Goal: Task Accomplishment & Management: Use online tool/utility

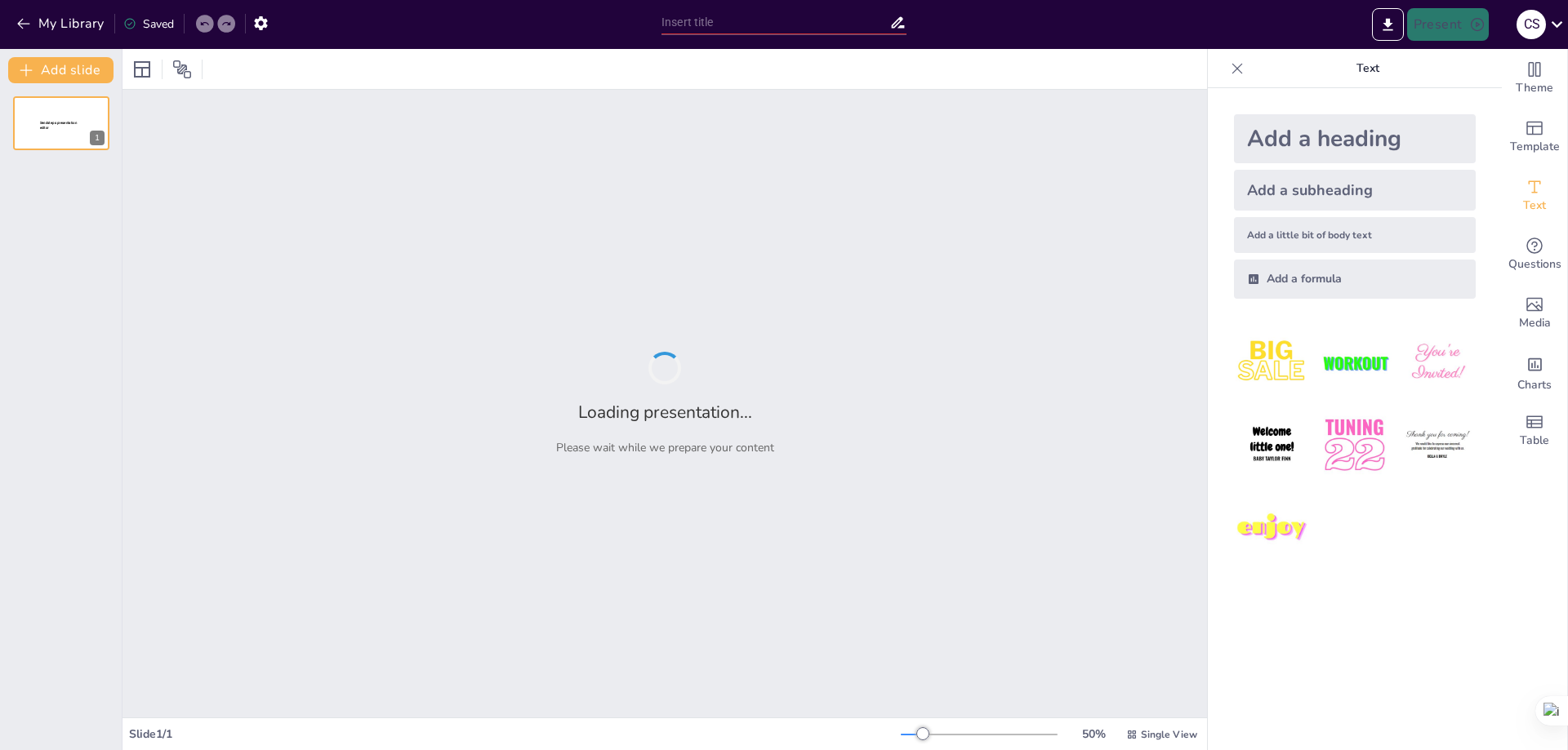
type input "Dominando NFPA 17: Diseño y Mantenimiento de Sistemas de Espuma Automáticos"
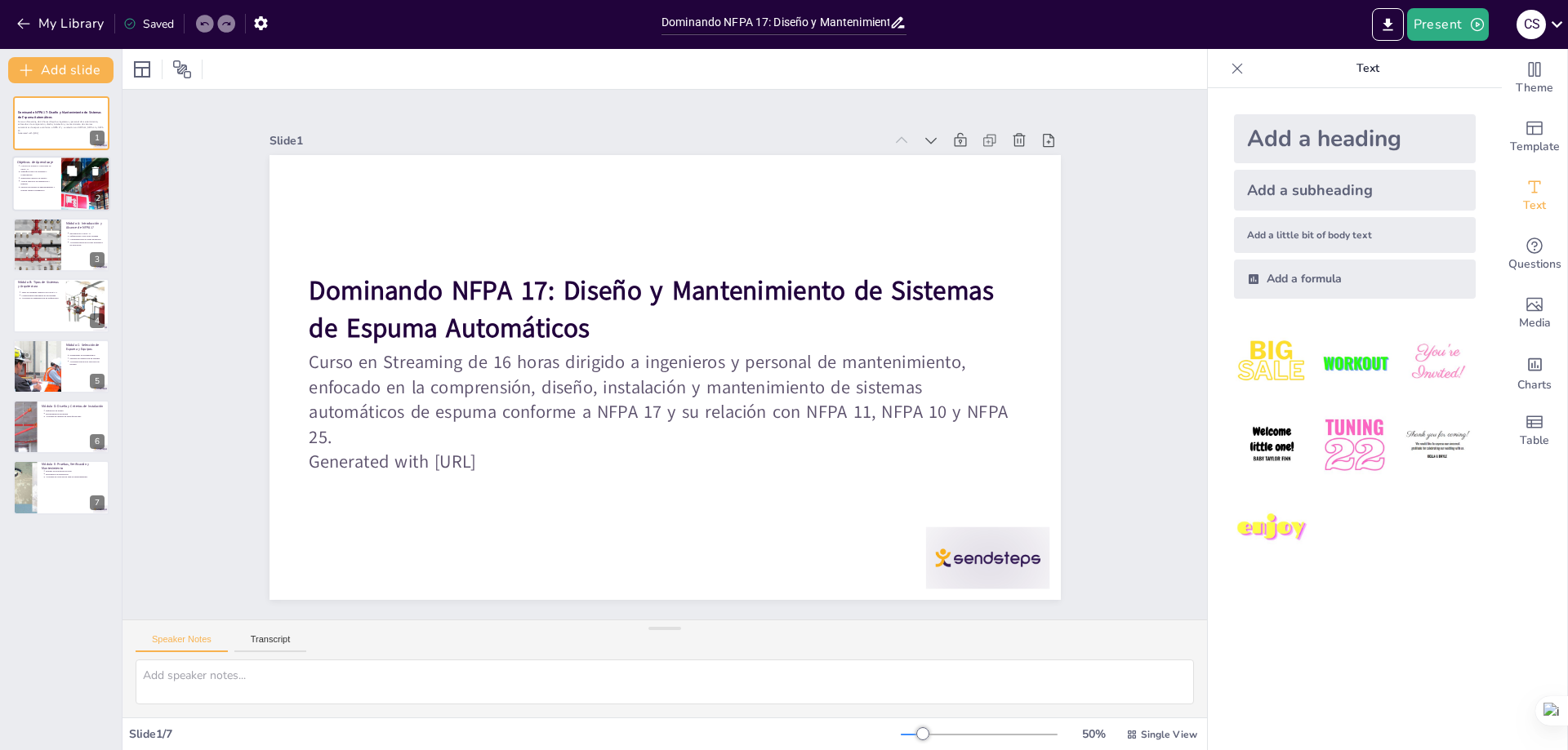
click at [71, 175] on icon at bounding box center [72, 171] width 10 height 10
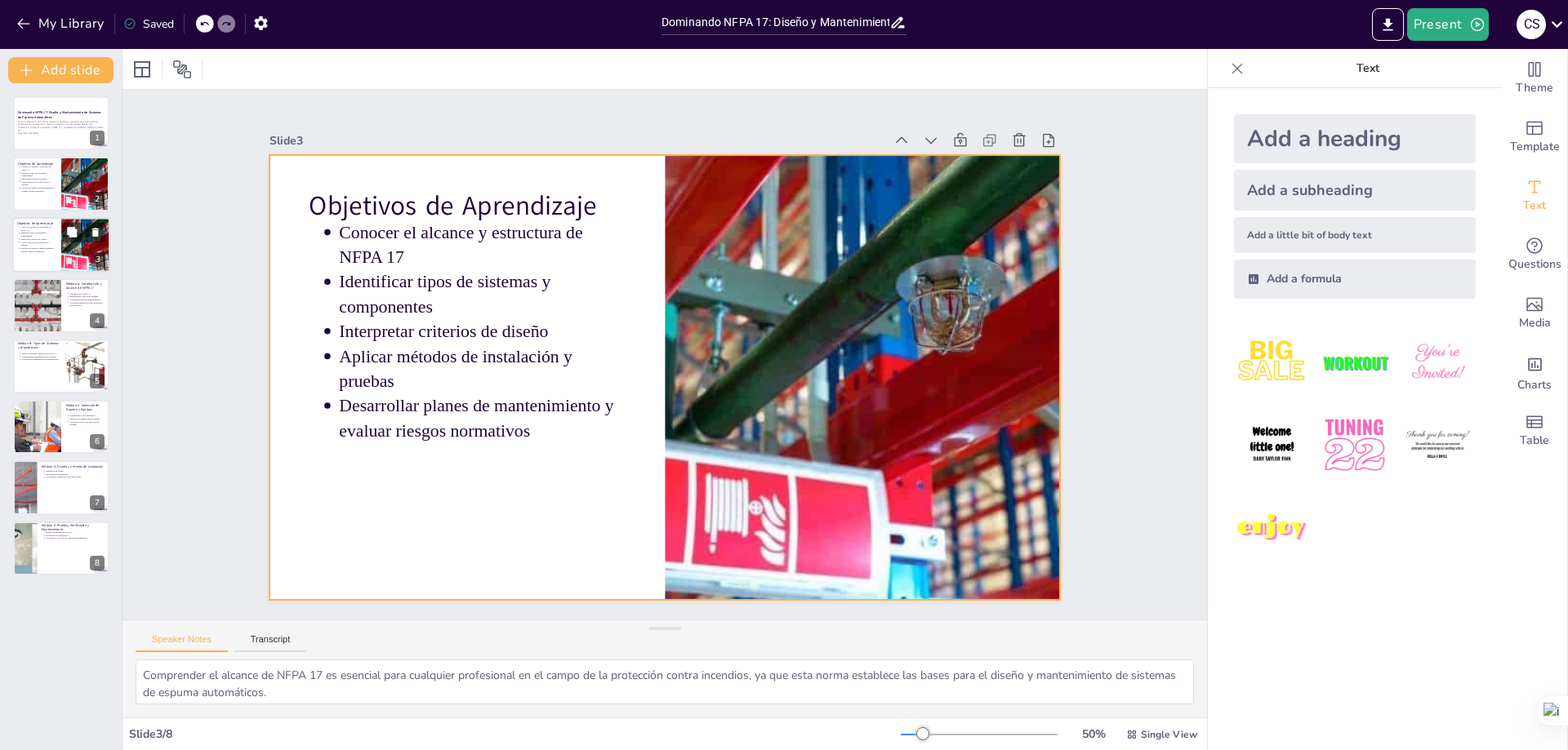
click at [60, 248] on div at bounding box center [61, 245] width 98 height 56
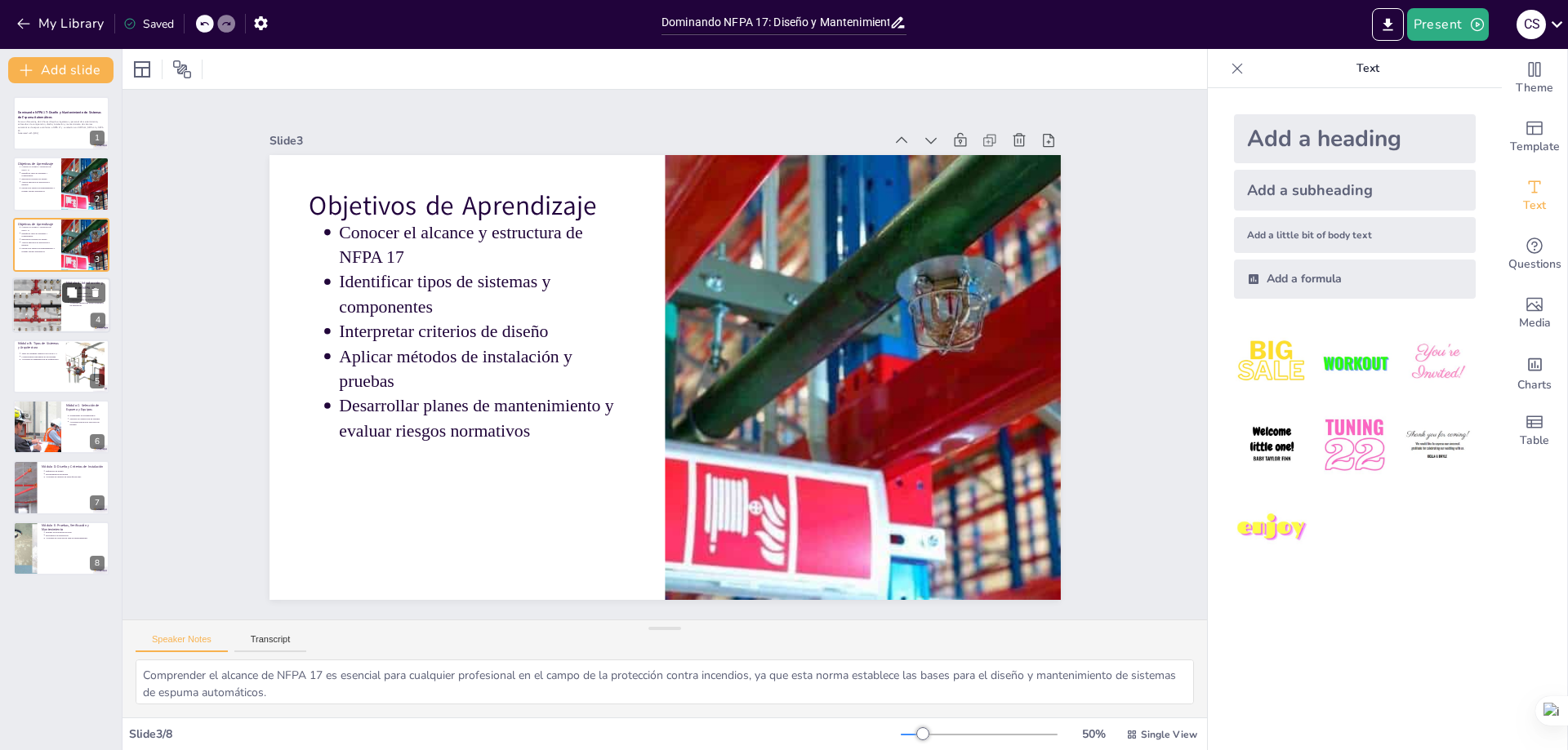
click at [71, 302] on button at bounding box center [72, 293] width 19 height 19
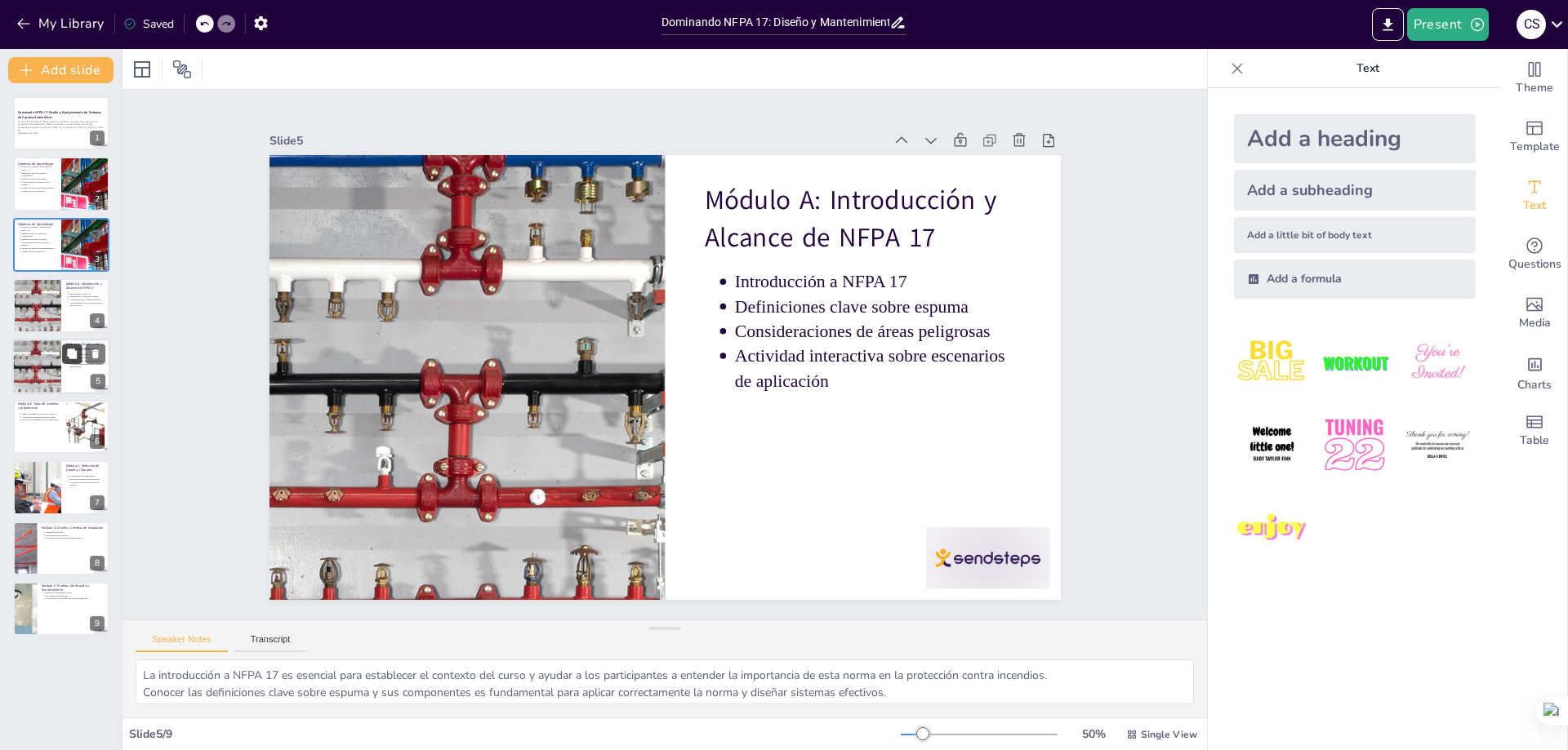
click at [68, 362] on button at bounding box center [72, 353] width 19 height 19
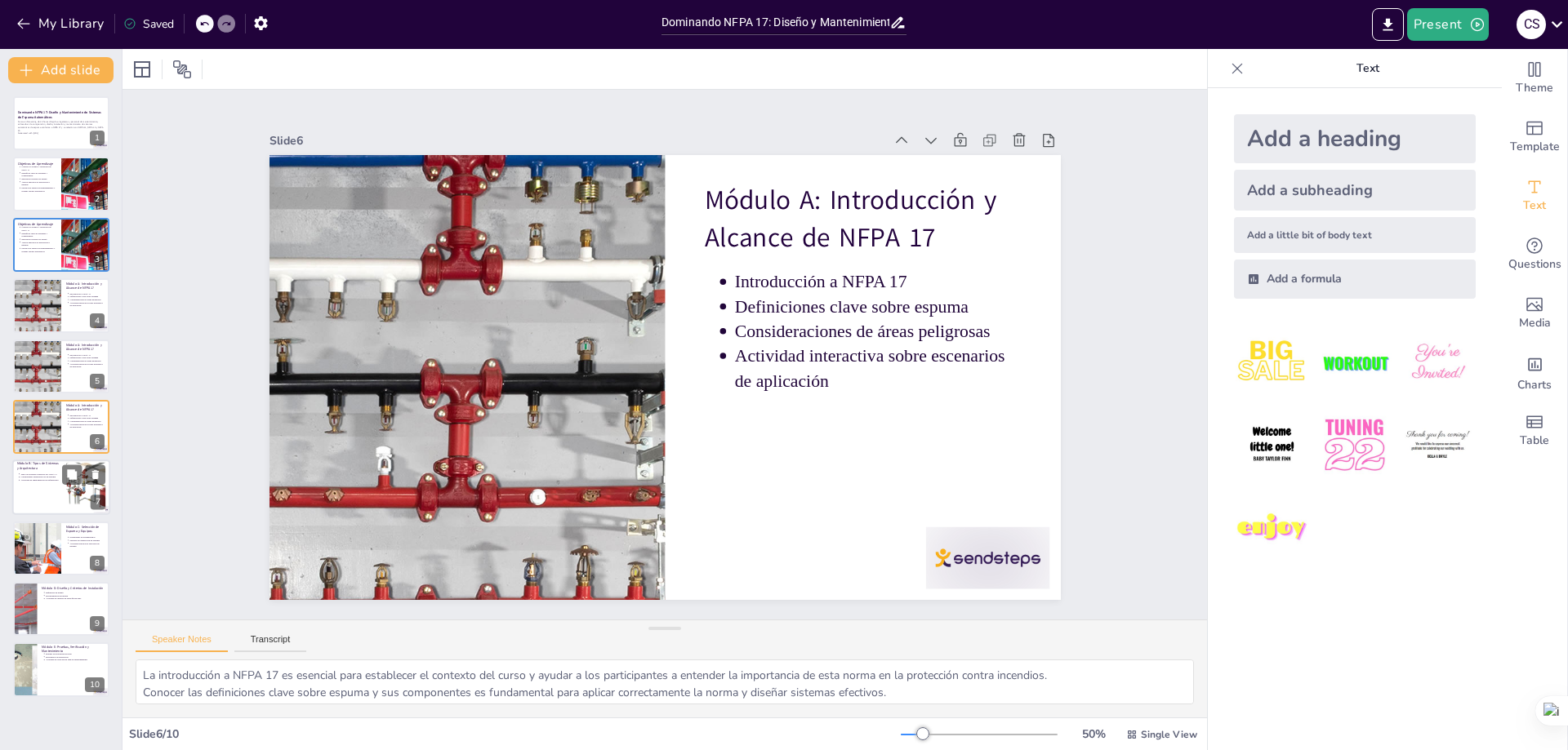
click at [75, 489] on div at bounding box center [86, 488] width 59 height 50
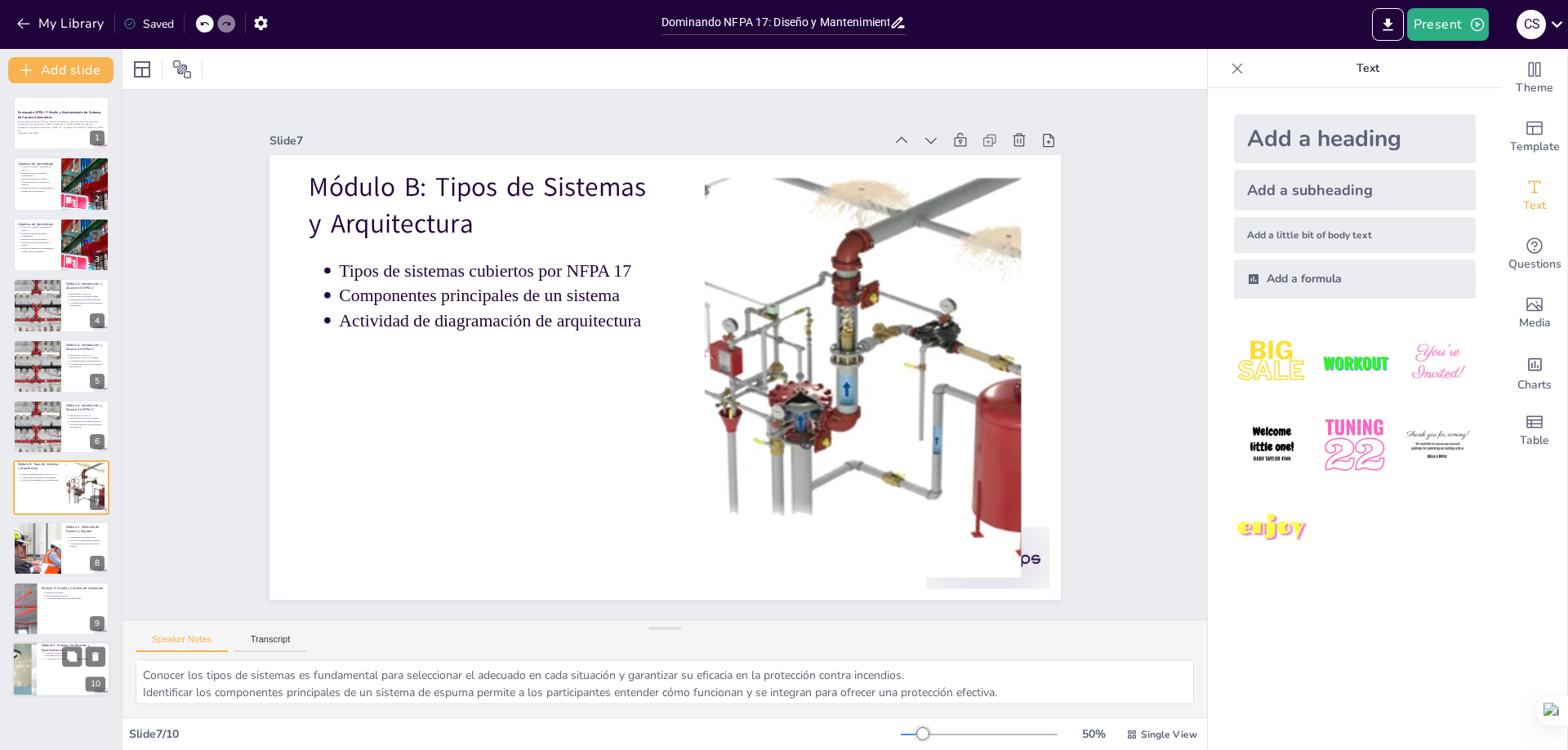
click at [79, 668] on div at bounding box center [61, 670] width 98 height 56
type textarea "Las pruebas de aceptación son fundamentales para asegurar que los sistemas de e…"
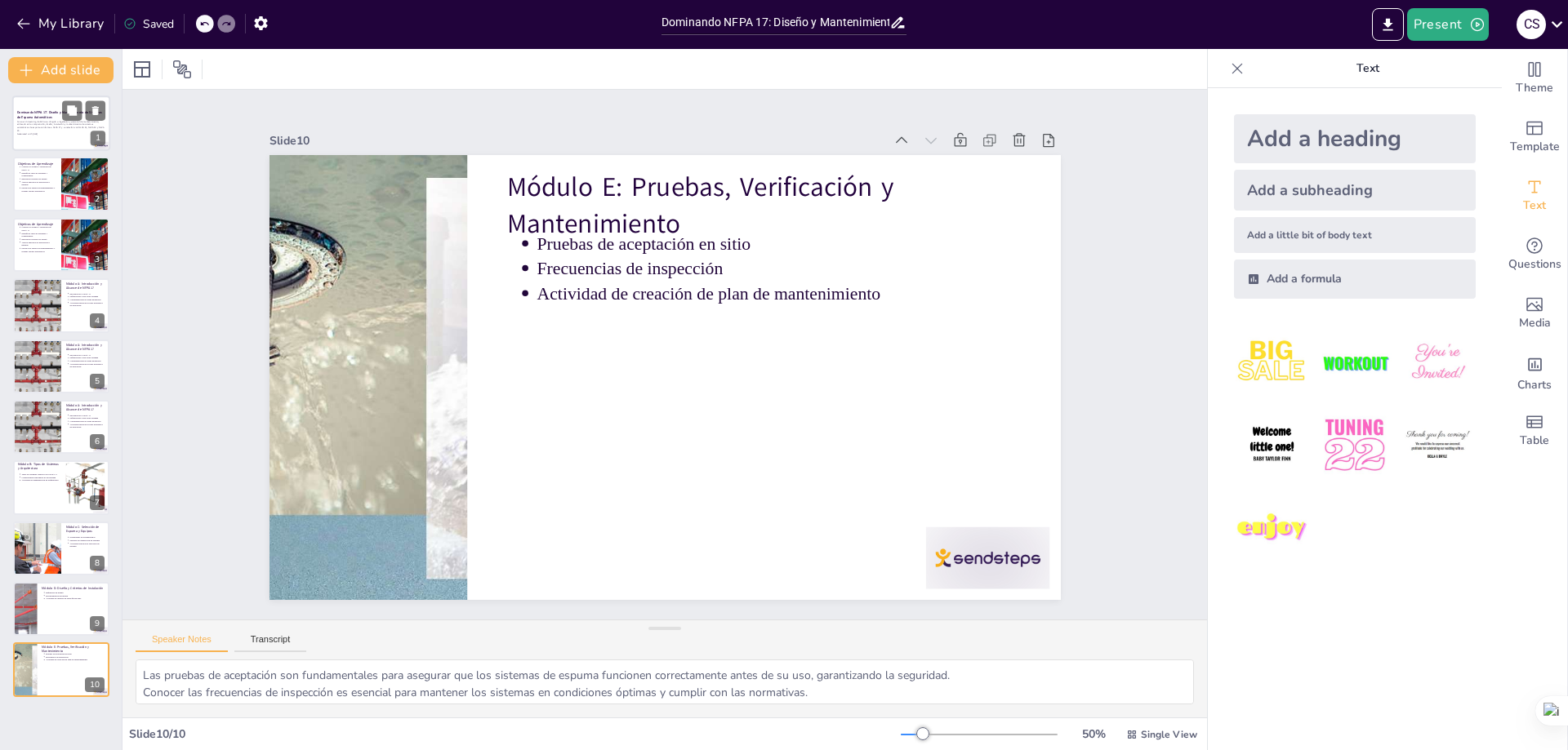
click at [51, 123] on p "Curso en Streaming de 16 horas dirigido a ingenieros y personal de mantenimient…" at bounding box center [61, 125] width 88 height 12
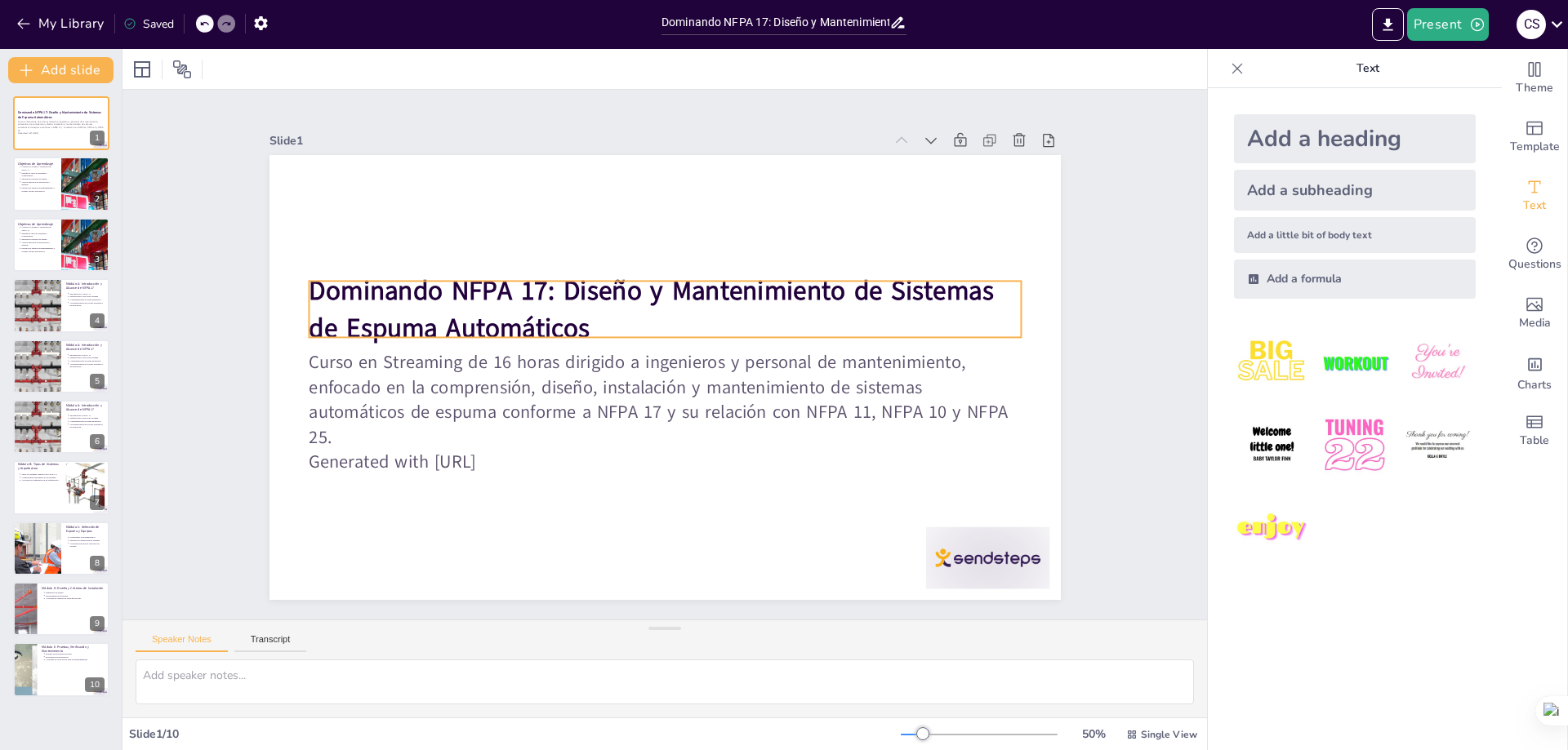
click at [426, 281] on strong "Dominando NFPA 17: Diseño y Mantenimiento de Sistemas de Espuma Automáticos" at bounding box center [676, 292] width 629 height 373
click at [432, 281] on strong "Dominando NFPA 17: Diseño y Mantenimiento de Sistemas de Espuma Automáticos" at bounding box center [660, 289] width 684 height 177
click at [432, 281] on strong "Dominando NFPA 17: Diseño y Mantenimiento de Sistemas de Espuma Automáticos" at bounding box center [665, 290] width 674 height 245
click at [438, 287] on strong "Dominando NFPA 17: Diseño y Mantenimiento de Sistemas de Espuma Automáticos" at bounding box center [665, 290] width 674 height 245
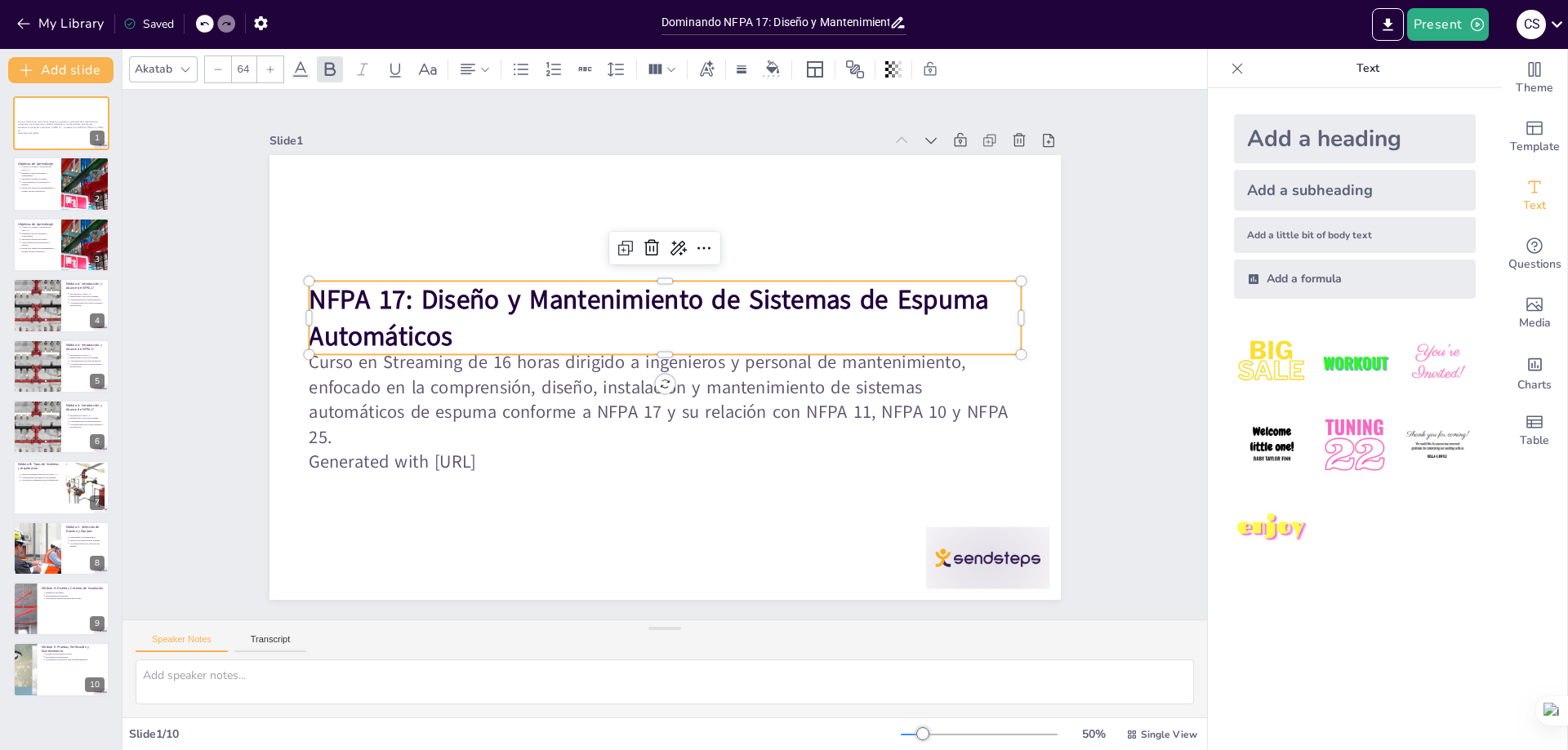
click at [466, 338] on p "NFPA 17: Diseño y Mantenimiento de Sistemas de Espuma Automáticos" at bounding box center [676, 319] width 700 height 290
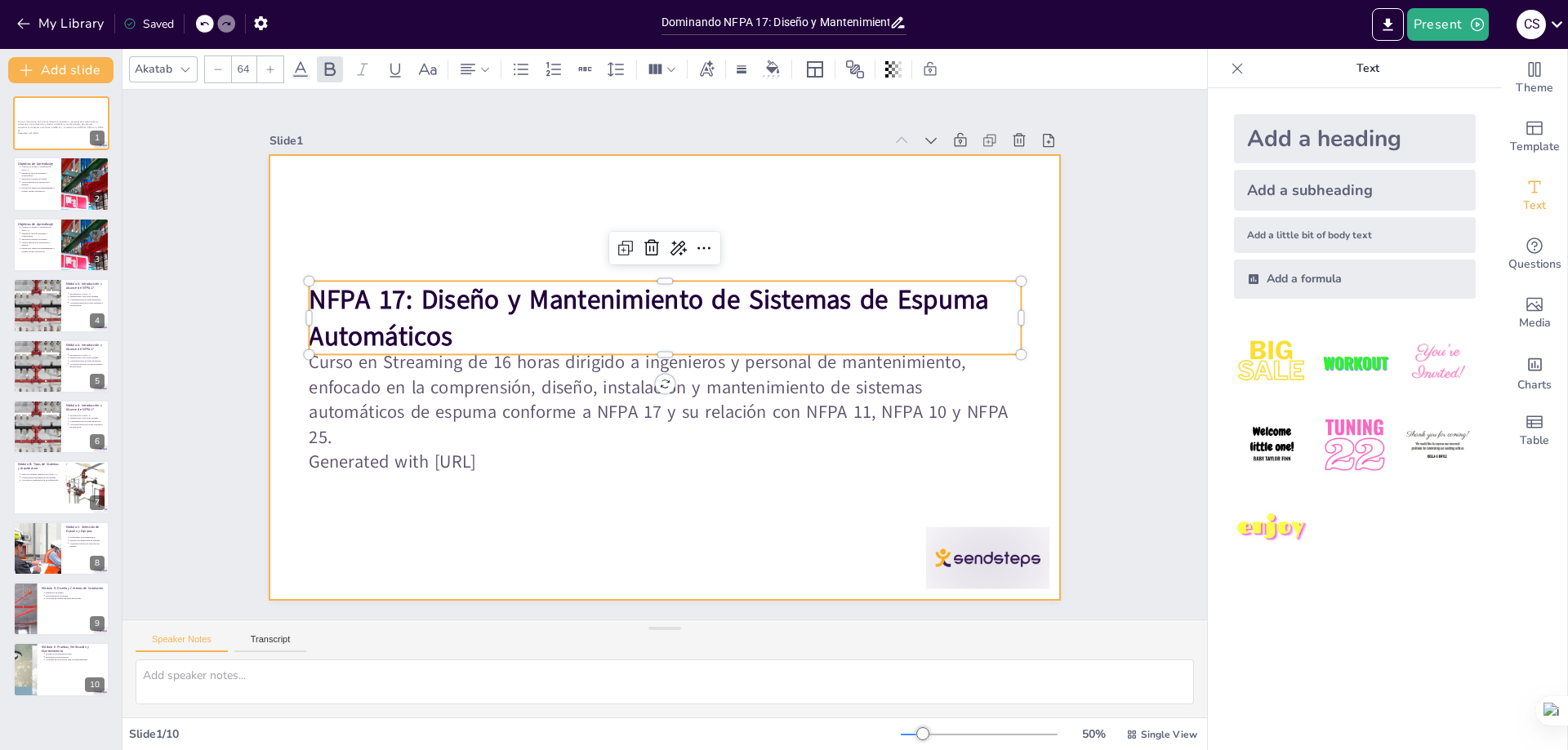
click at [499, 211] on div at bounding box center [651, 373] width 902 height 825
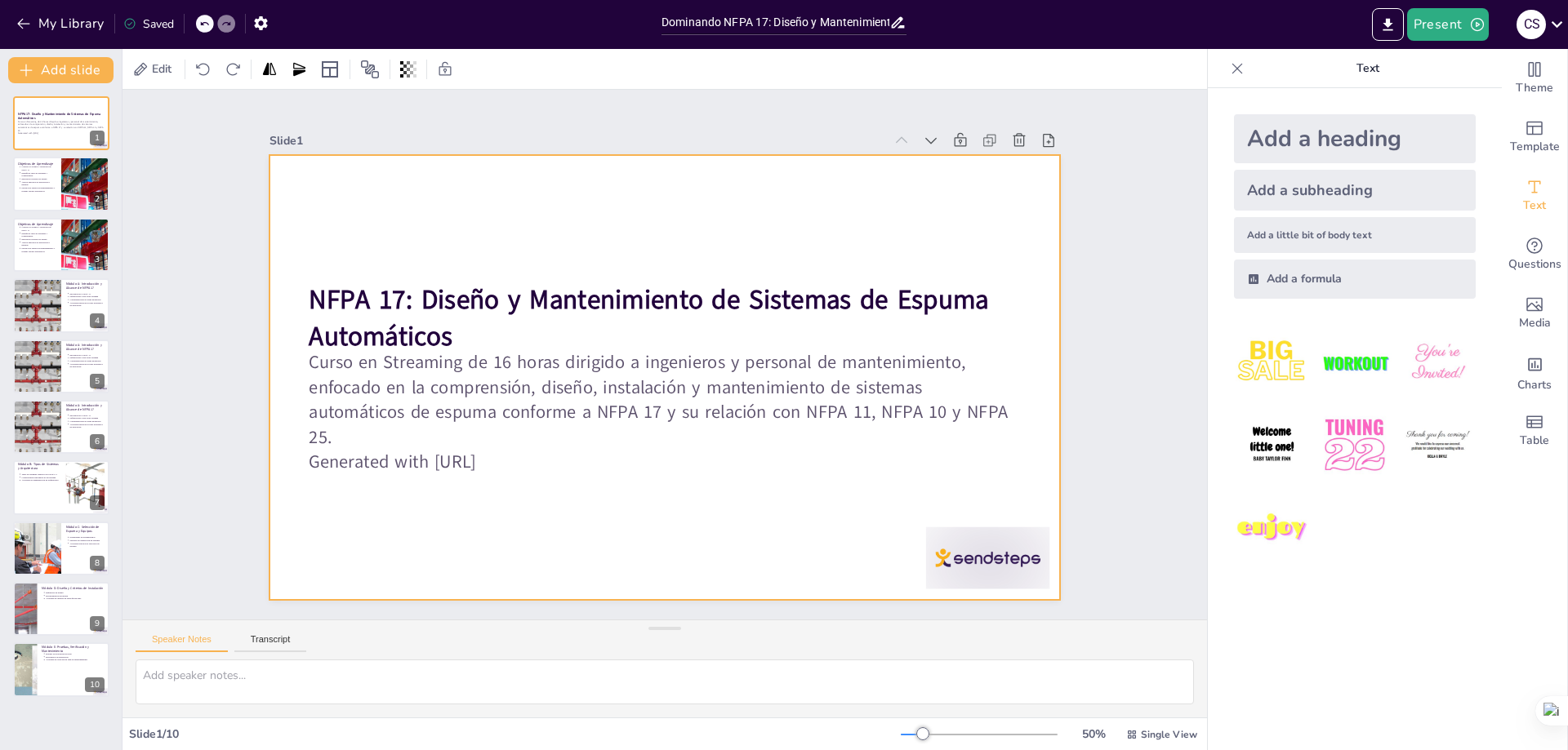
click at [298, 273] on div at bounding box center [660, 376] width 866 height 599
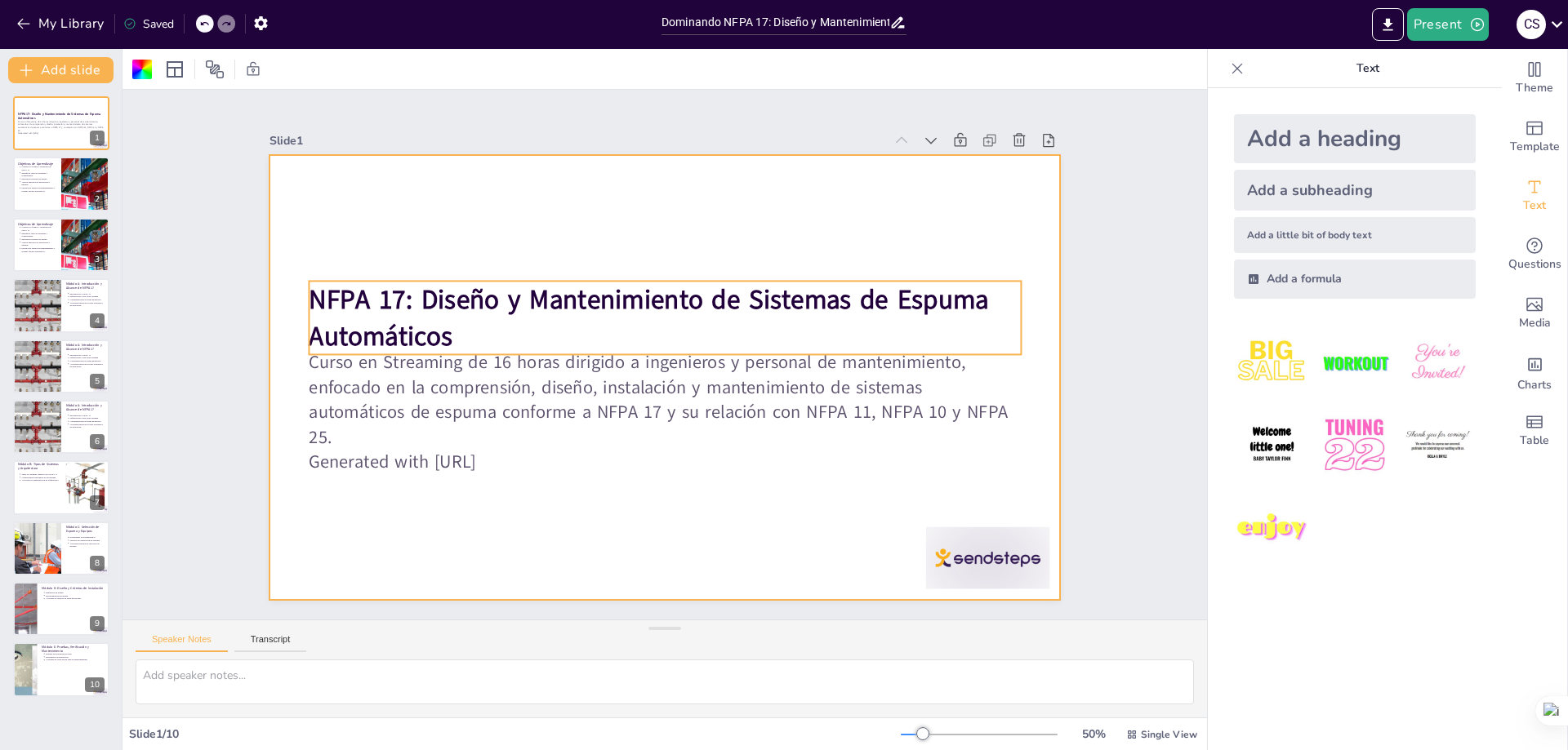
click at [334, 295] on strong "NFPA 17: Diseño y Mantenimiento de Sistemas de Espuma Automáticos" at bounding box center [660, 297] width 669 height 244
click at [538, 560] on div at bounding box center [660, 377] width 866 height 600
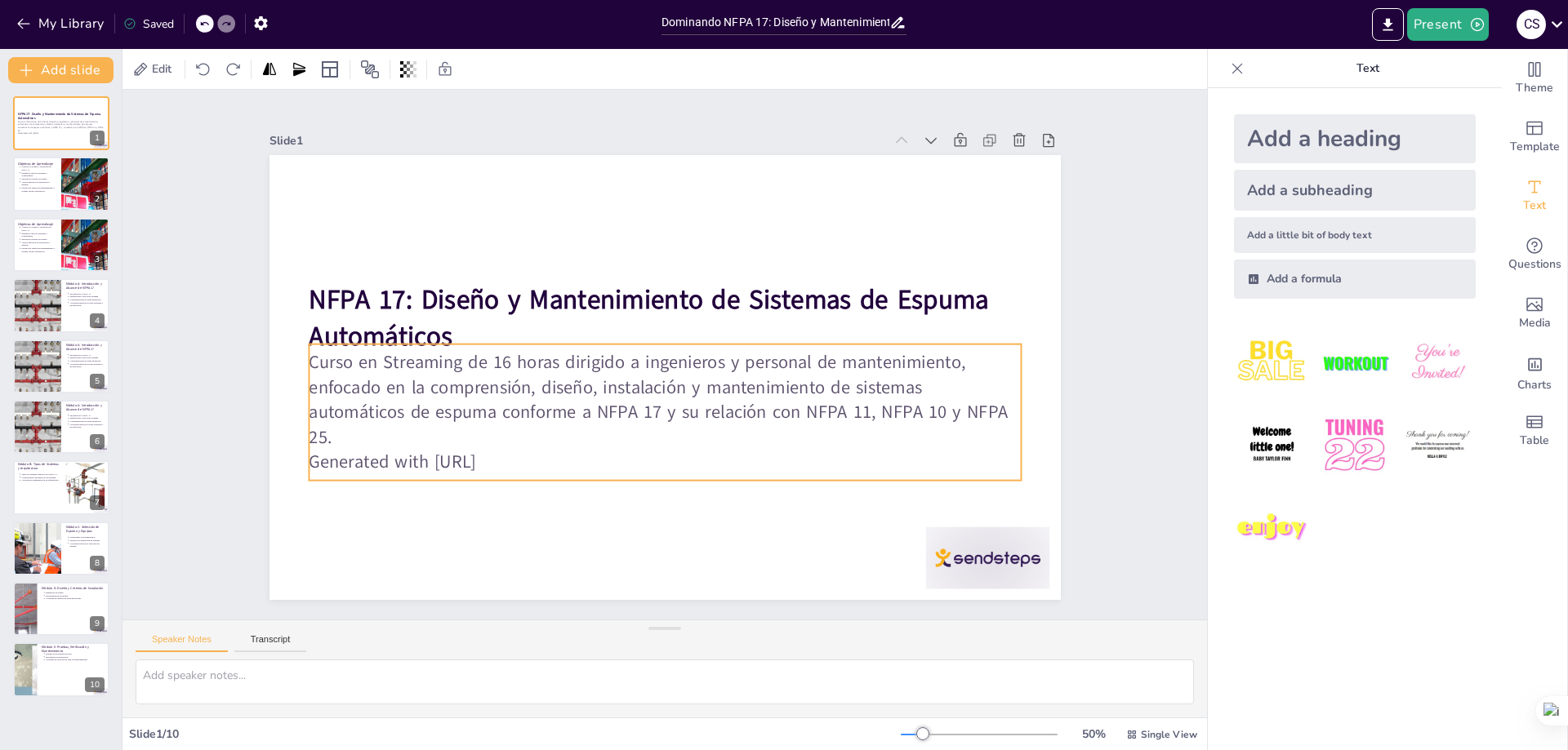
click at [310, 353] on p "Curso en Streaming de 16 horas dirigido a ingenieros y personal de mantenimient…" at bounding box center [646, 396] width 691 height 379
type textarea "Comprender el alcance de NFPA 17 es esencial para cualquier profesional en el c…"
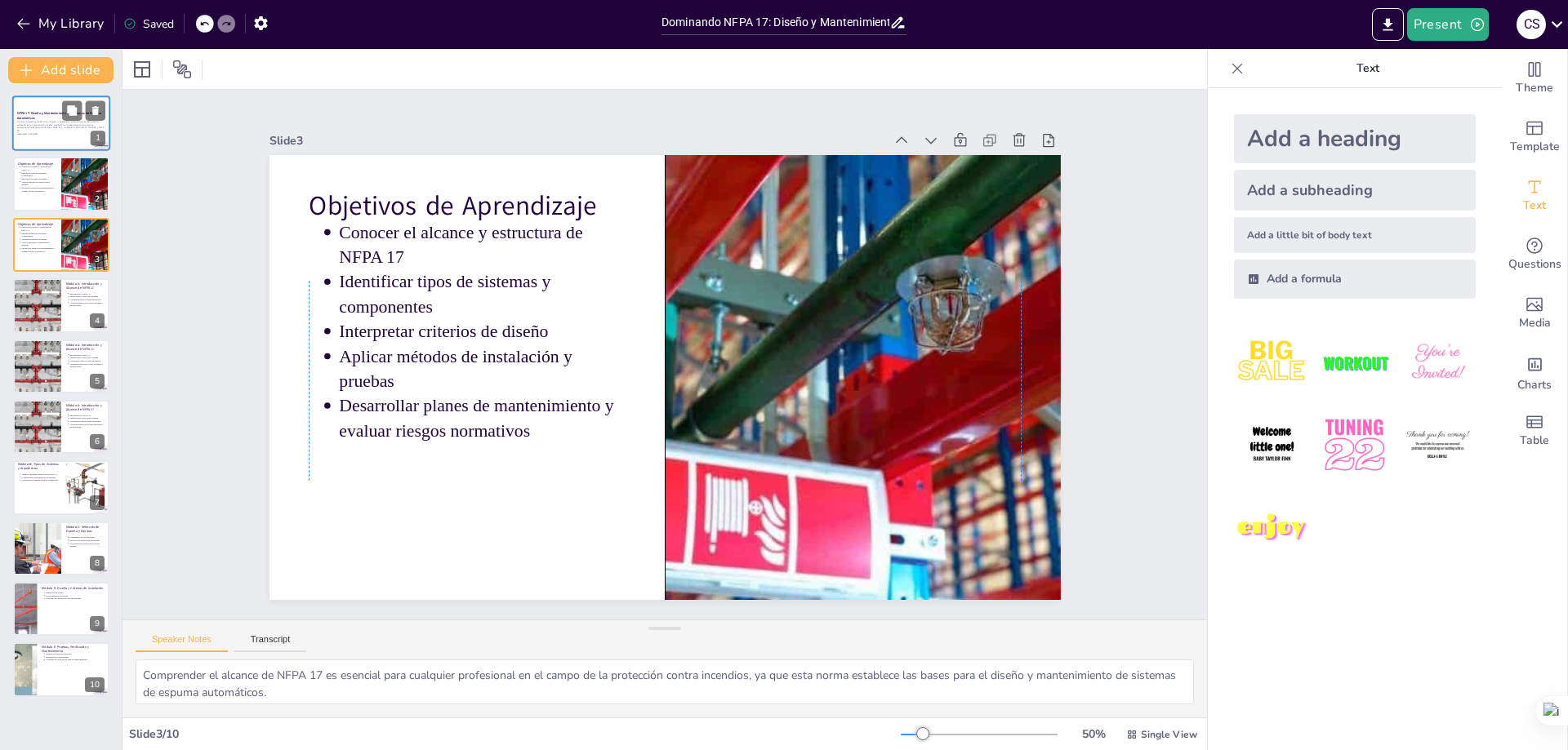
click at [50, 118] on p "NFPA 17: Diseño y Mantenimiento de Sistemas de Espuma Automáticos" at bounding box center [61, 116] width 88 height 9
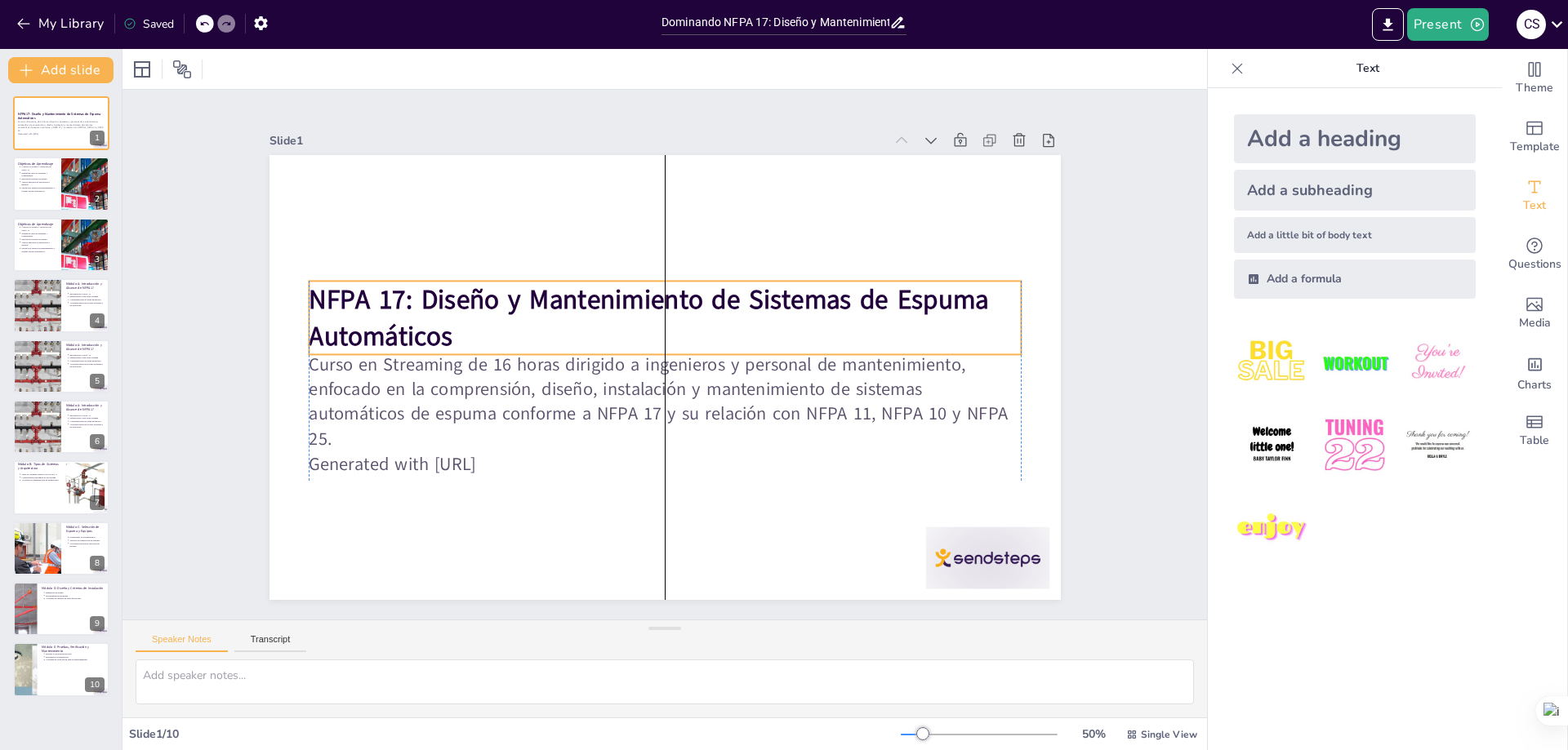
click at [392, 323] on strong "NFPA 17: Diseño y Mantenimiento de Sistemas de Espuma Automáticos" at bounding box center [657, 297] width 680 height 176
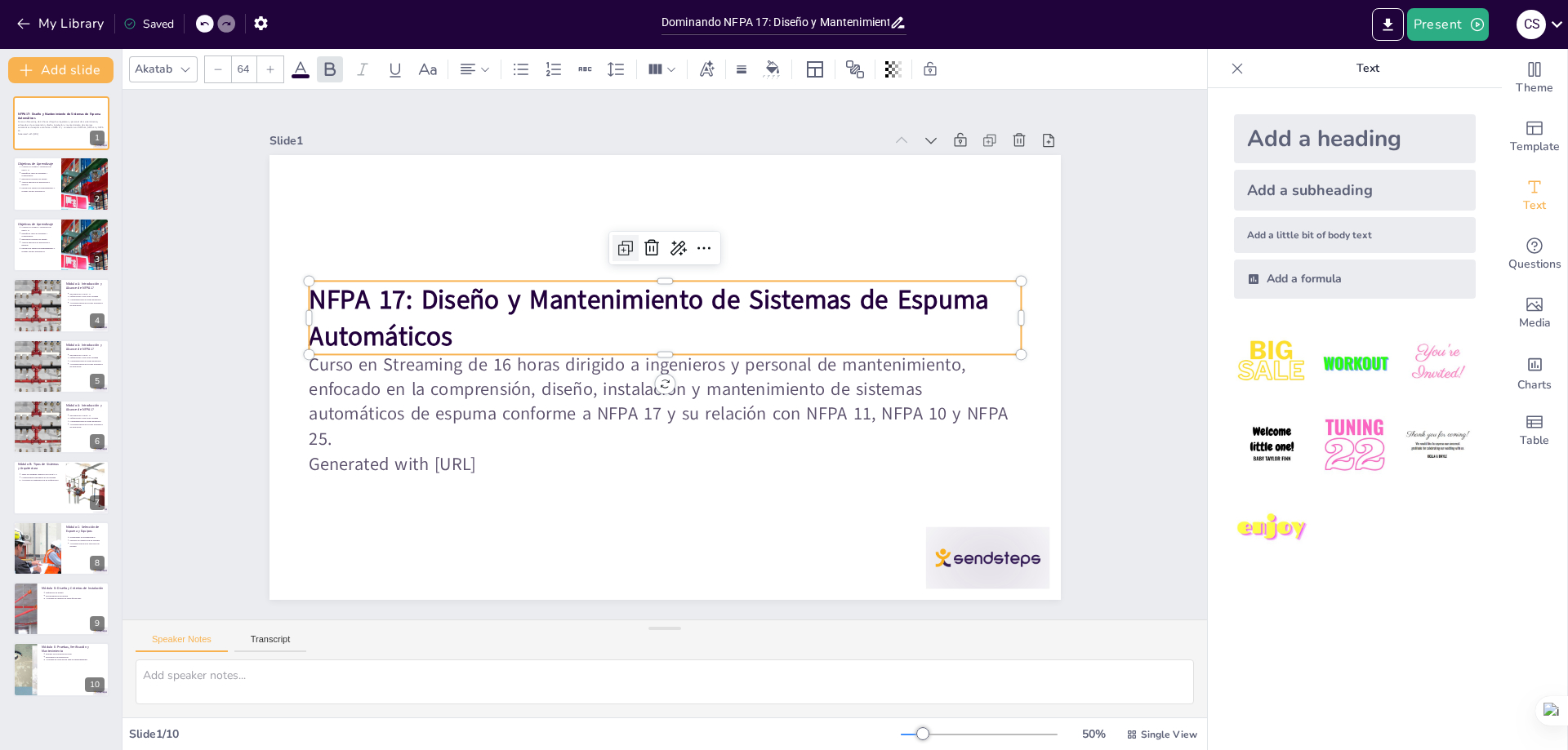
click at [666, 244] on icon at bounding box center [669, 242] width 7 height 7
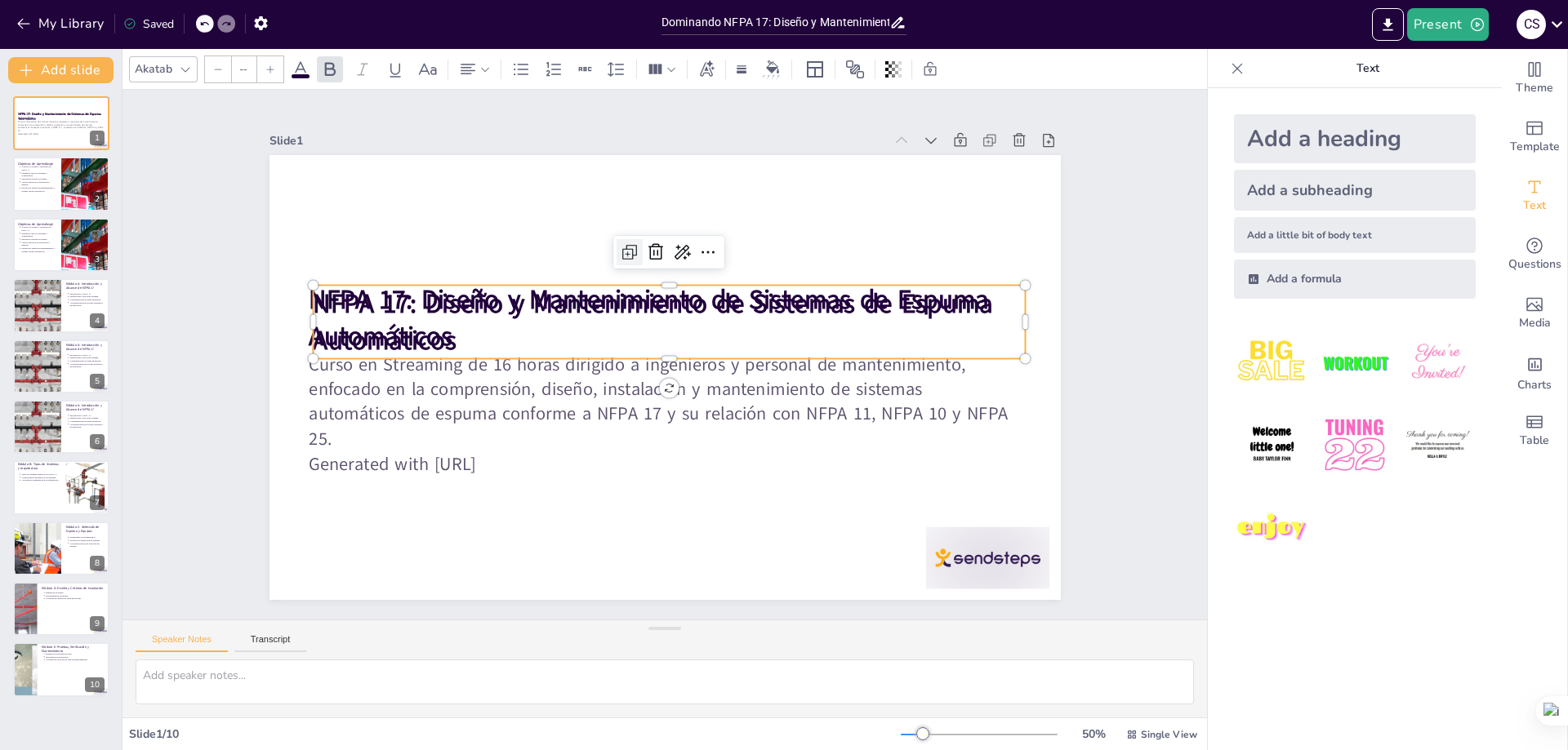
type input "64"
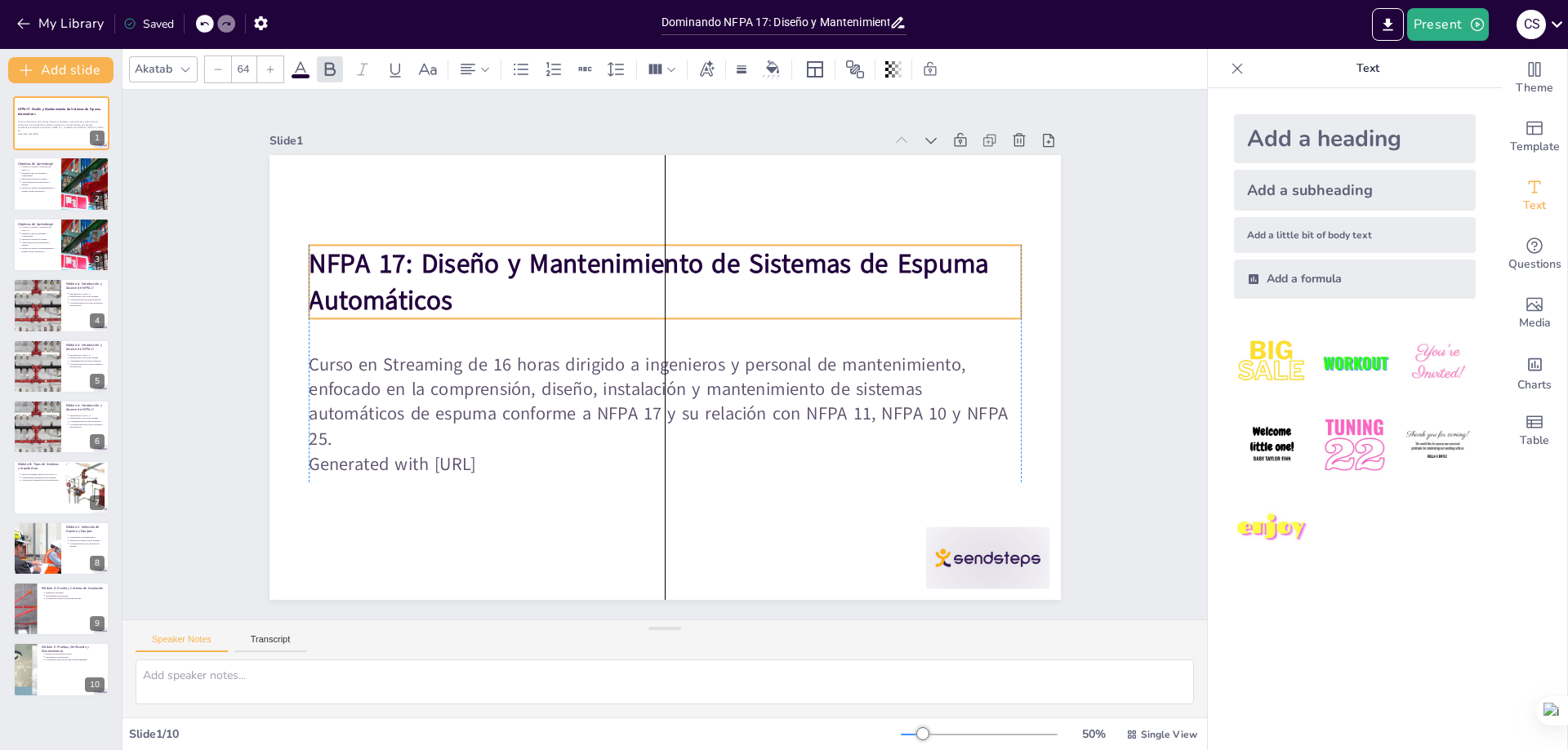
drag, startPoint x: 473, startPoint y: 275, endPoint x: 474, endPoint y: 239, distance: 36.0
click at [474, 239] on strong "NFPA 17: Diseño y Mantenimiento de Sistemas de Espuma Automáticos" at bounding box center [656, 262] width 683 height 107
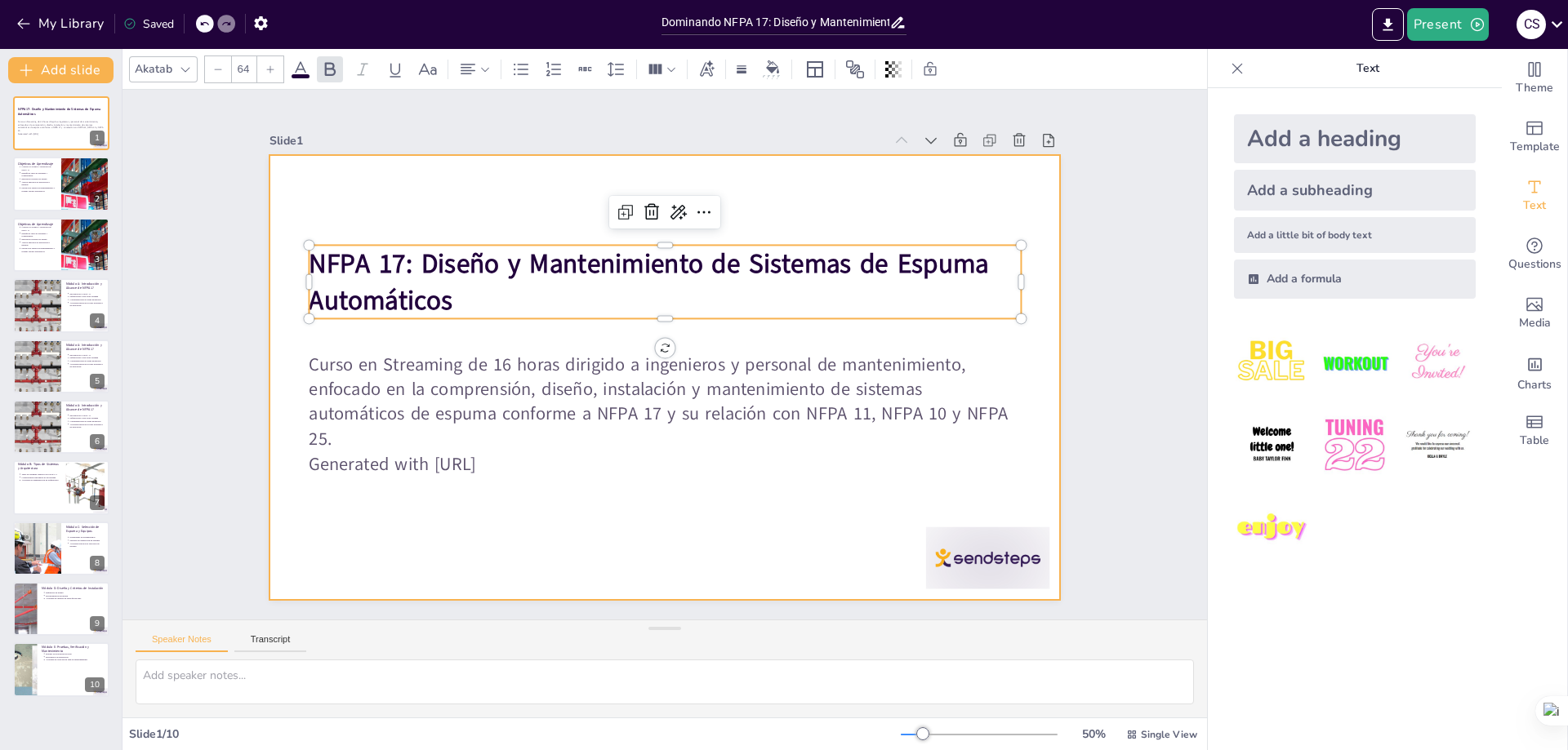
click at [599, 543] on div at bounding box center [660, 376] width 866 height 599
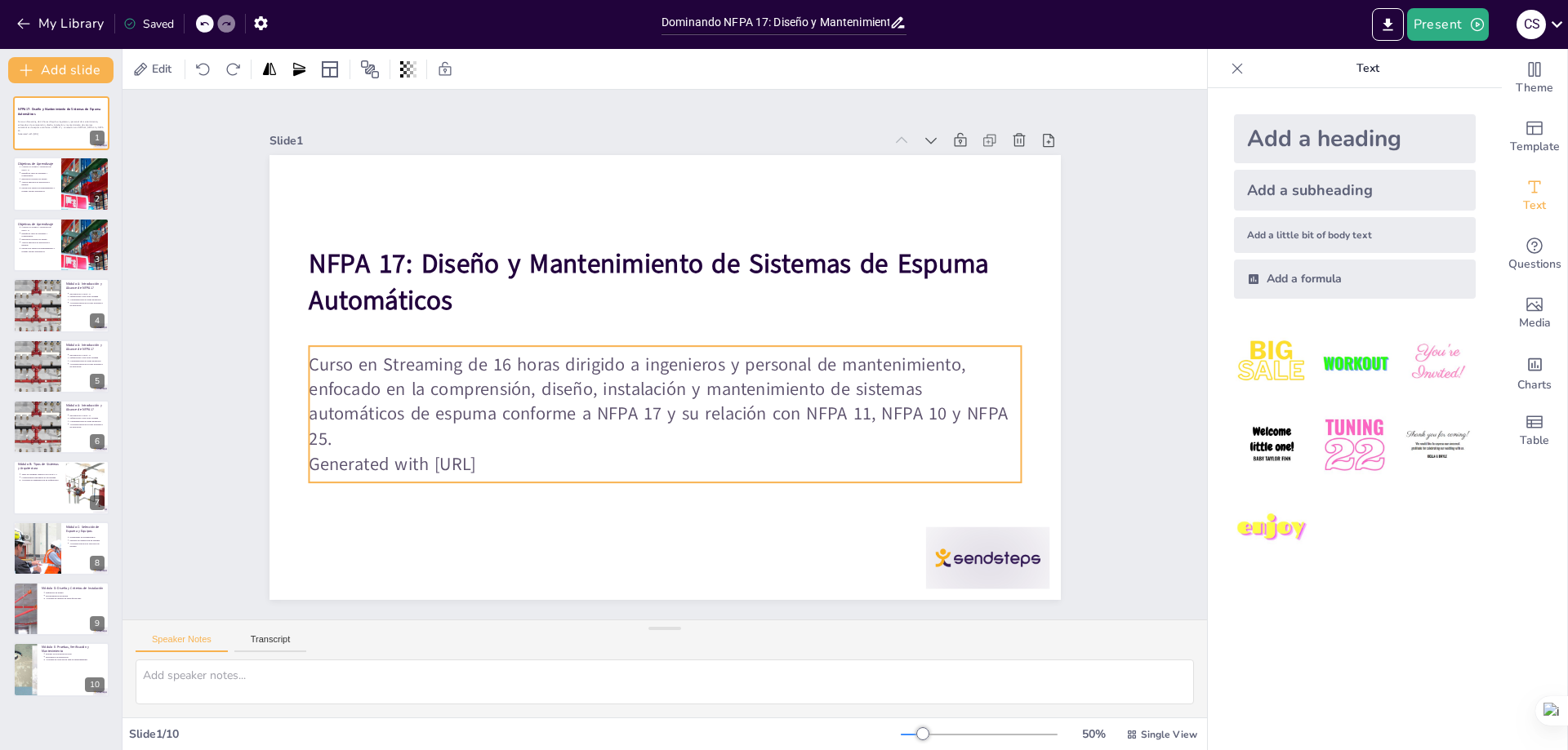
click at [515, 457] on p "Generated with [URL]" at bounding box center [555, 365] width 99 height 710
click at [515, 457] on p "Generated with [URL]" at bounding box center [610, 449] width 629 height 377
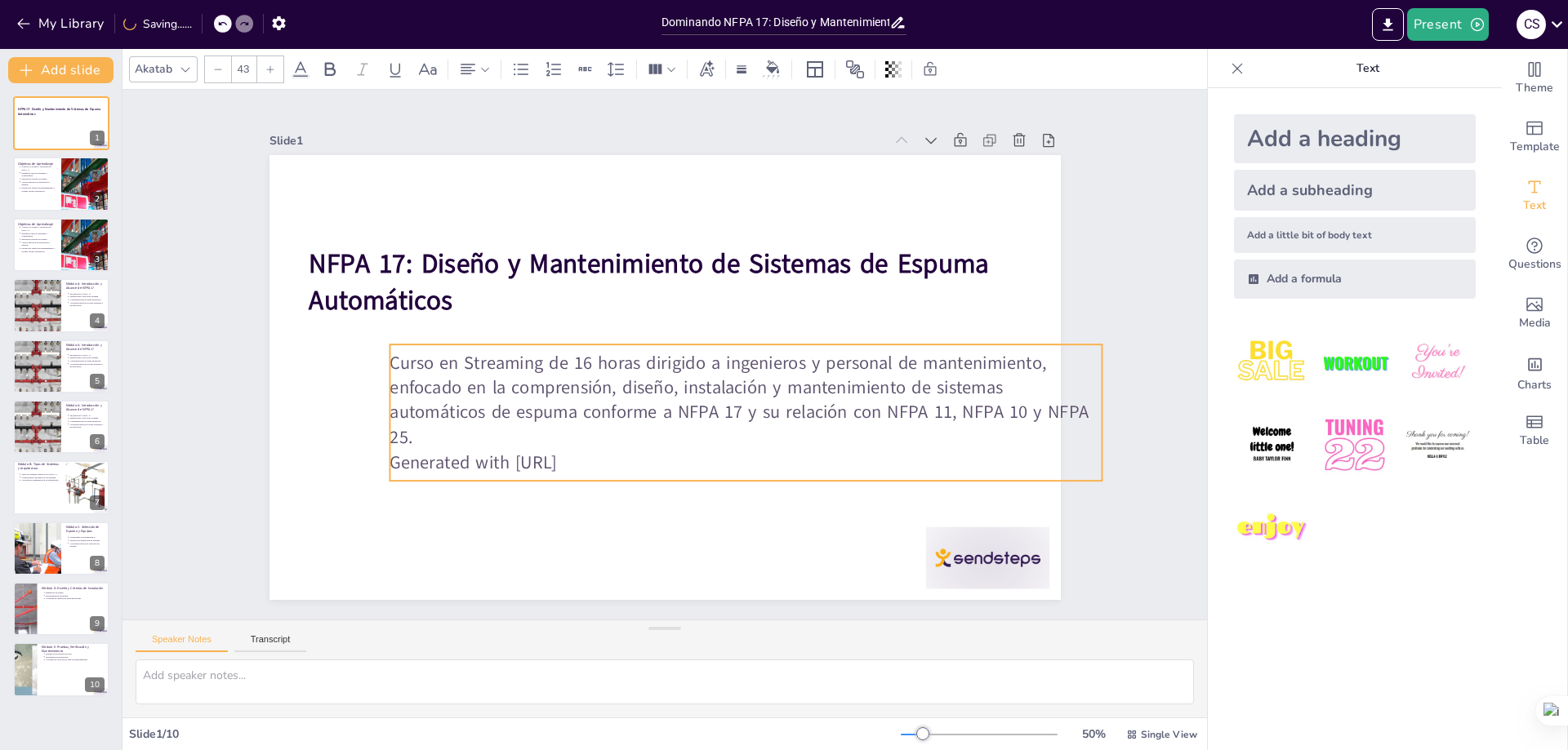
drag, startPoint x: 519, startPoint y: 458, endPoint x: 599, endPoint y: 456, distance: 80.0
click at [599, 456] on p "Generated with [URL]" at bounding box center [722, 477] width 702 height 172
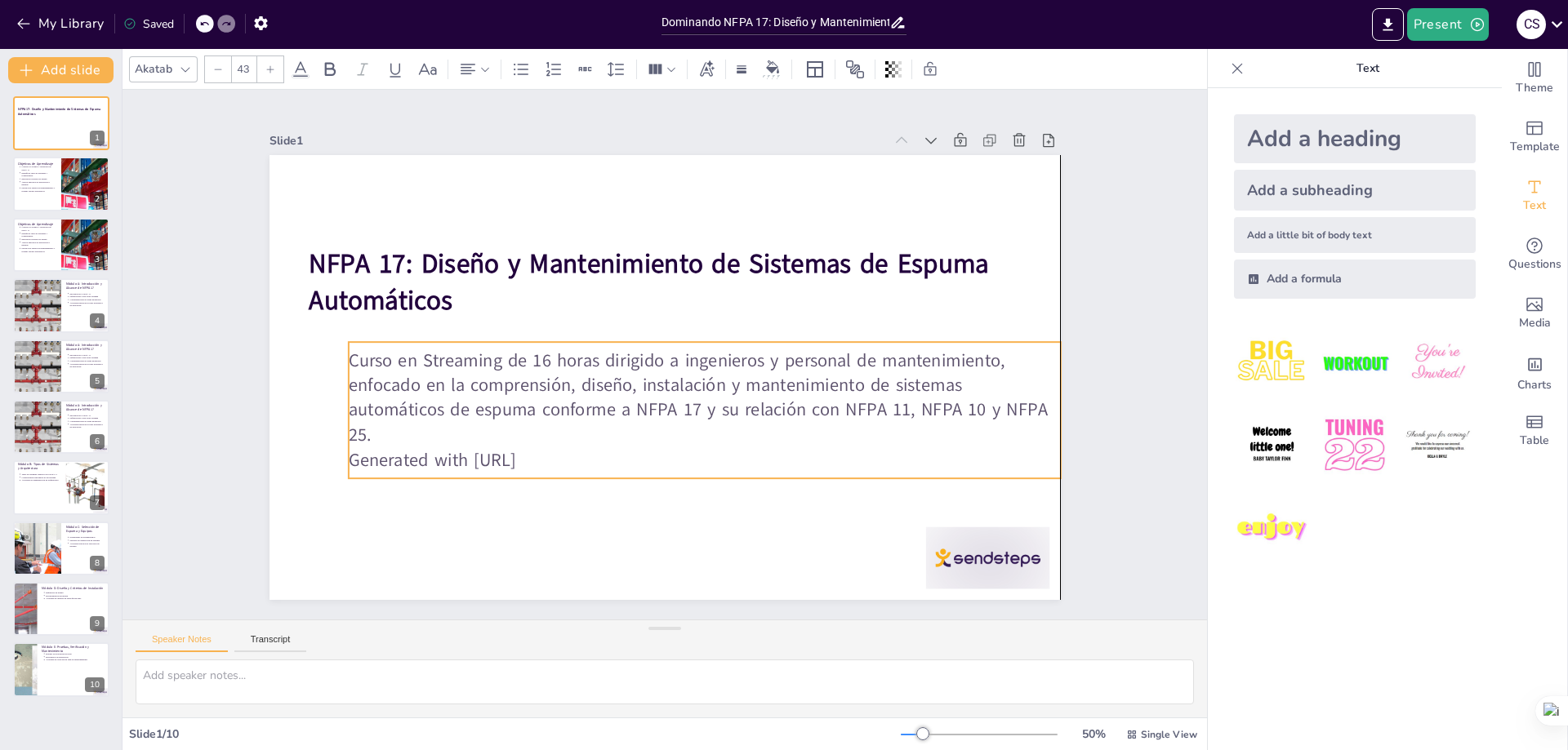
drag, startPoint x: 601, startPoint y: 459, endPoint x: 566, endPoint y: 456, distance: 35.1
click at [566, 456] on p "Generated with [URL]" at bounding box center [646, 466] width 629 height 378
click at [401, 557] on div at bounding box center [348, 567] width 107 height 138
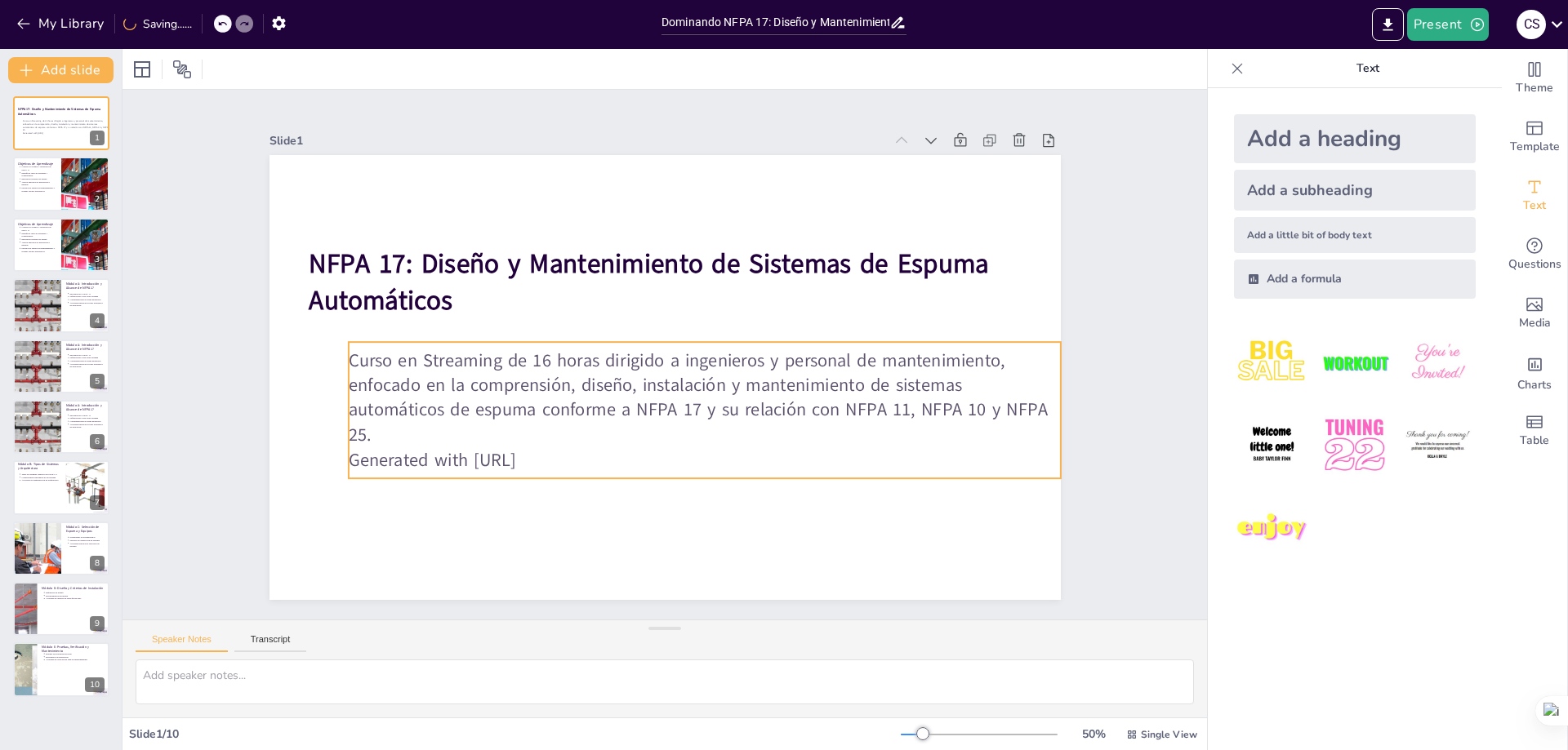
click at [545, 453] on p "Generated with [URL]" at bounding box center [657, 467] width 660 height 312
click at [559, 450] on p "Generated with [URL]" at bounding box center [703, 460] width 712 height 25
drag, startPoint x: 566, startPoint y: 454, endPoint x: 539, endPoint y: 455, distance: 27.0
click at [566, 455] on p "Generated with [URL]" at bounding box center [553, 348] width 312 height 660
click at [539, 455] on p "Generated with [URL]" at bounding box center [681, 466] width 702 height 172
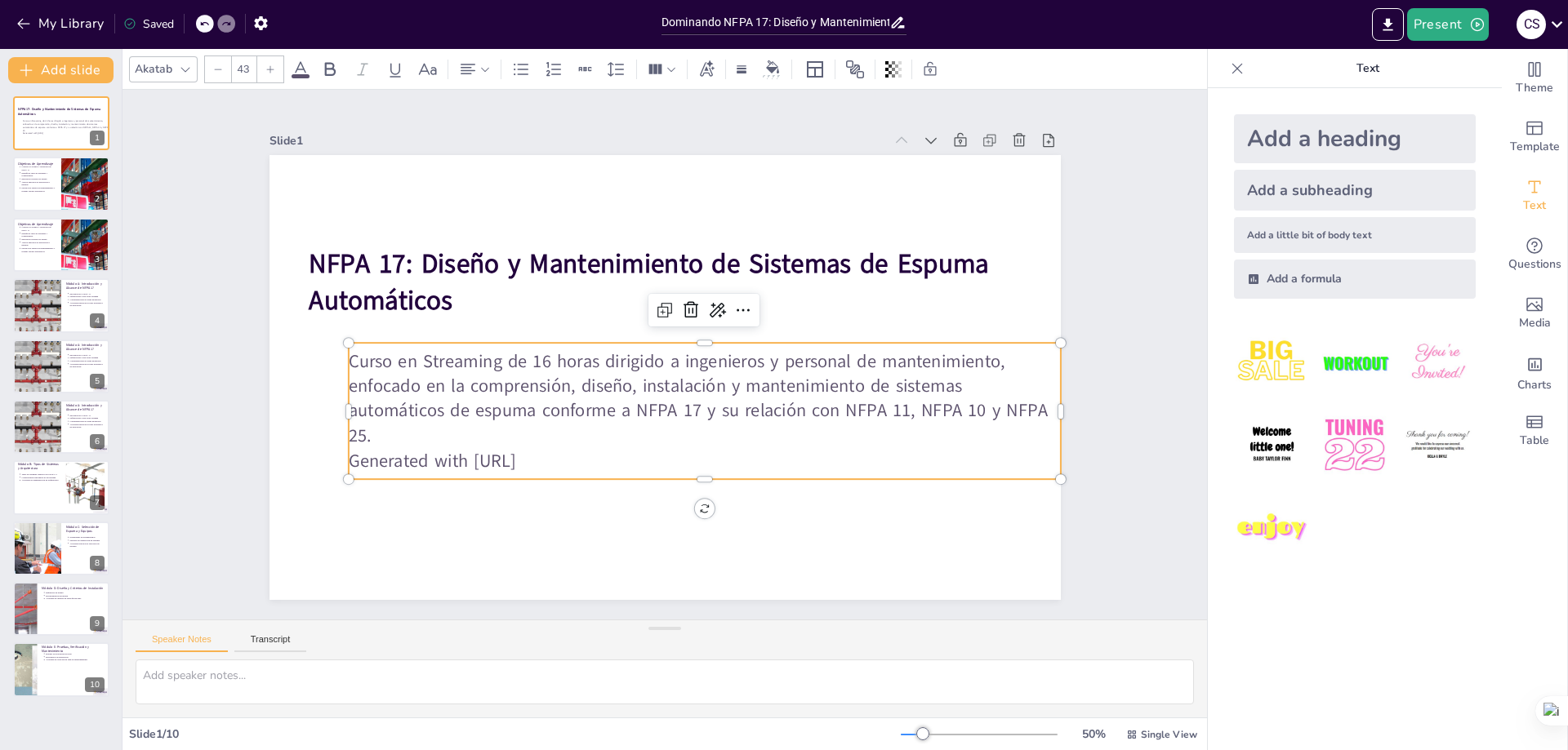
click at [539, 455] on p "Generated with [URL]" at bounding box center [657, 468] width 660 height 312
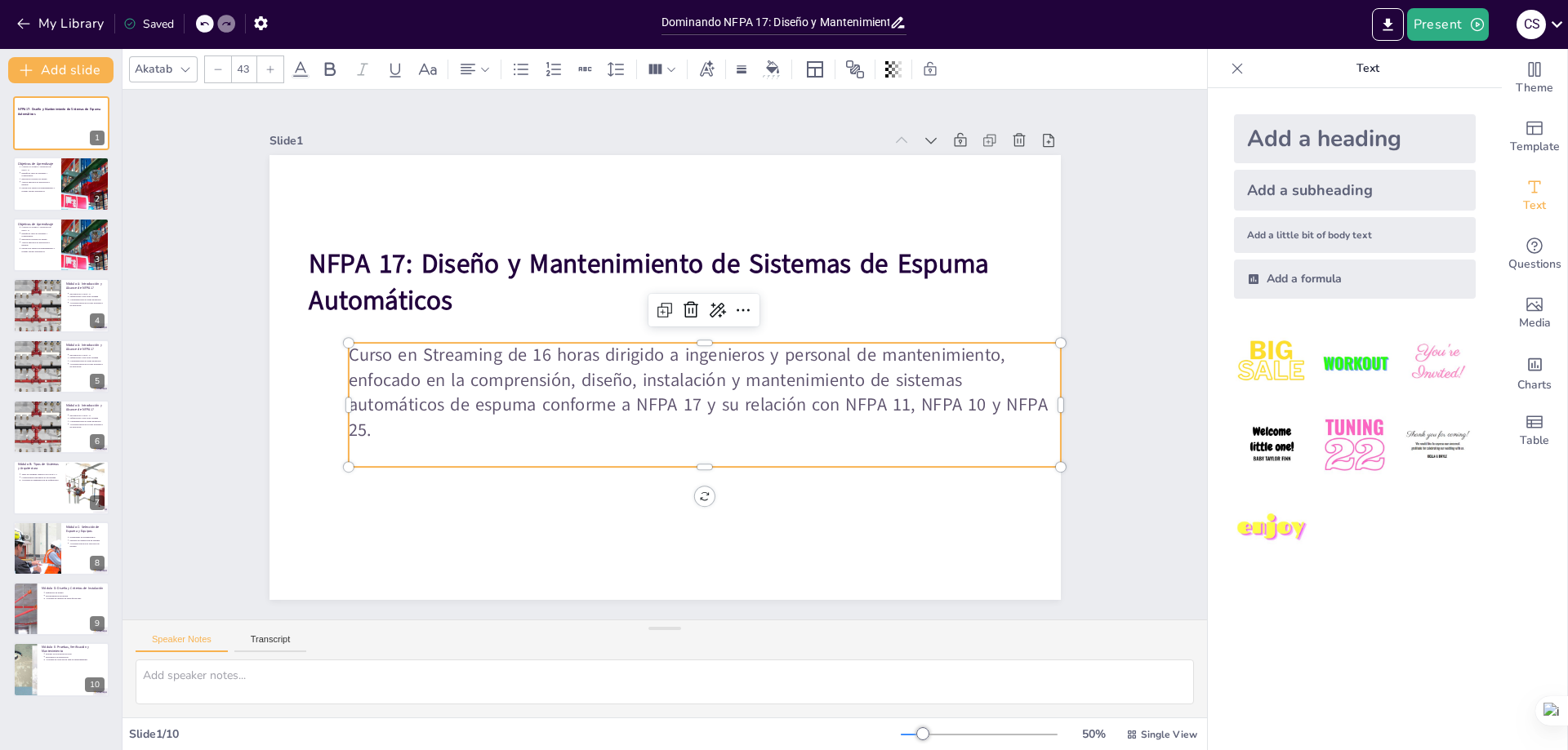
click at [536, 351] on p "Curso en Streaming de 16 horas dirigido a ingenieros y personal de mantenimient…" at bounding box center [622, 321] width 719 height 173
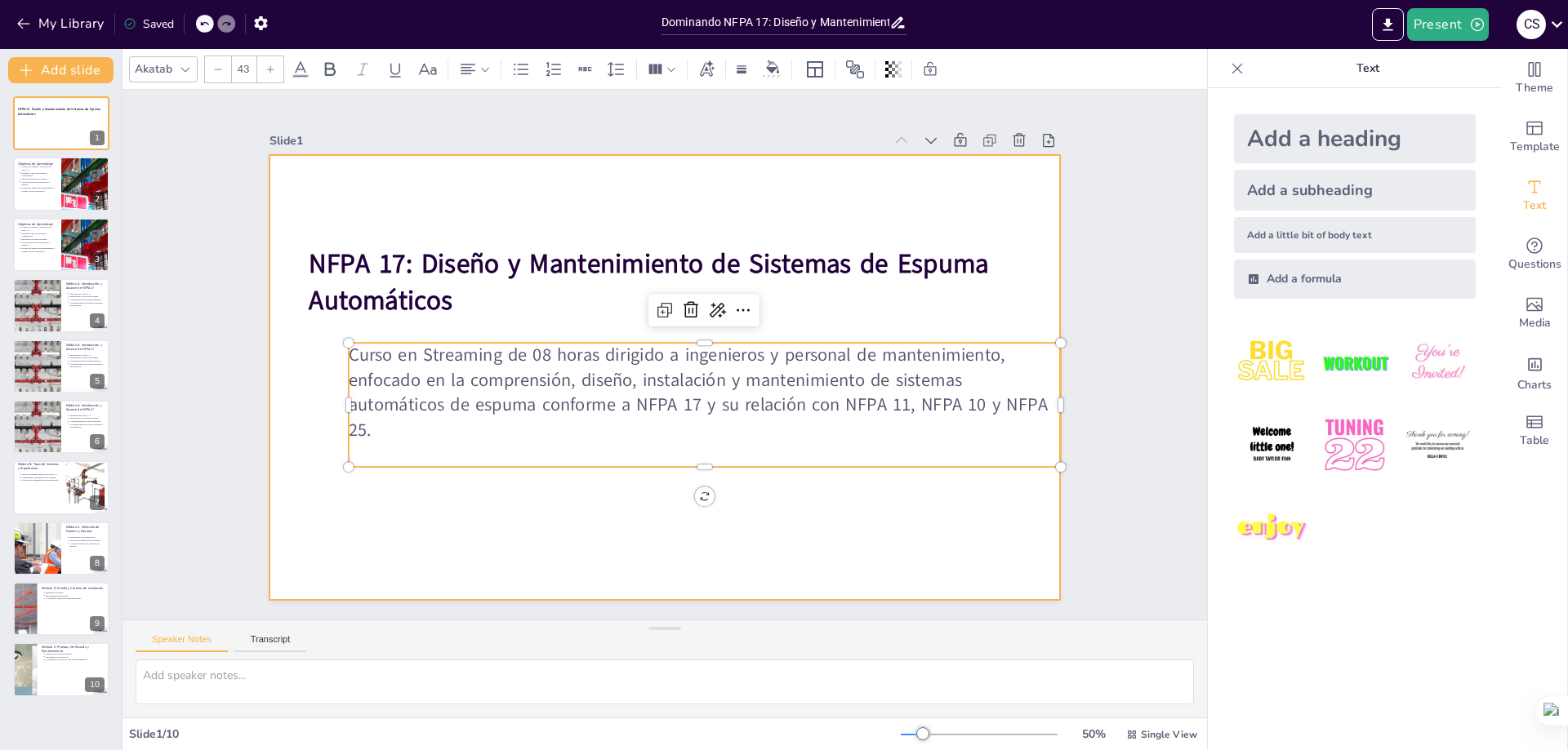
click at [509, 533] on div at bounding box center [642, 361] width 668 height 890
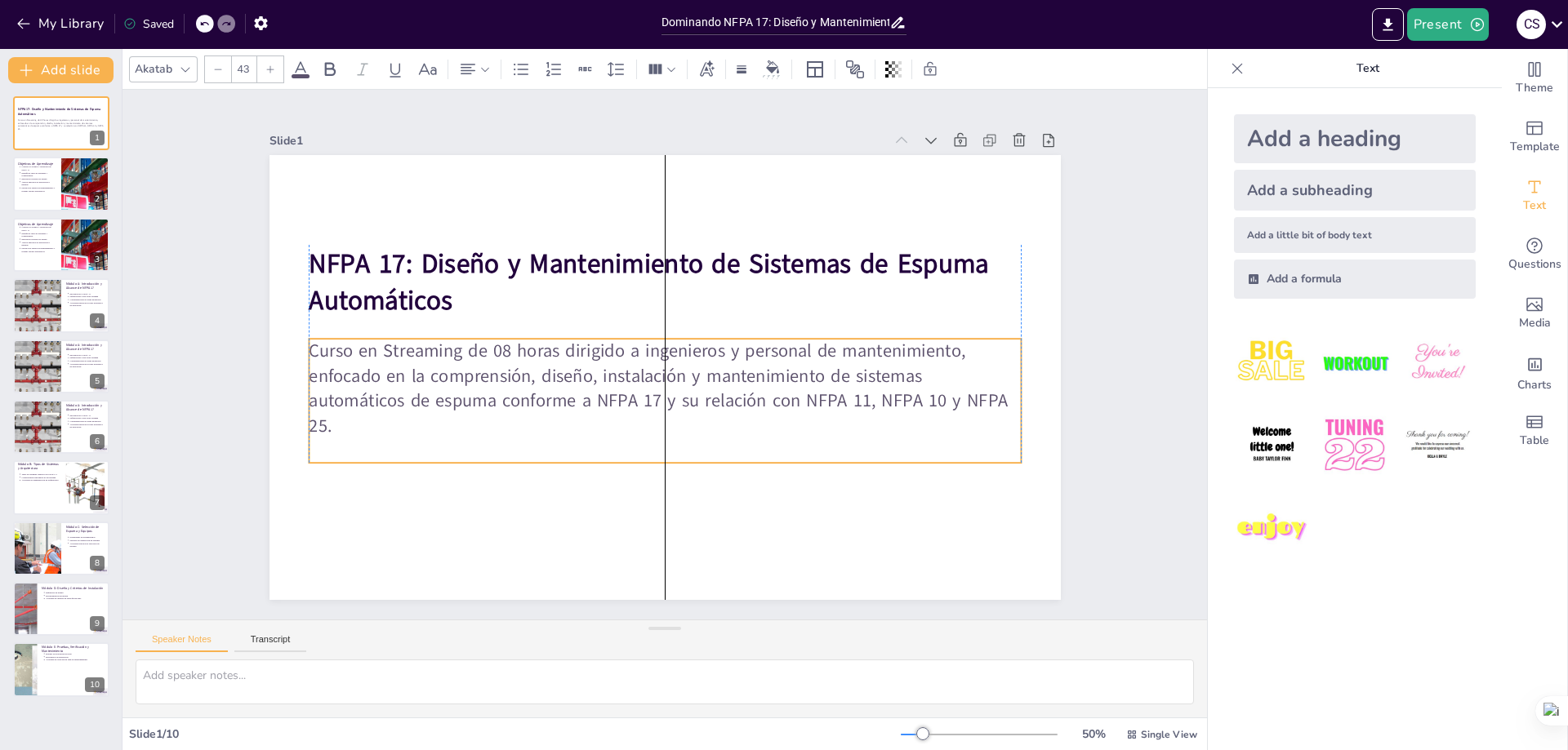
drag, startPoint x: 527, startPoint y: 345, endPoint x: 483, endPoint y: 341, distance: 44.2
click at [483, 341] on p "Curso en Streaming de 08 horas dirigido a ingenieros y personal de mantenimient…" at bounding box center [651, 385] width 691 height 380
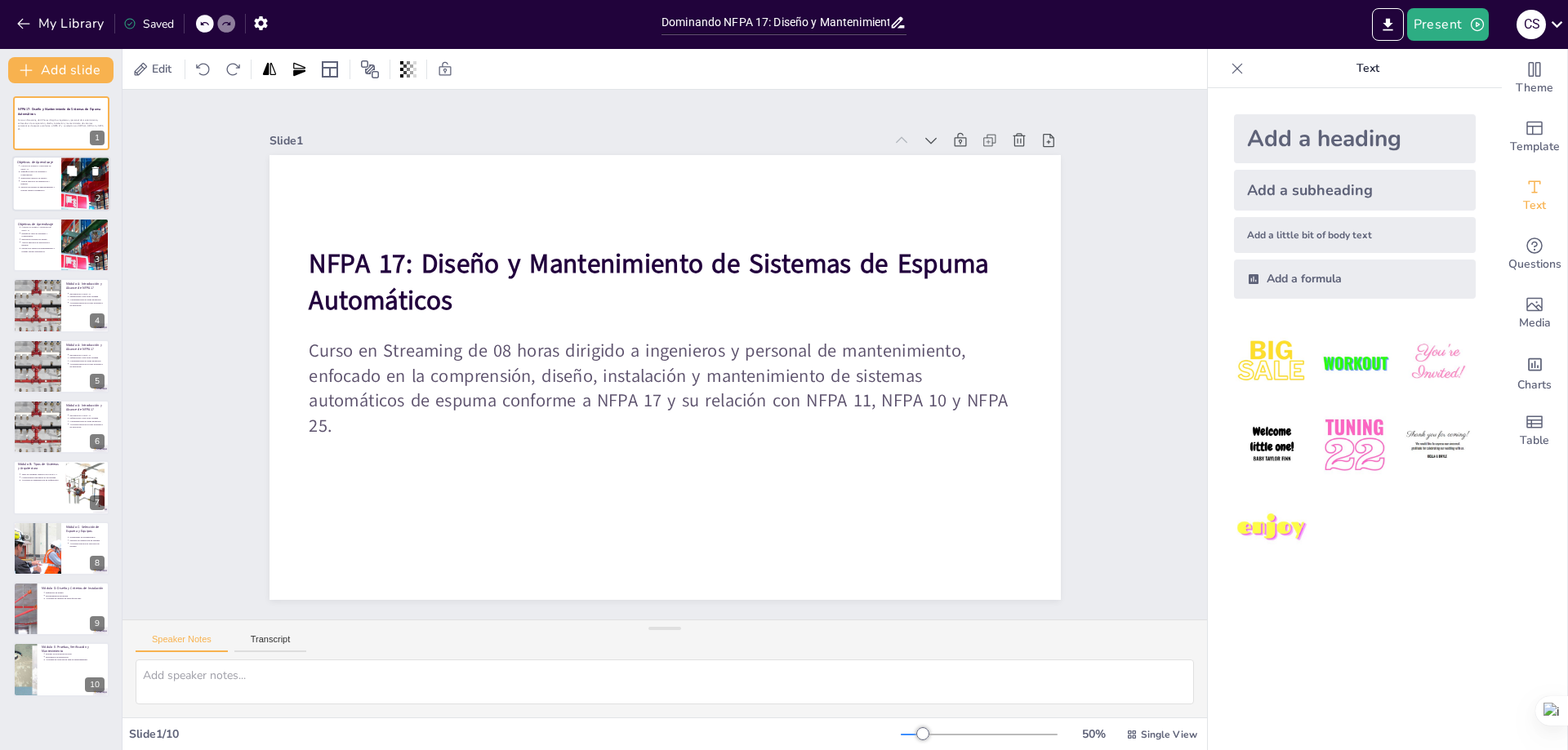
click at [67, 195] on div at bounding box center [85, 185] width 98 height 56
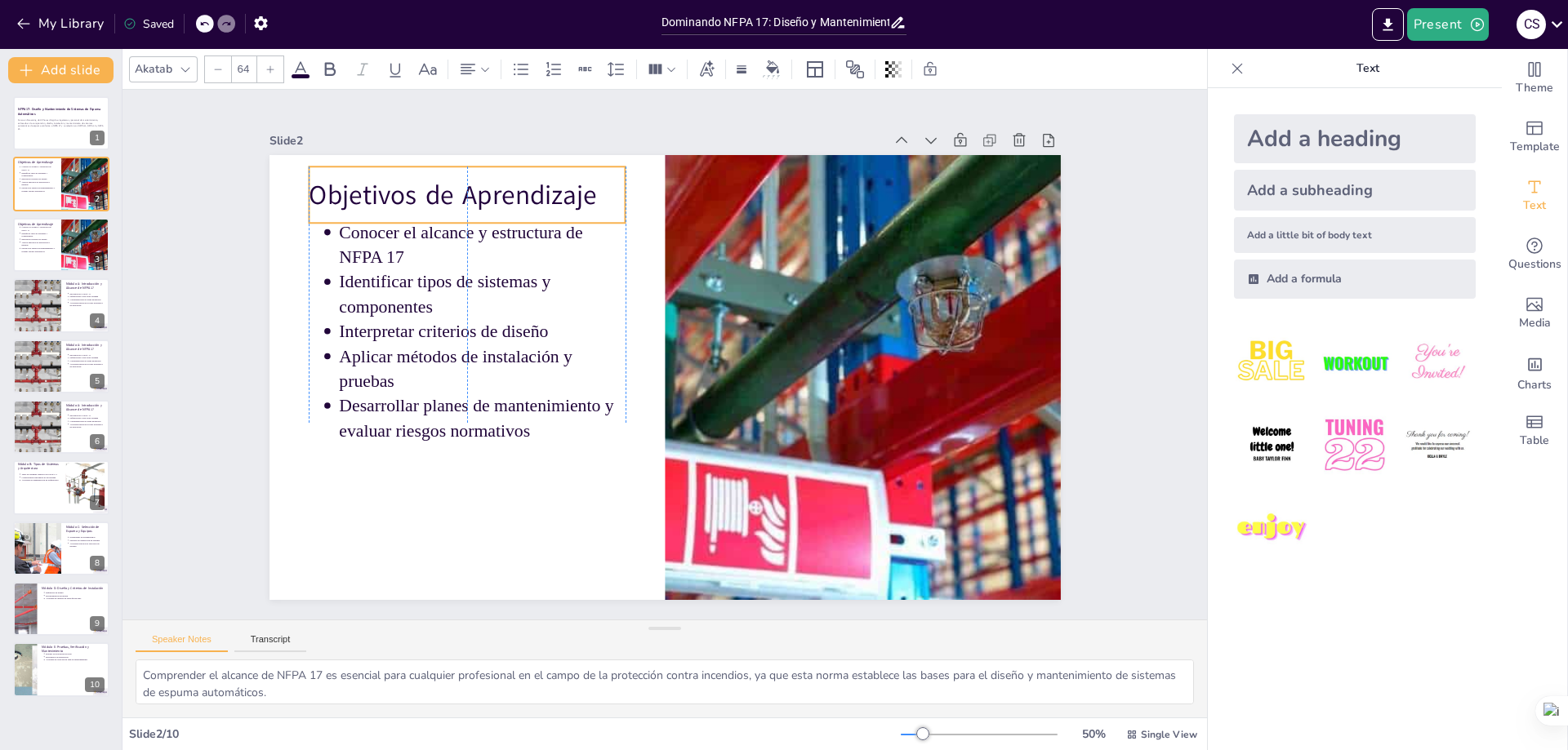
drag, startPoint x: 455, startPoint y: 201, endPoint x: 457, endPoint y: 191, distance: 10.2
click at [460, 191] on p "Objetivos de Aprendizaje" at bounding box center [599, 109] width 278 height 216
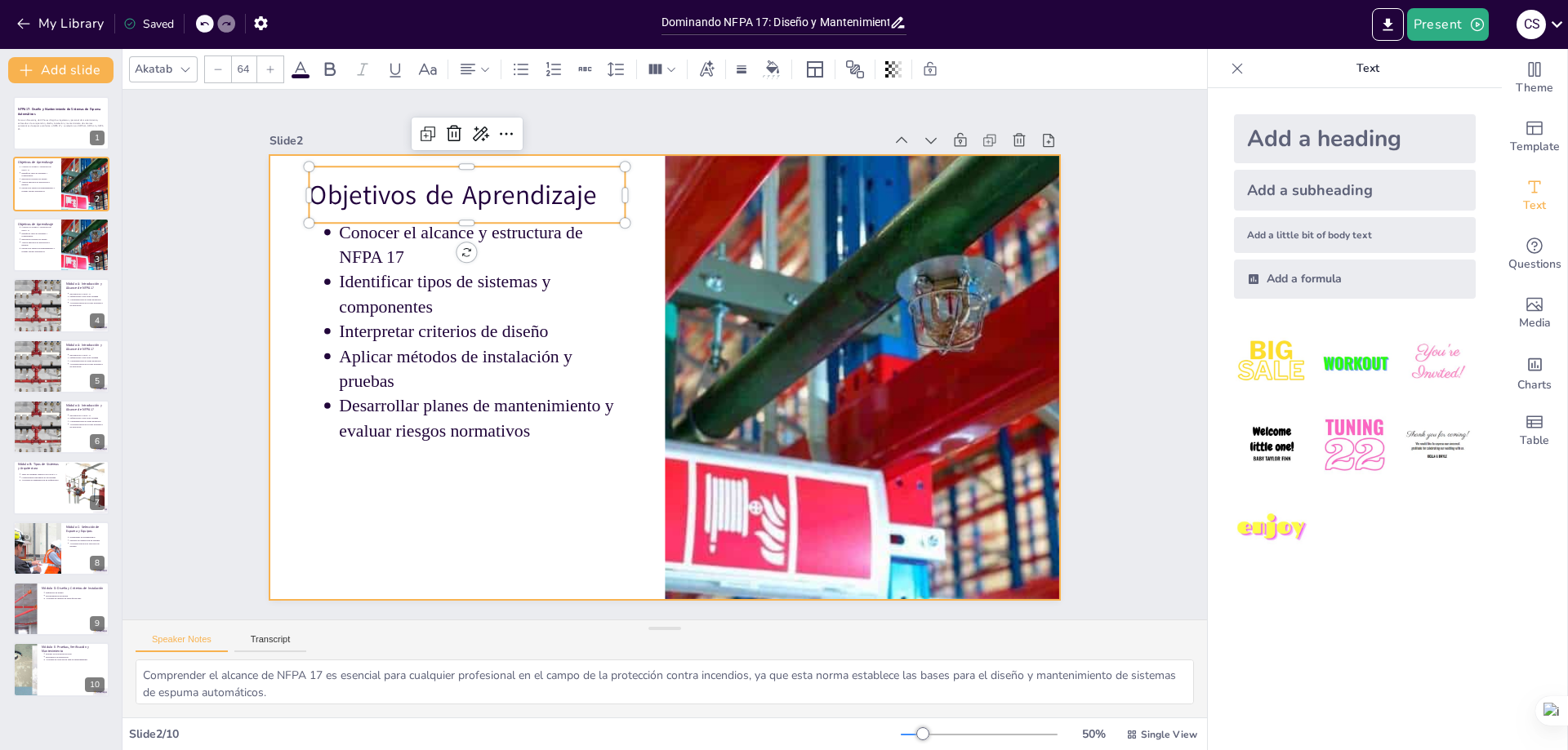
click at [505, 478] on div at bounding box center [657, 375] width 890 height 668
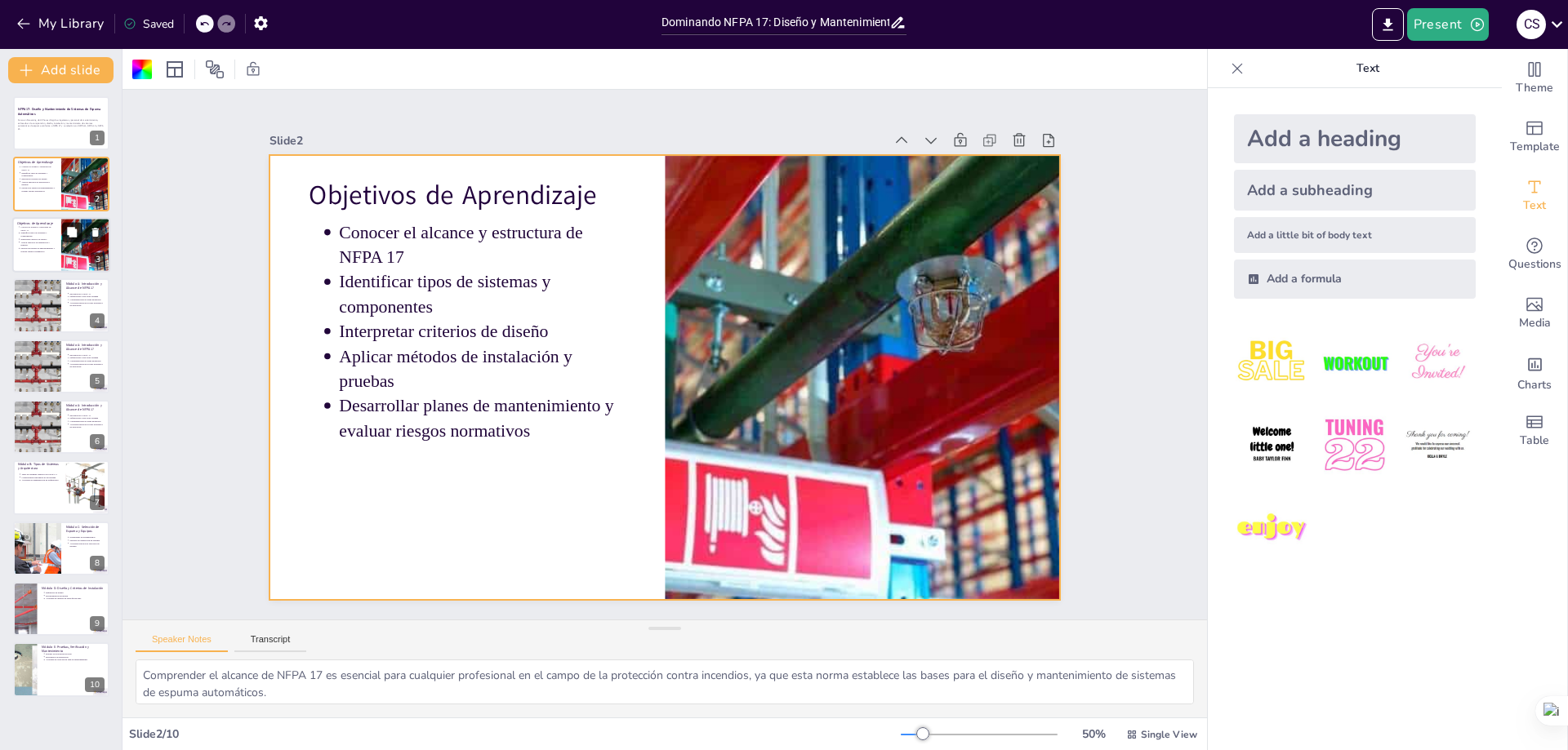
click at [77, 241] on button at bounding box center [72, 232] width 19 height 19
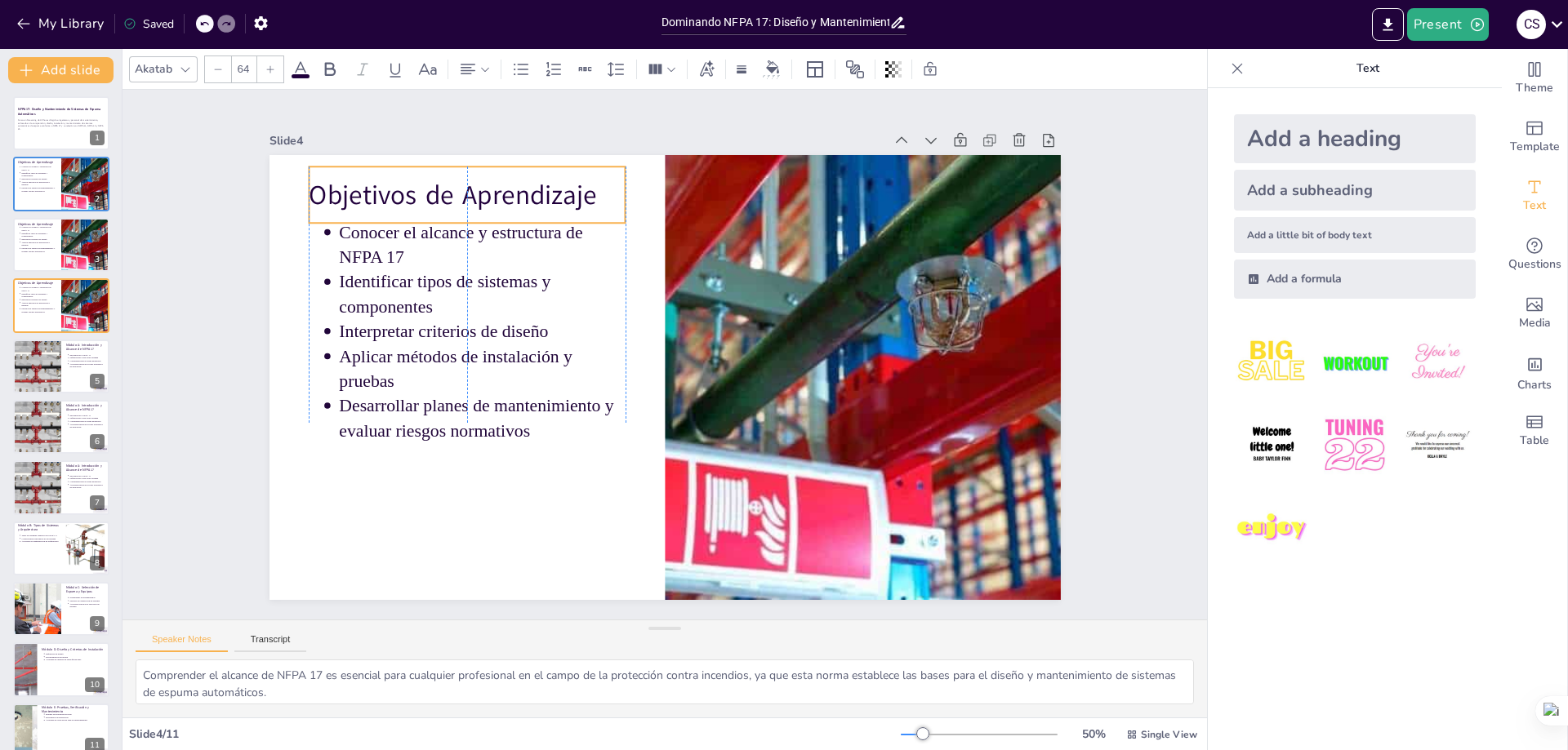
drag, startPoint x: 383, startPoint y: 199, endPoint x: 386, endPoint y: 189, distance: 10.4
click at [386, 189] on p "Objetivos de Aprendizaje" at bounding box center [526, 141] width 312 height 133
click at [66, 374] on div at bounding box center [61, 367] width 98 height 56
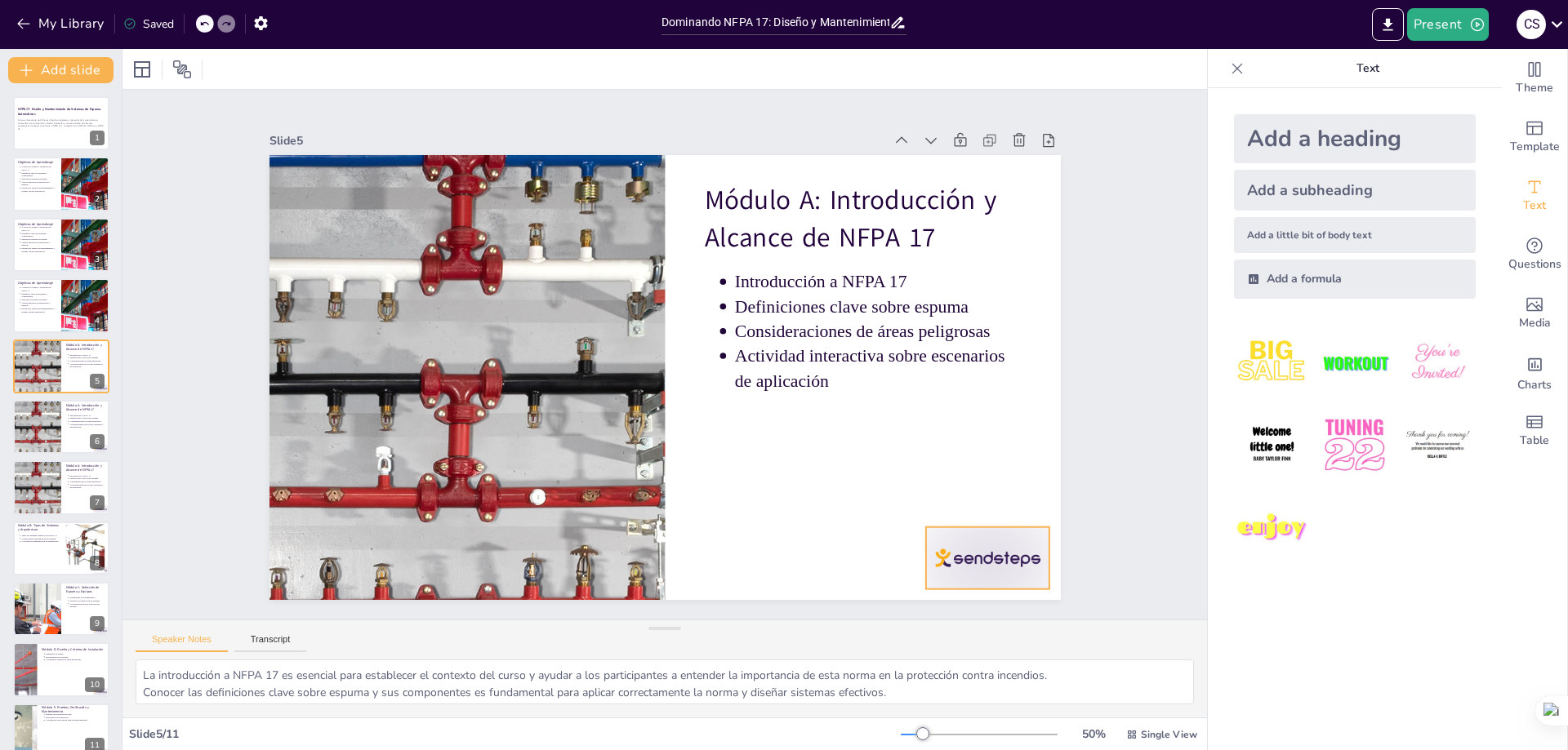
click at [372, 556] on div at bounding box center [311, 495] width 123 height 136
click at [66, 289] on icon at bounding box center [72, 293] width 12 height 11
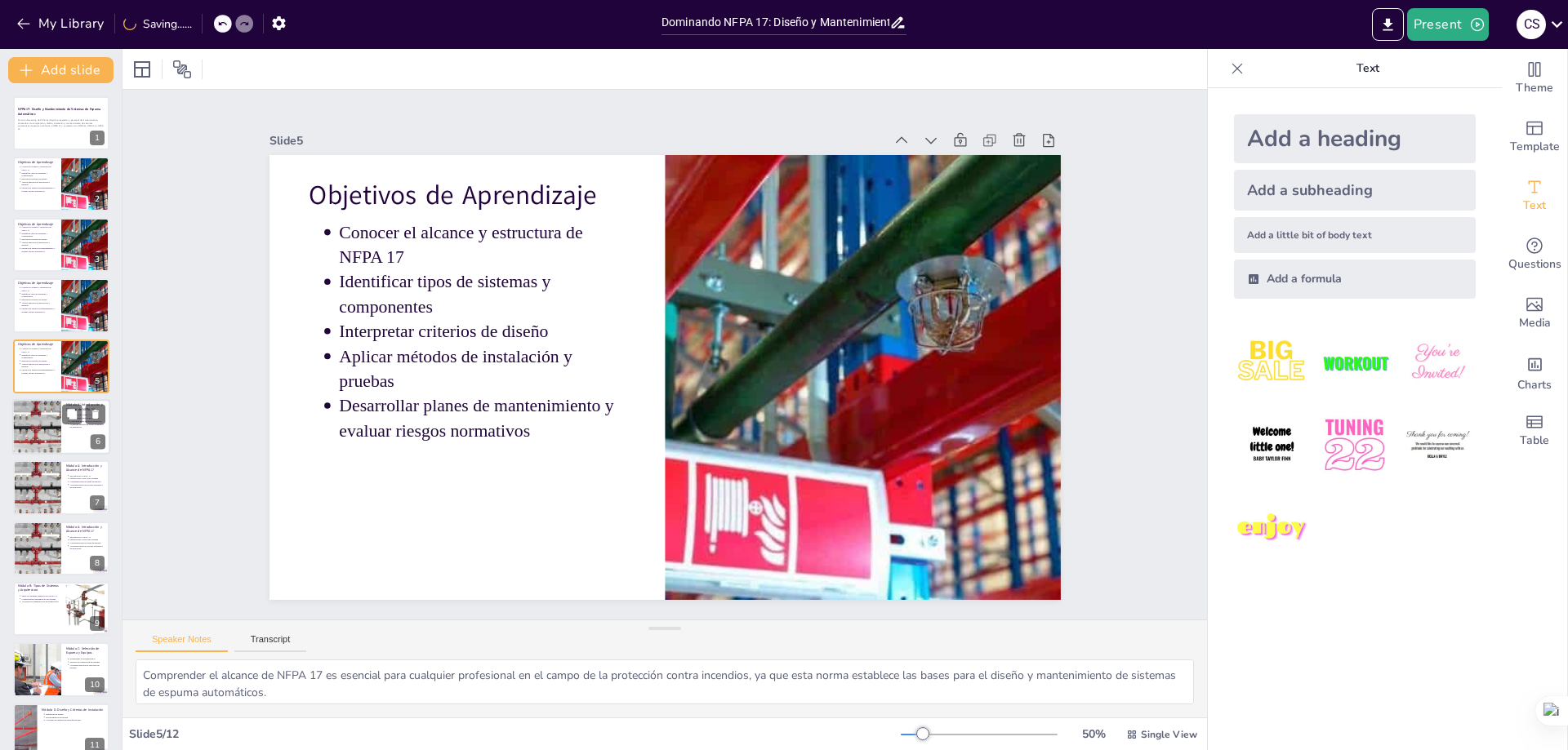
click at [58, 425] on div at bounding box center [36, 427] width 127 height 56
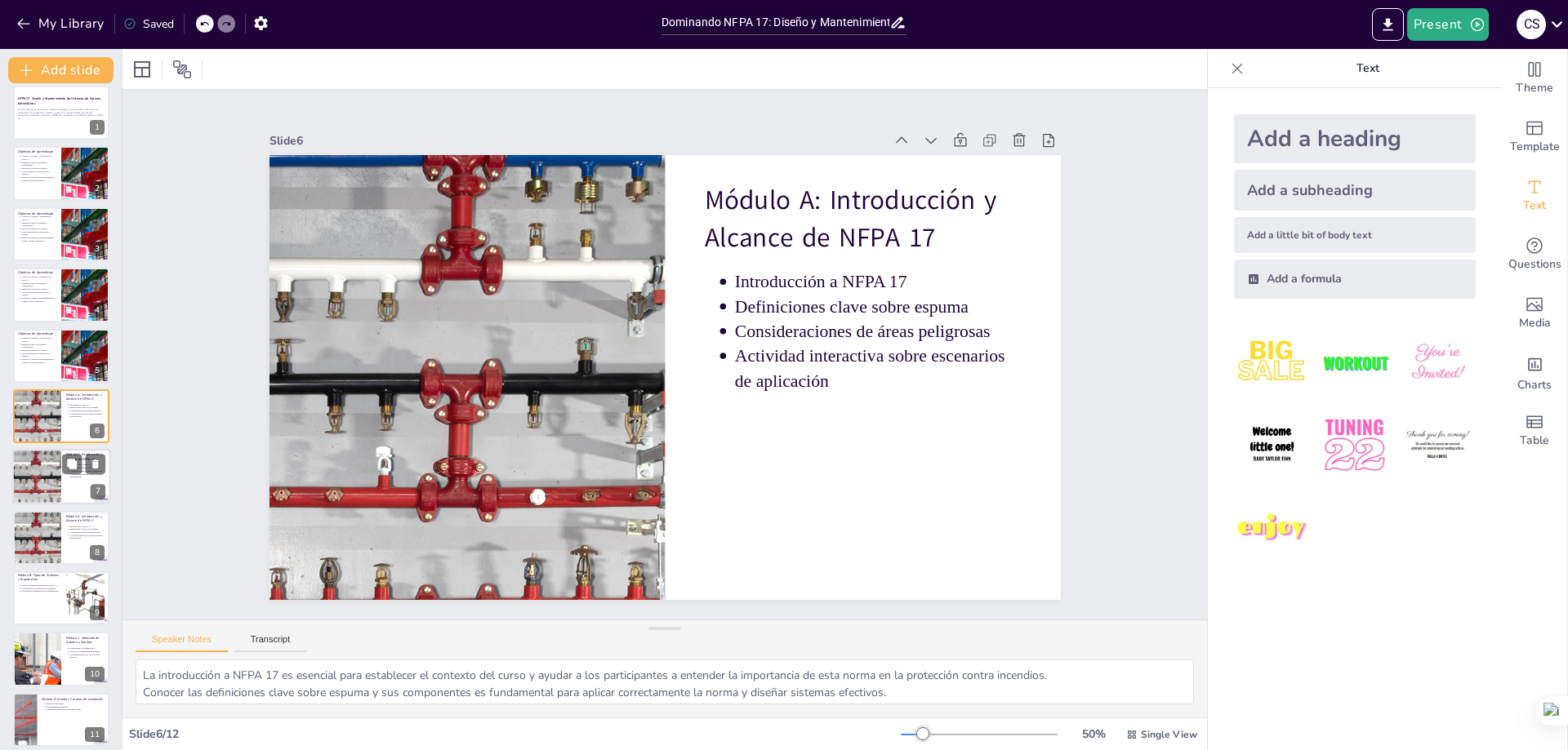
click at [74, 489] on div at bounding box center [61, 478] width 98 height 56
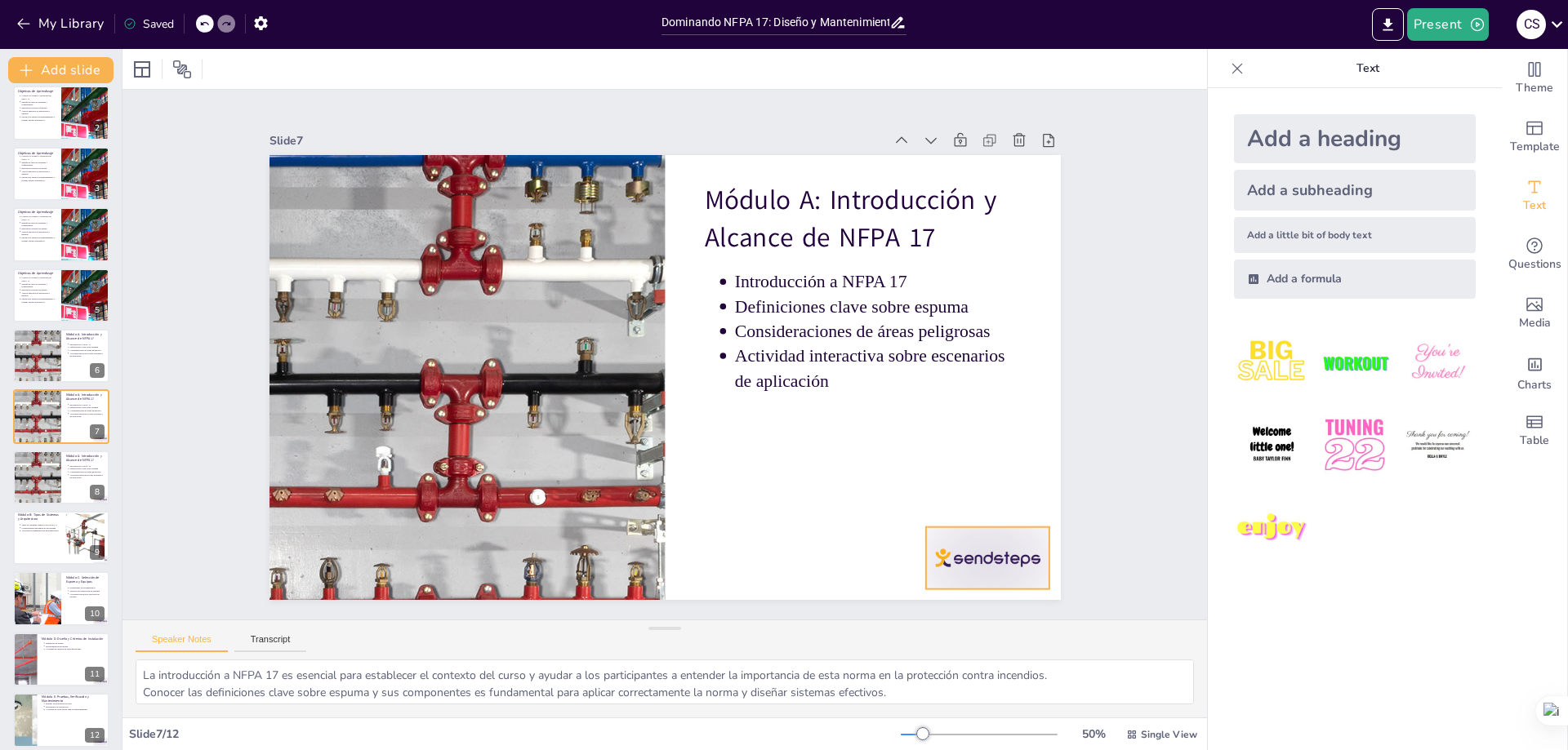
click at [835, 657] on div at bounding box center [768, 721] width 133 height 129
click at [57, 468] on div at bounding box center [36, 478] width 127 height 56
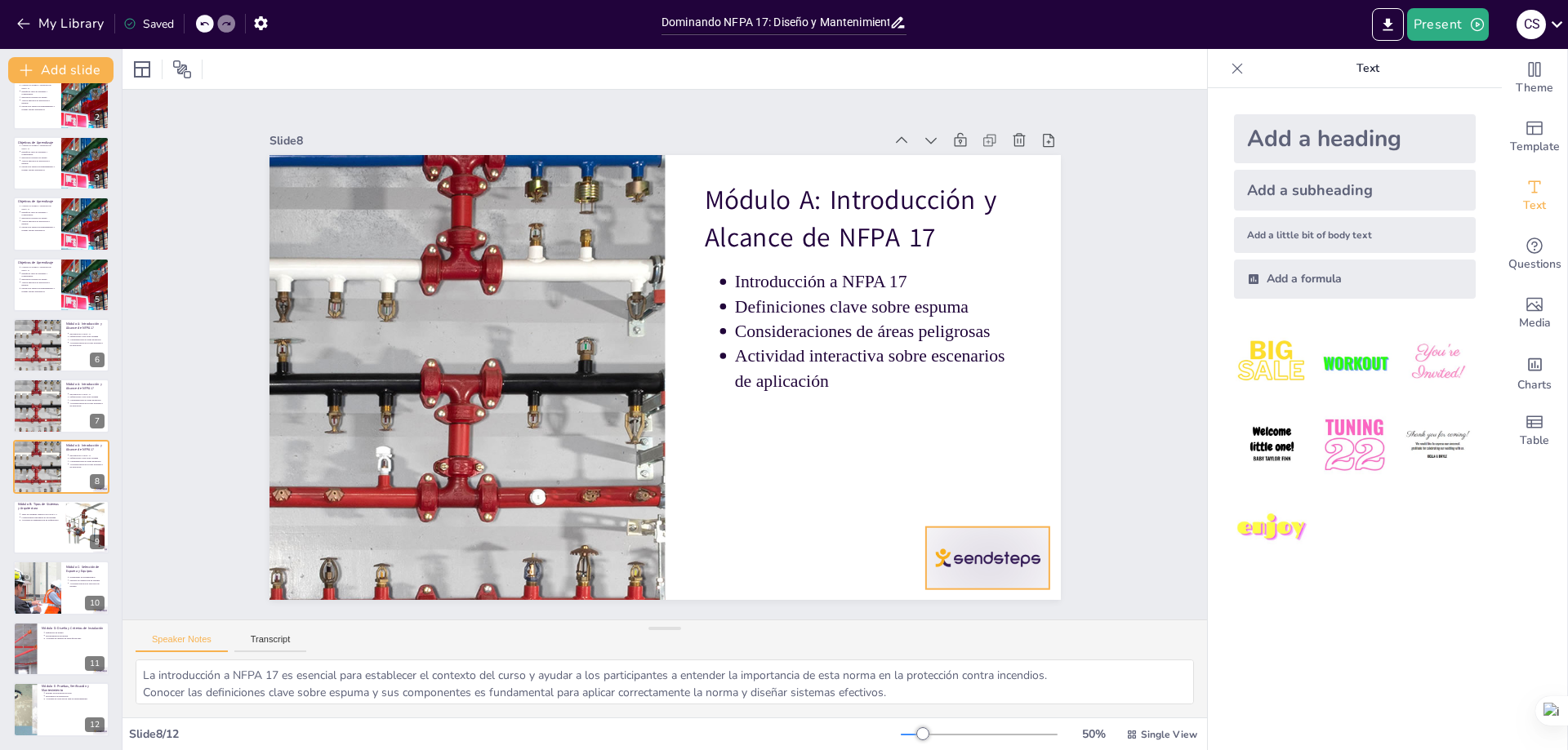
click at [961, 577] on div at bounding box center [938, 619] width 134 height 85
click at [37, 533] on div at bounding box center [61, 527] width 98 height 56
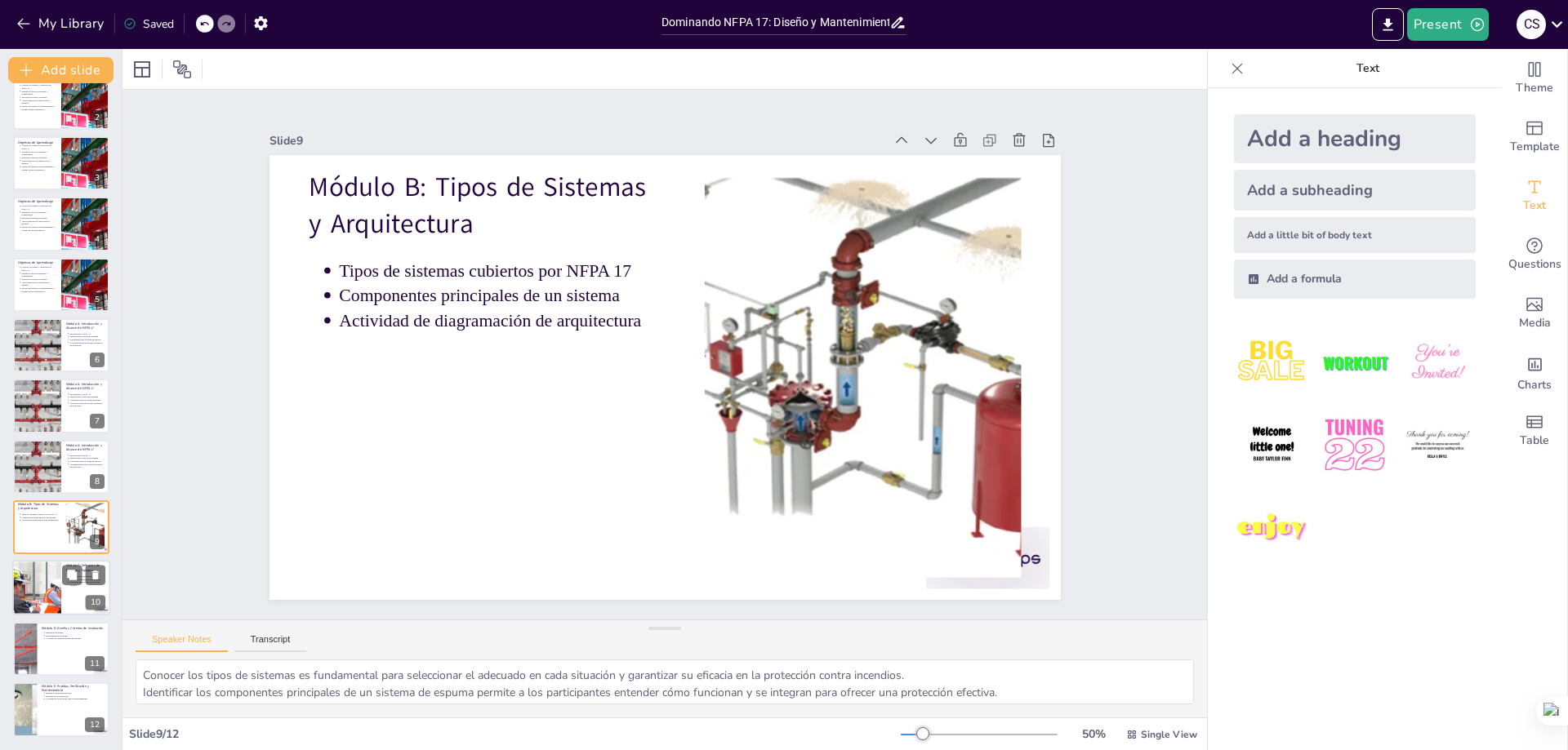
click at [48, 577] on div at bounding box center [37, 588] width 113 height 56
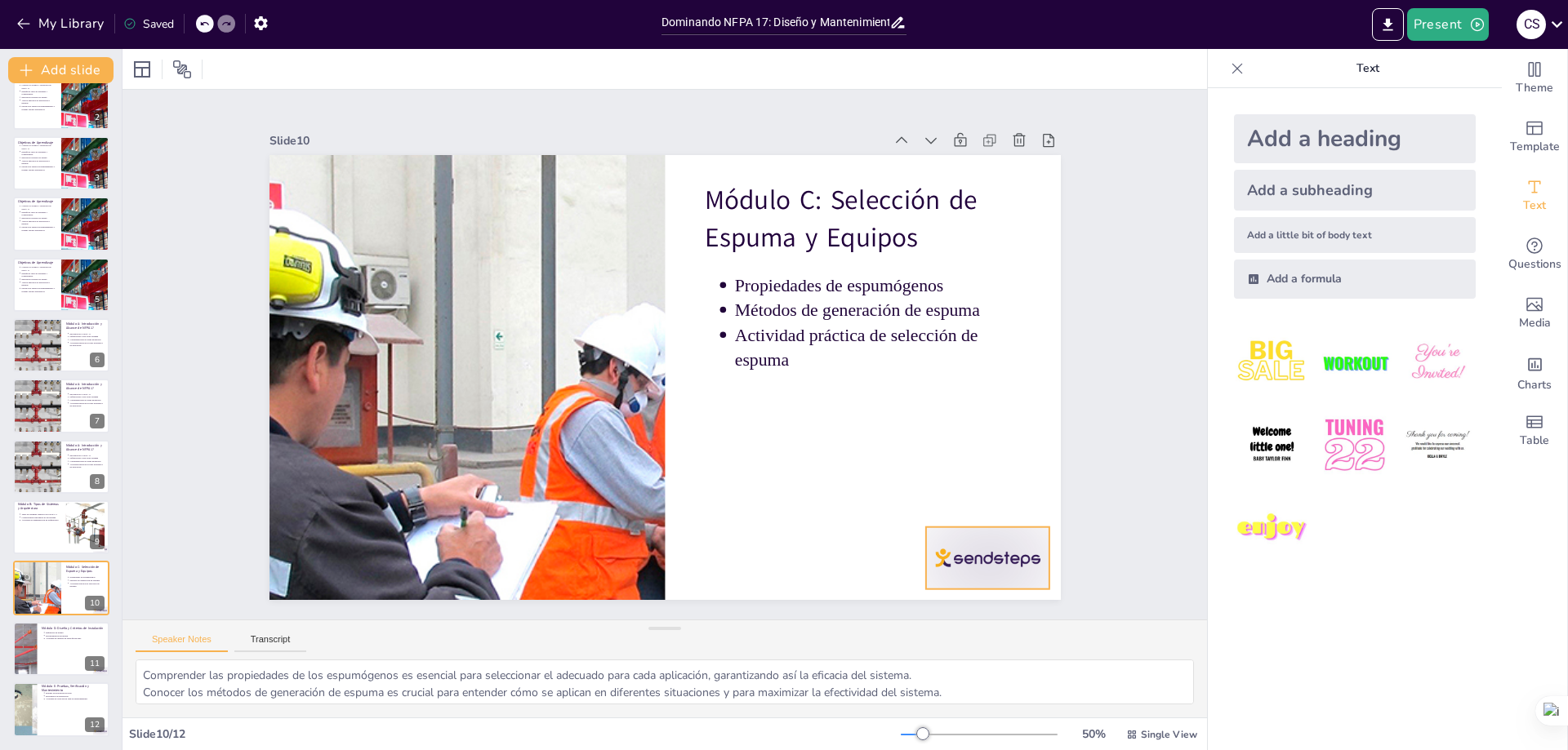
click at [969, 577] on div at bounding box center [938, 619] width 134 height 85
click at [58, 637] on p "Actividad de análisis de especificaciones" at bounding box center [76, 638] width 60 height 3
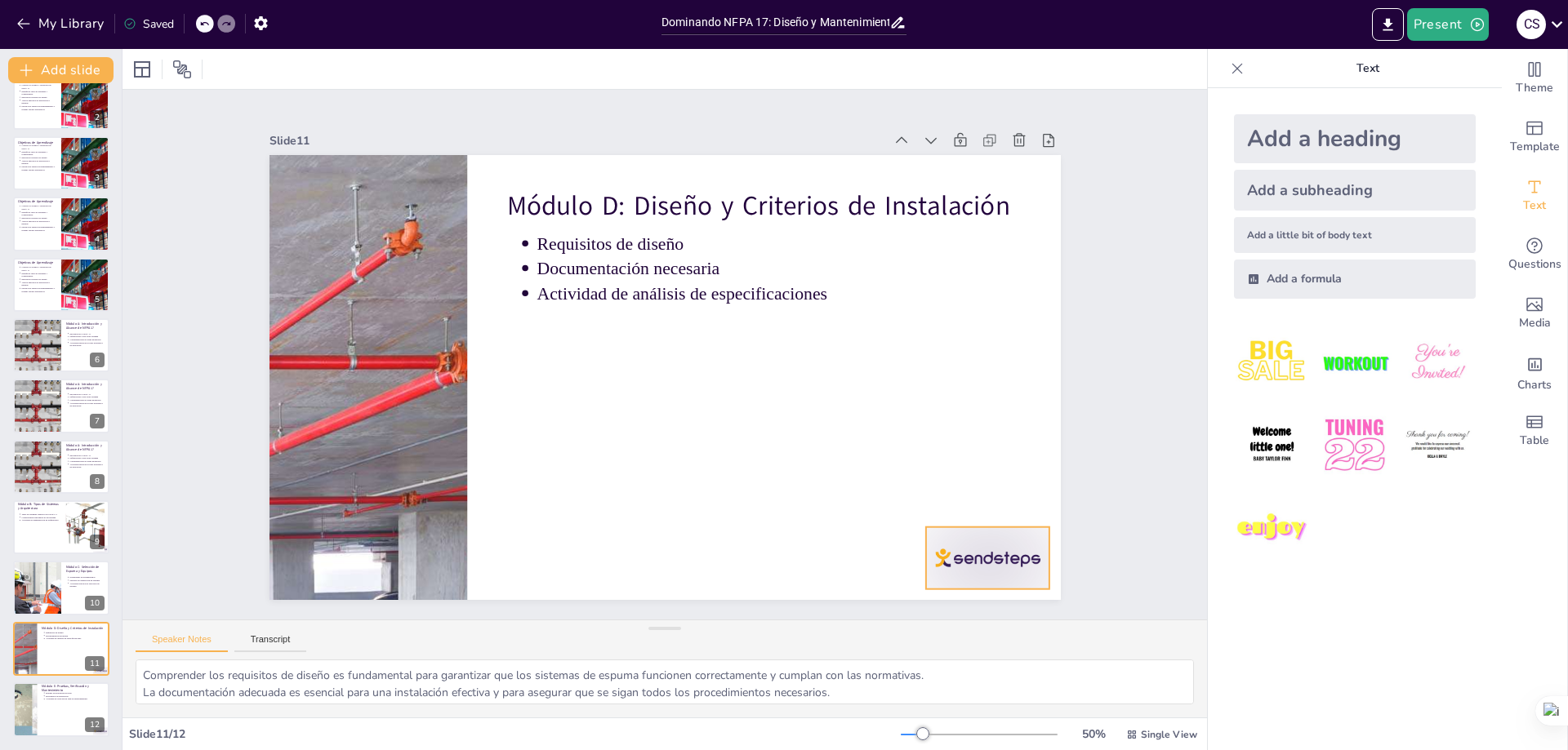
click at [429, 156] on div at bounding box center [365, 119] width 129 height 75
click at [59, 703] on div at bounding box center [61, 710] width 98 height 56
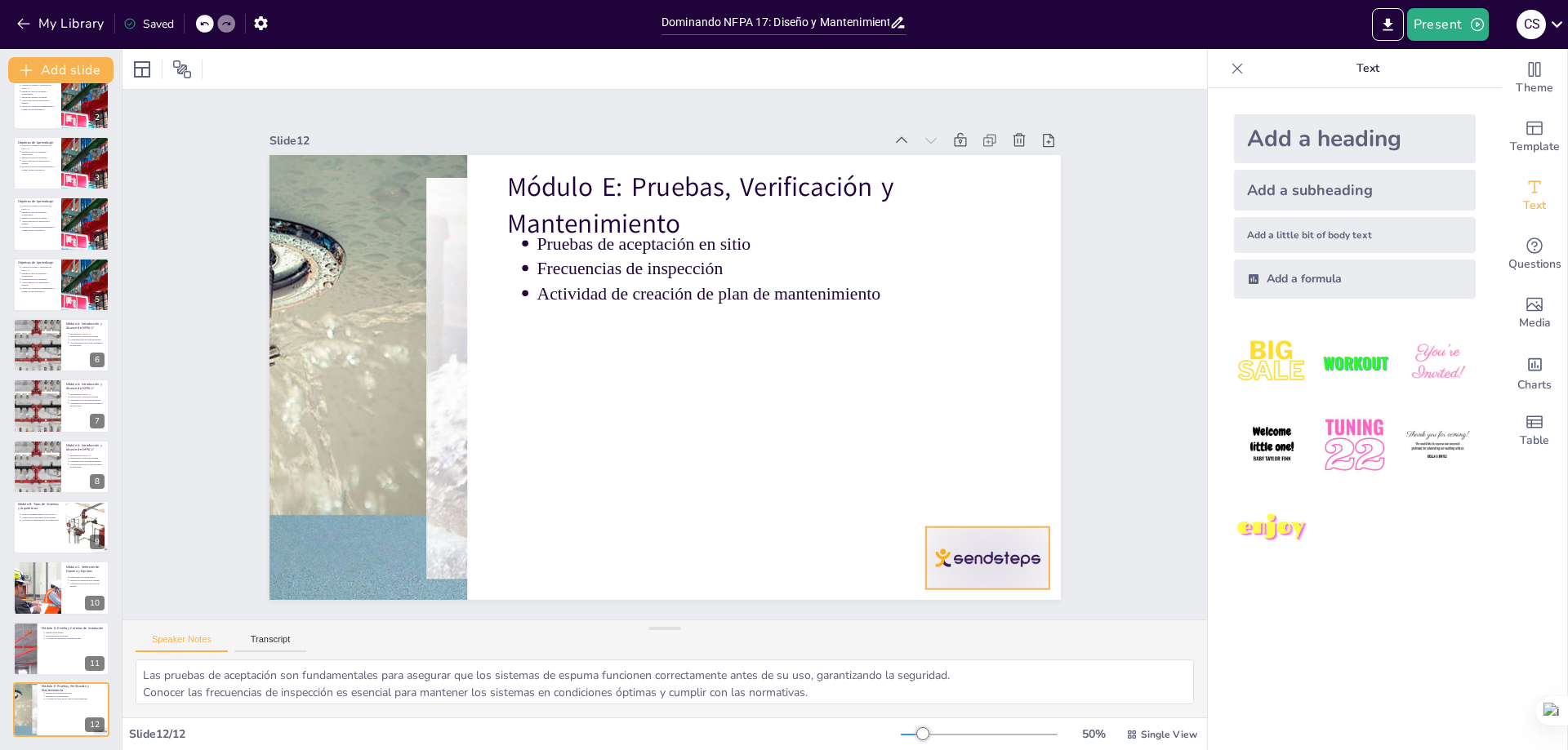
click at [986, 559] on div at bounding box center [986, 557] width 124 height 62
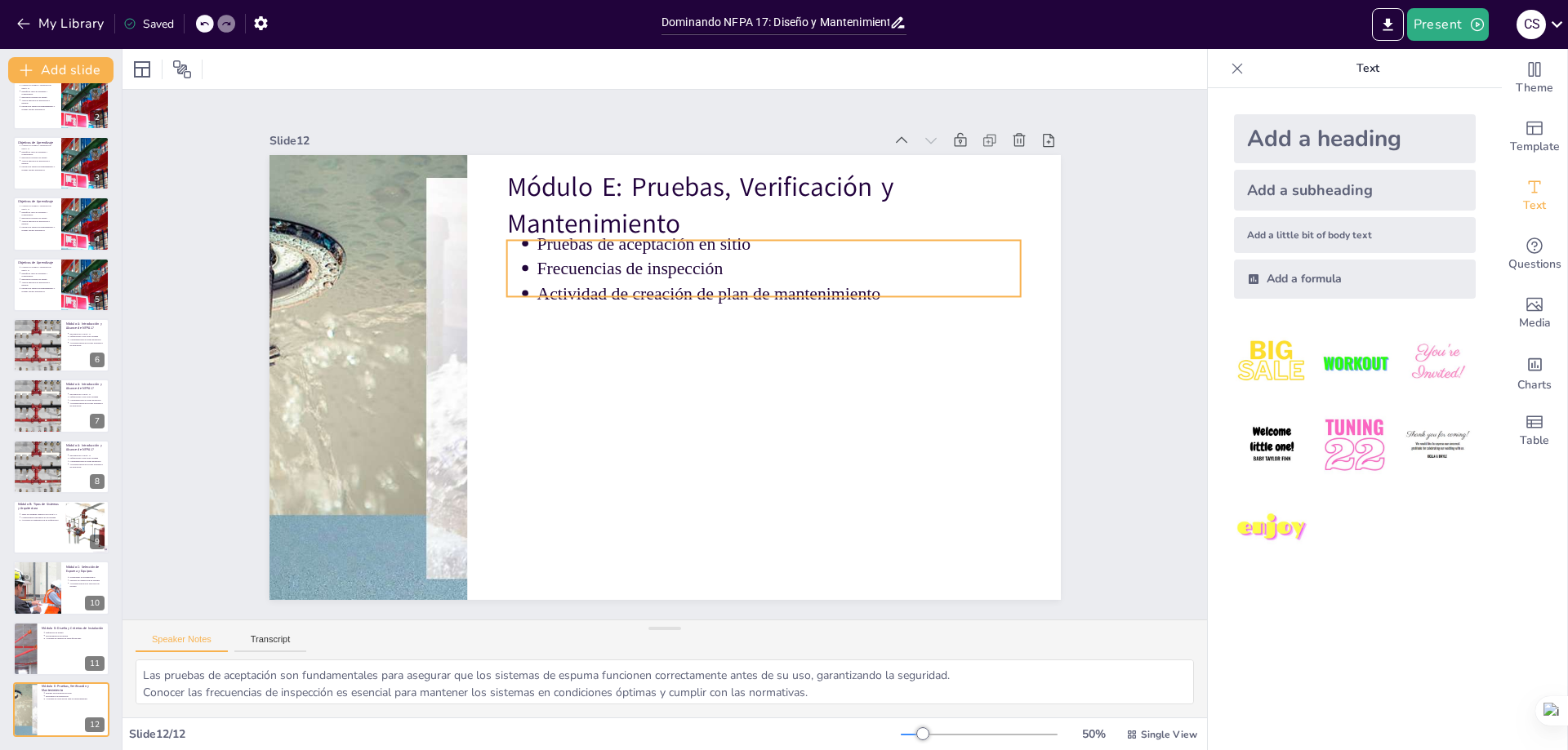
click at [635, 237] on p "Pruebas de aceptación en sitio" at bounding box center [823, 348] width 377 height 342
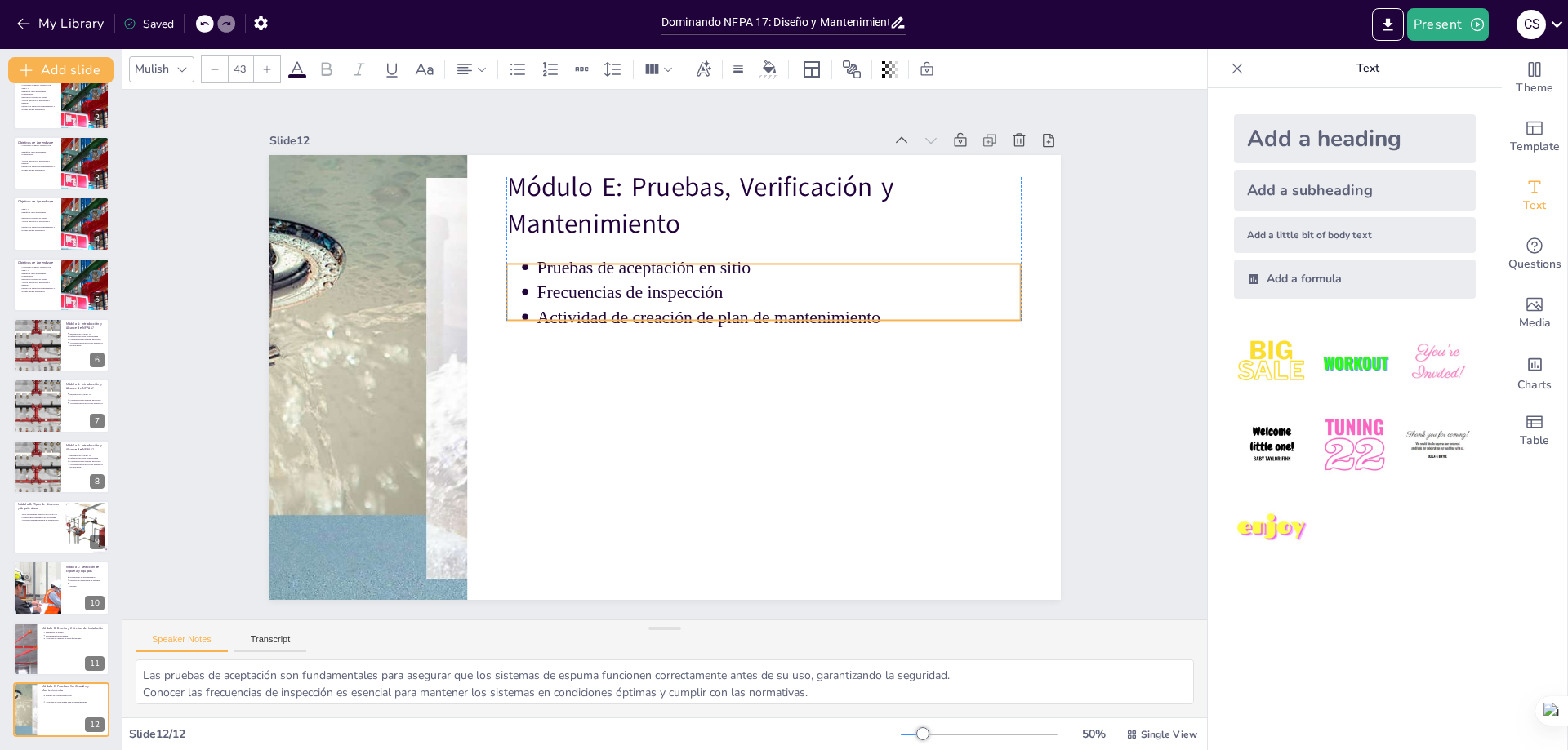
drag, startPoint x: 580, startPoint y: 237, endPoint x: 577, endPoint y: 261, distance: 24.2
click at [634, 261] on p "Pruebas de aceptación en sitio" at bounding box center [805, 380] width 342 height 376
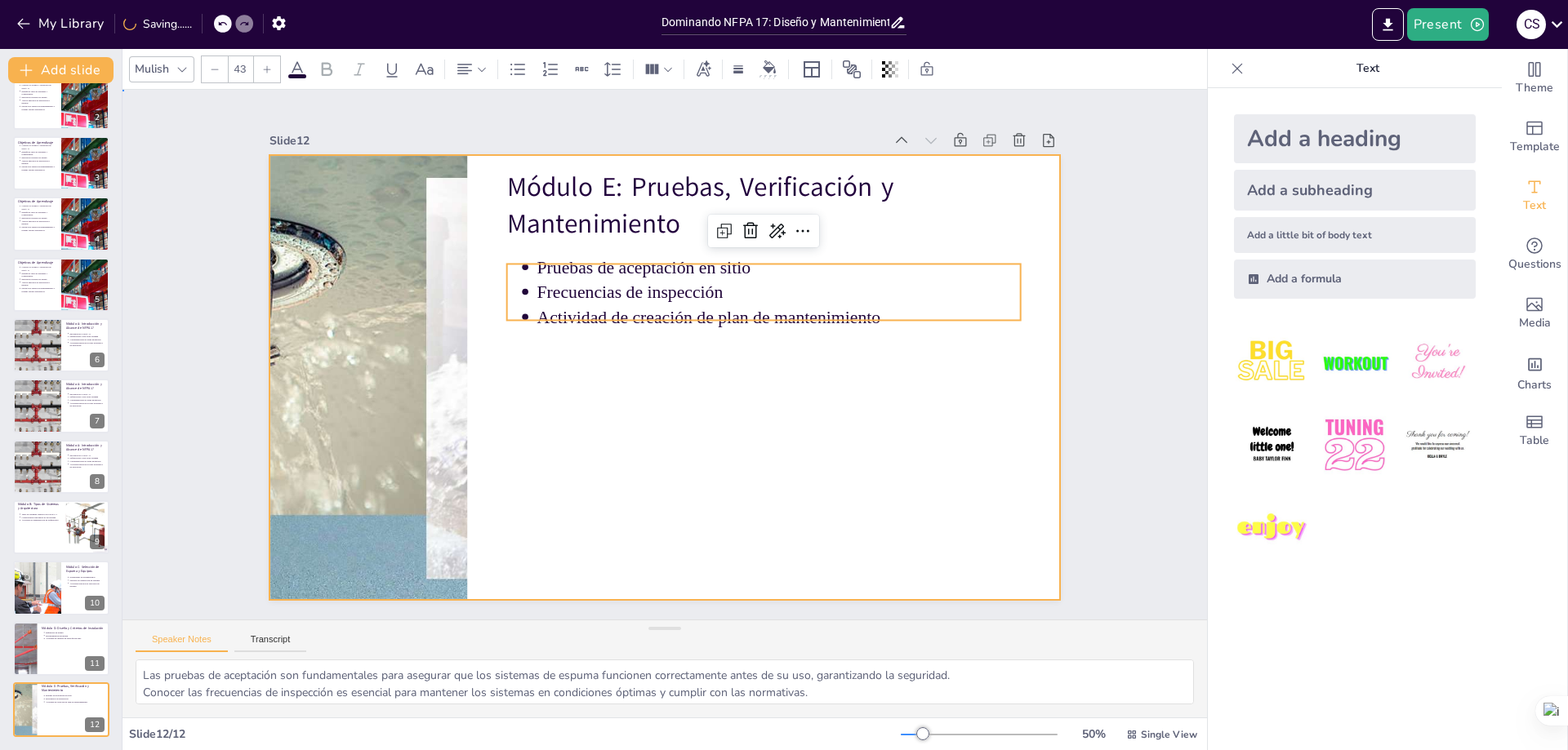
click at [659, 421] on div at bounding box center [665, 377] width 792 height 444
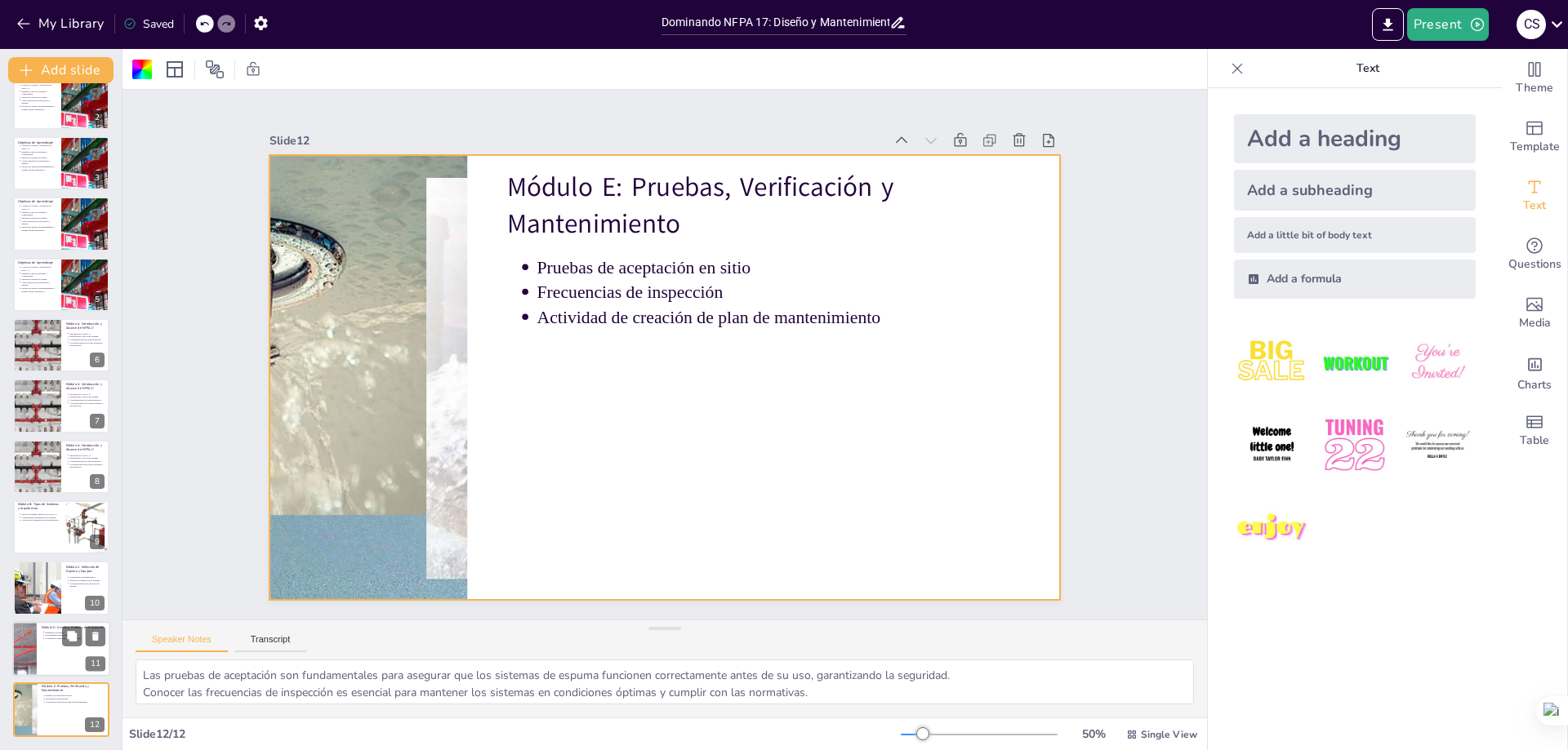
click at [73, 654] on div at bounding box center [61, 648] width 98 height 56
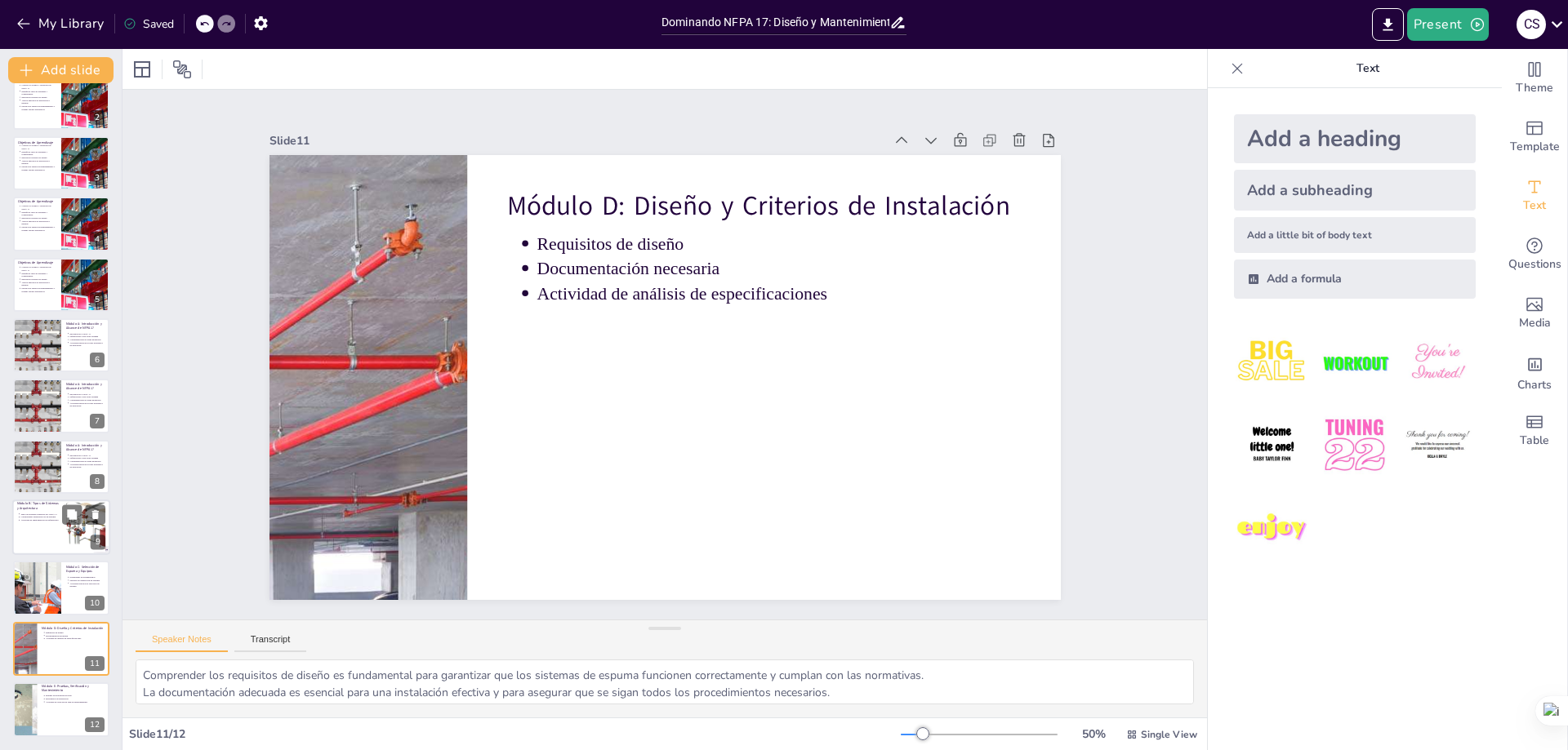
click at [47, 512] on p "Tipos de sistemas cubiertos por NFPA 17" at bounding box center [40, 513] width 41 height 3
type textarea "Conocer los tipos de sistemas es fundamental para seleccionar el adecuado en ca…"
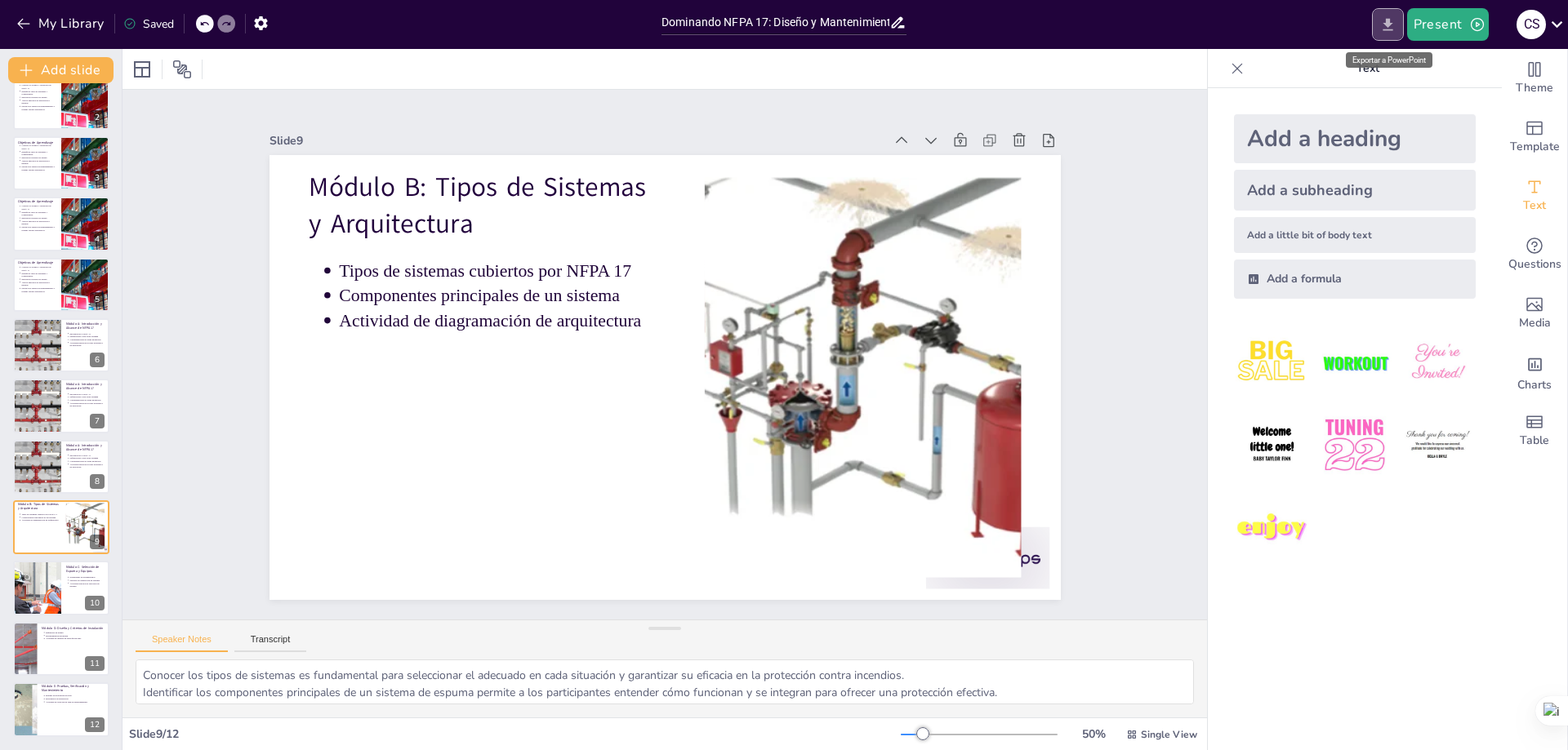
click at [1396, 22] on icon "Export to PowerPoint" at bounding box center [1388, 25] width 17 height 17
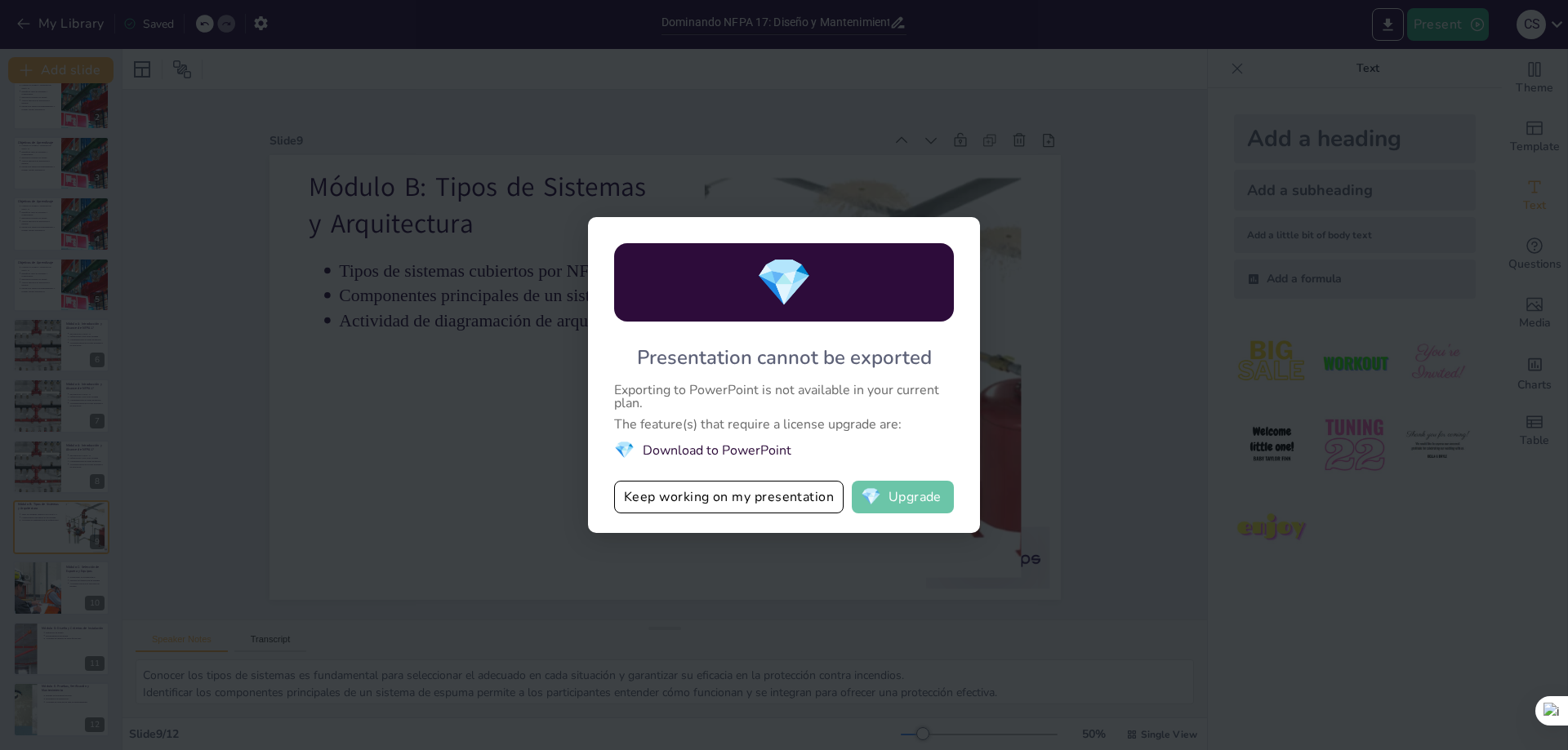
click at [881, 490] on span "💎" at bounding box center [870, 496] width 20 height 16
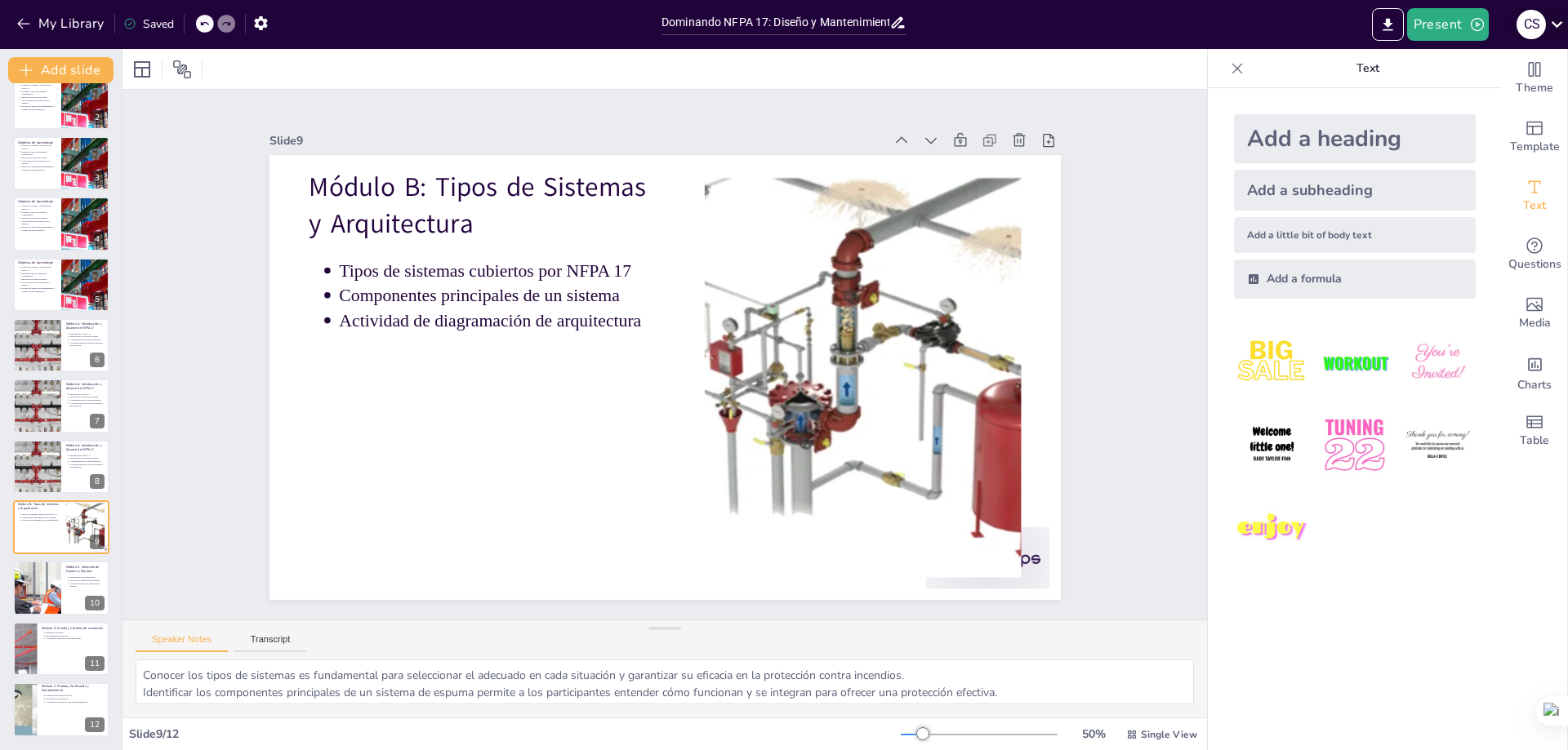
click at [1559, 23] on icon at bounding box center [1556, 24] width 22 height 22
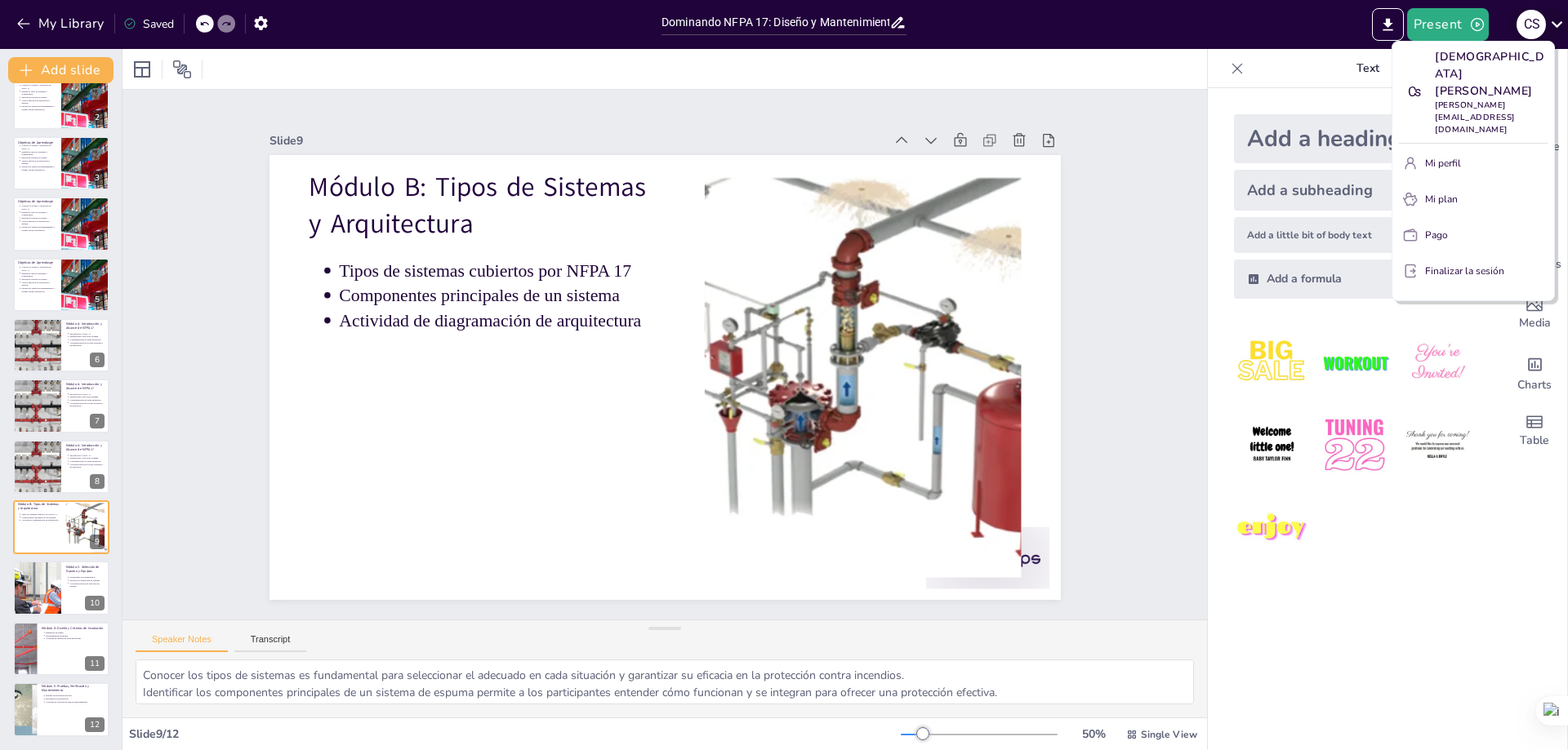
click at [1559, 23] on div at bounding box center [784, 375] width 1568 height 750
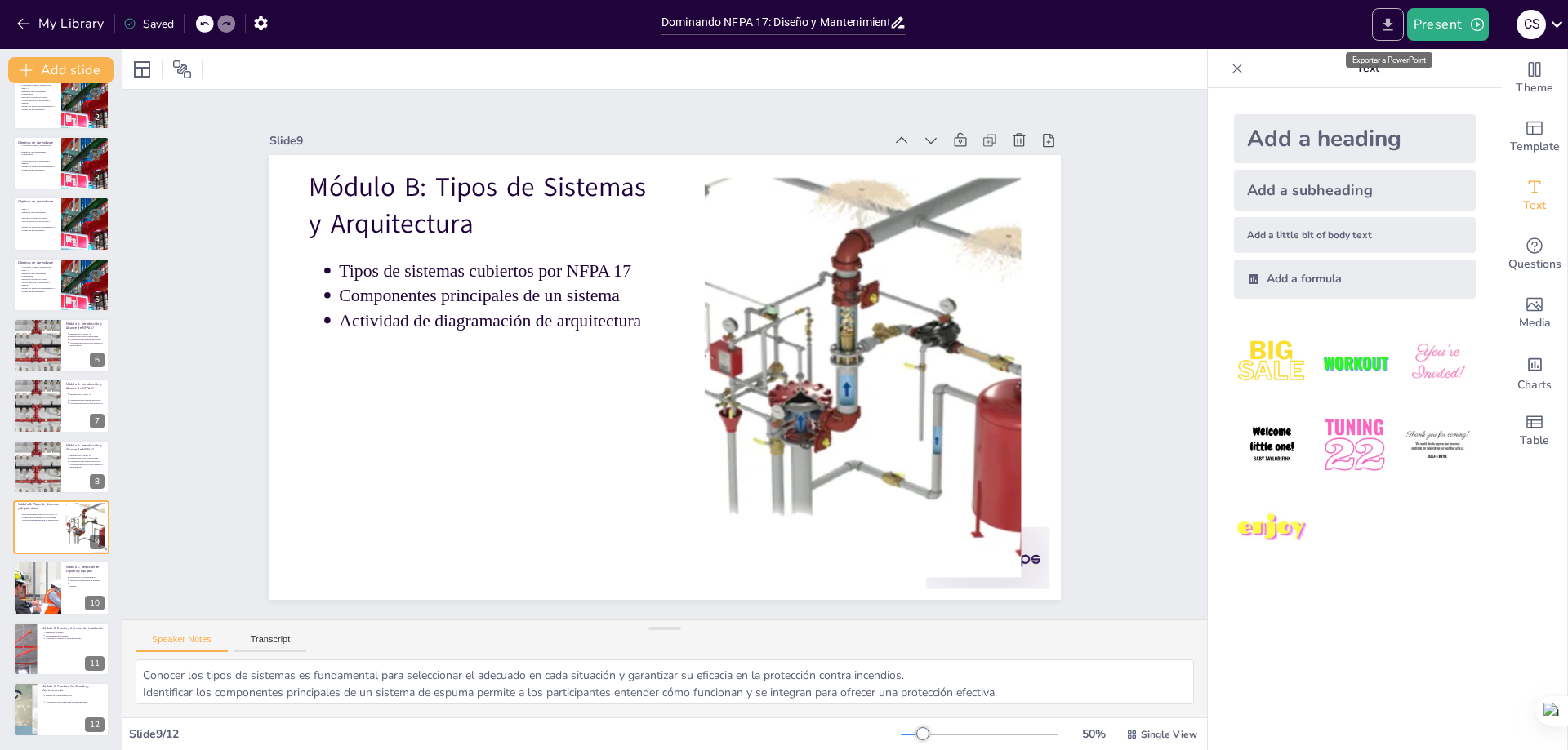
click at [1379, 27] on button "Export to PowerPoint" at bounding box center [1388, 25] width 32 height 33
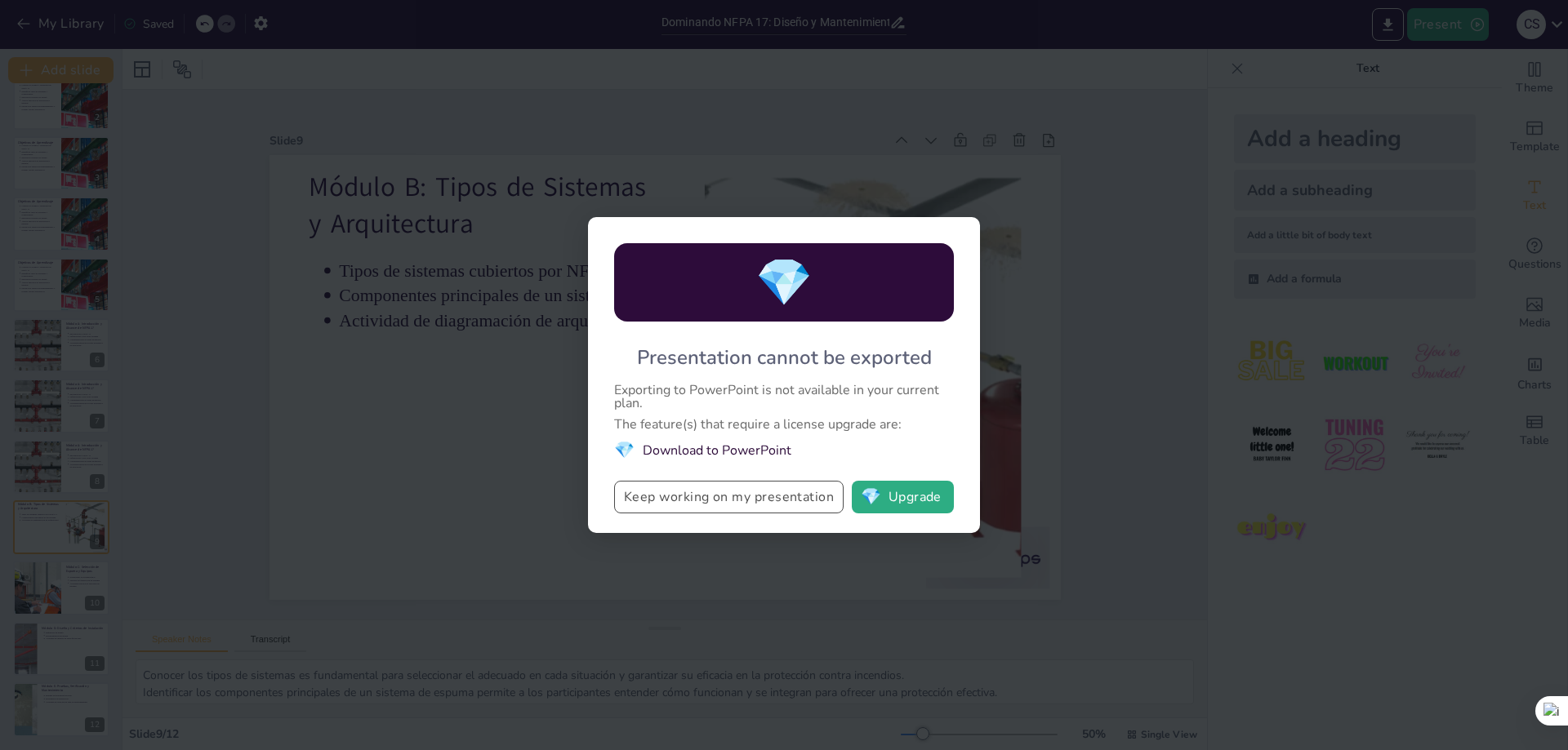
click at [706, 497] on button "Keep working on my presentation" at bounding box center [728, 497] width 229 height 33
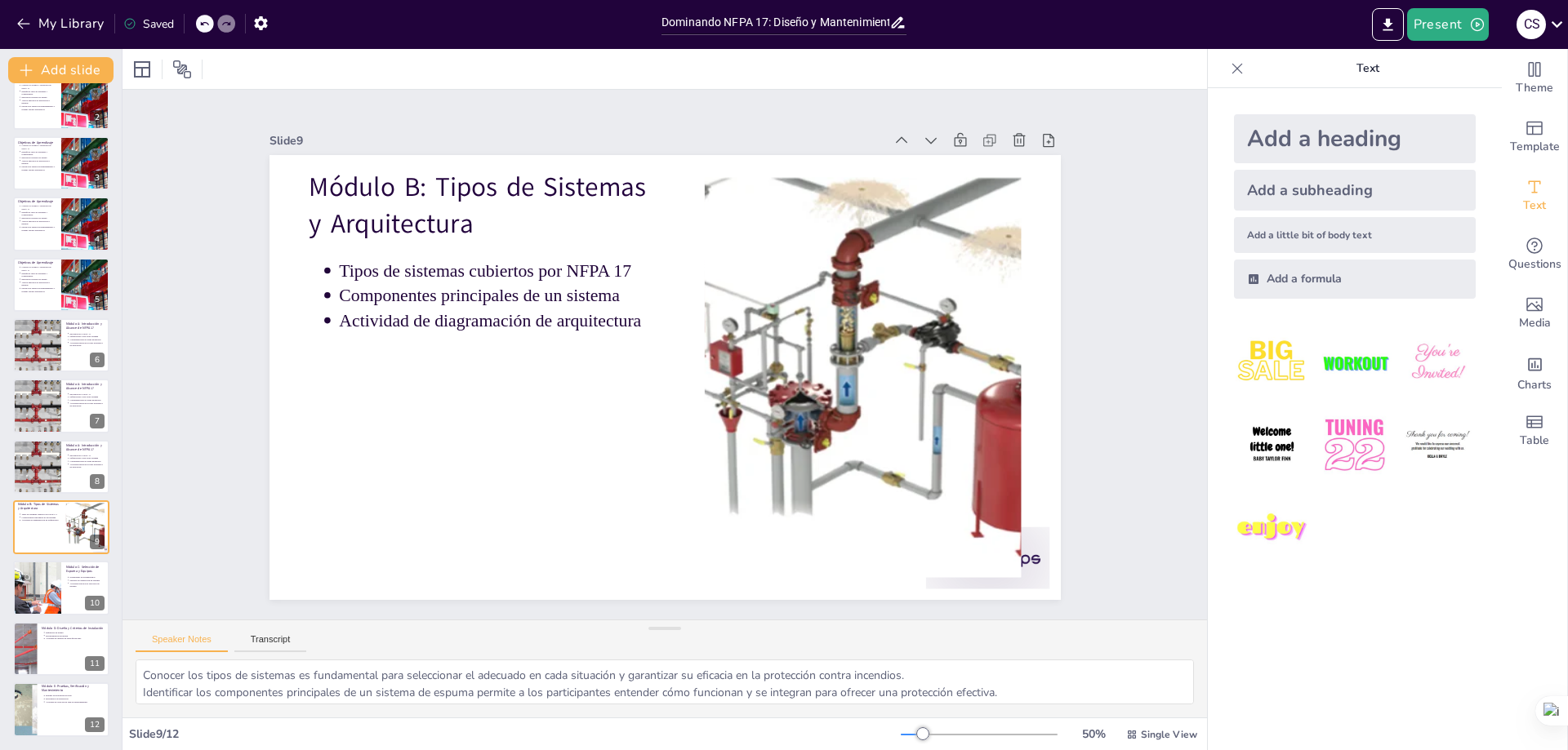
click at [149, 20] on div "Saved" at bounding box center [149, 24] width 51 height 15
click at [262, 25] on icon "button" at bounding box center [261, 23] width 17 height 17
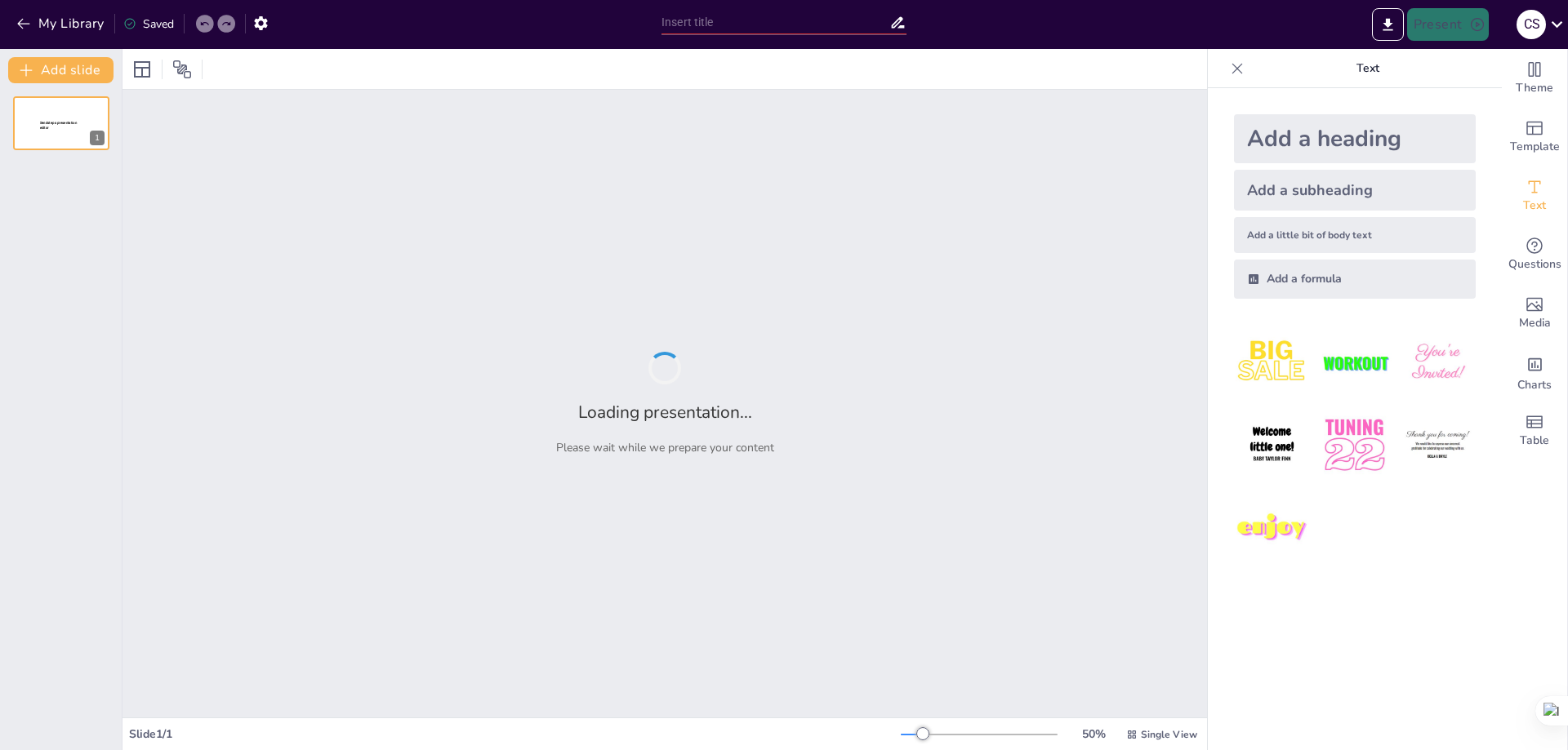
type input "Dominando NFPA 17: Diseño y Mantenimiento de Sistemas de Espuma Automáticos"
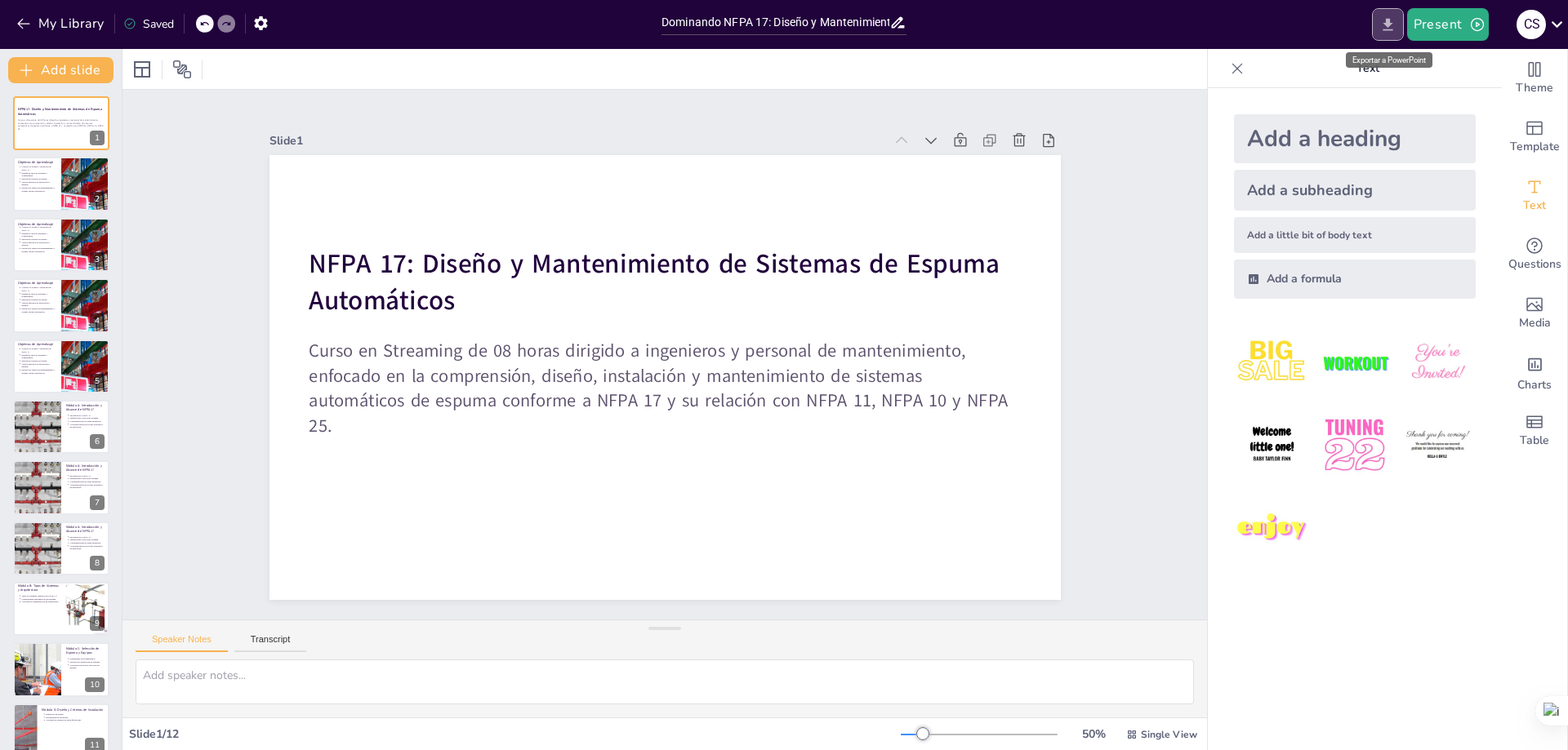
click at [1391, 19] on icon "Export to PowerPoint" at bounding box center [1388, 24] width 10 height 12
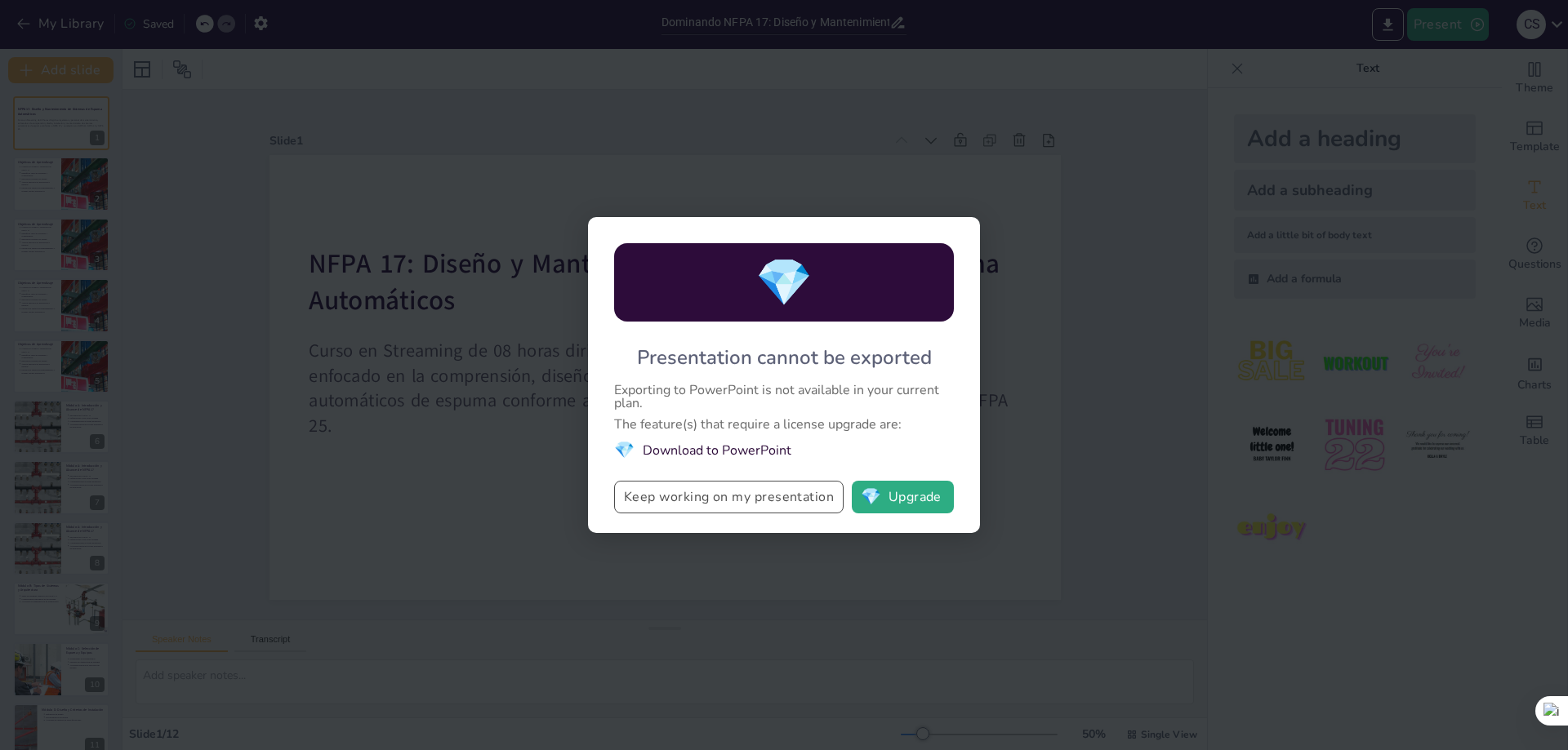
click at [745, 500] on button "Keep working on my presentation" at bounding box center [728, 497] width 229 height 33
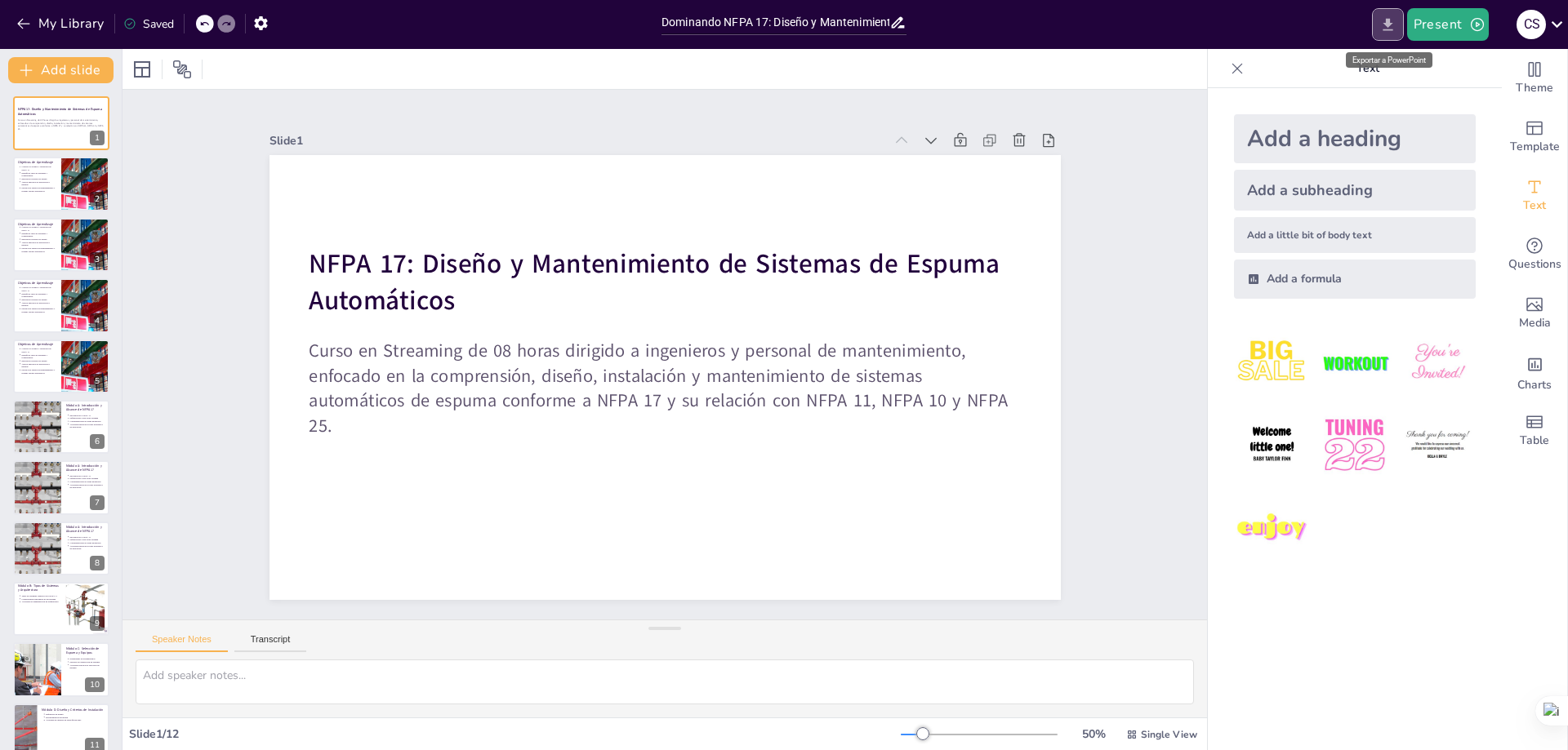
click at [1391, 25] on icon "Export to PowerPoint" at bounding box center [1388, 24] width 10 height 12
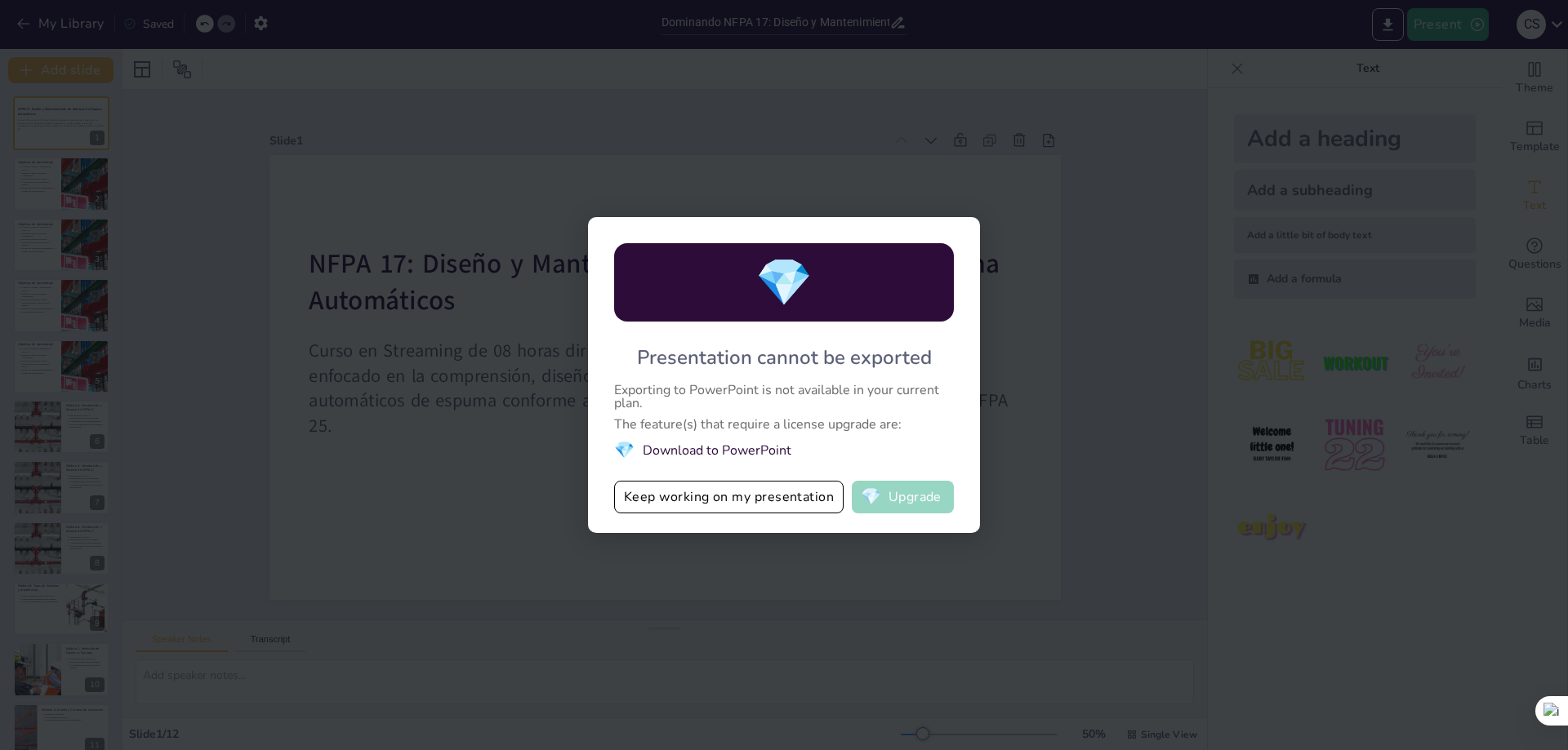
click at [908, 499] on button "💎 Upgrade" at bounding box center [903, 497] width 103 height 33
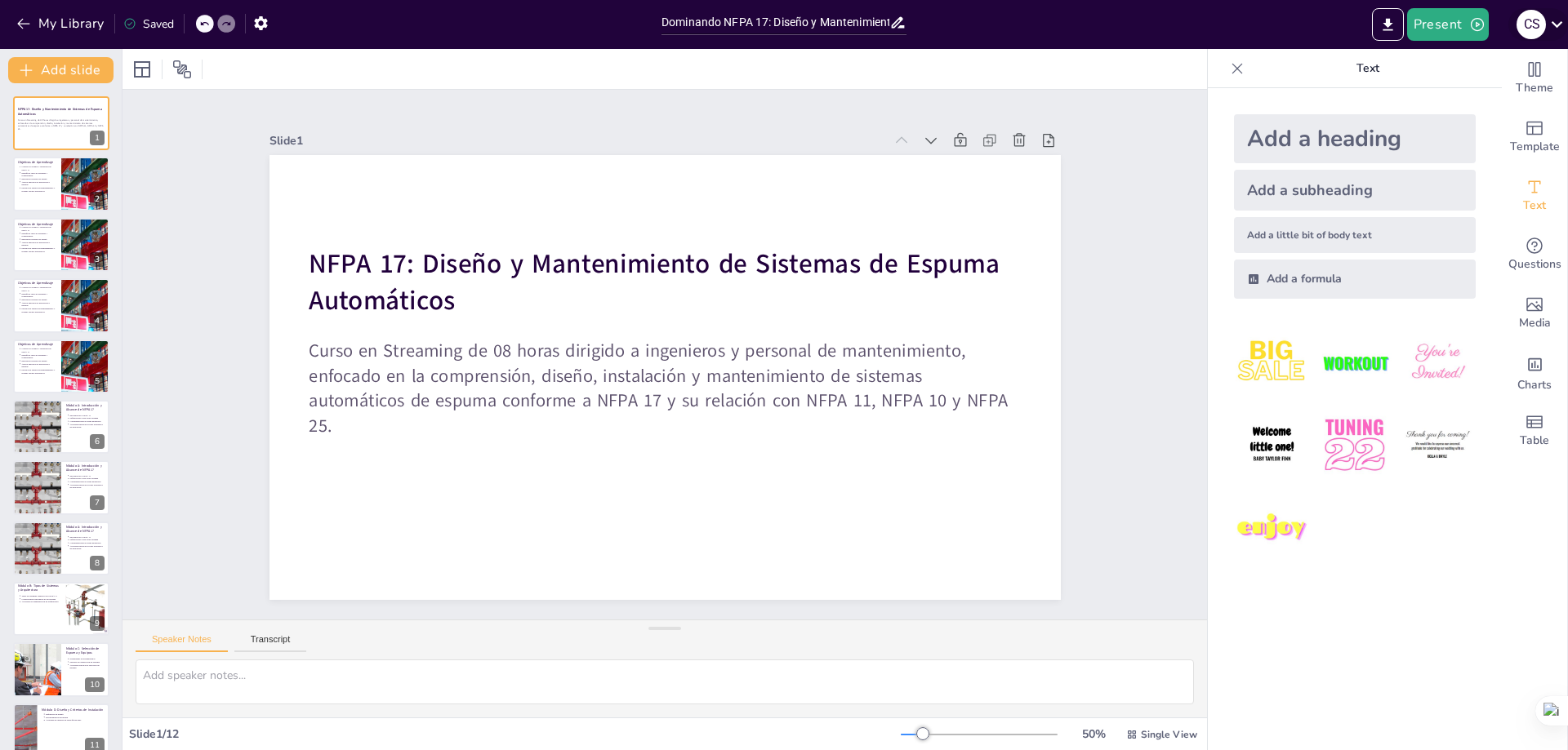
click at [1555, 27] on icon at bounding box center [1556, 24] width 22 height 22
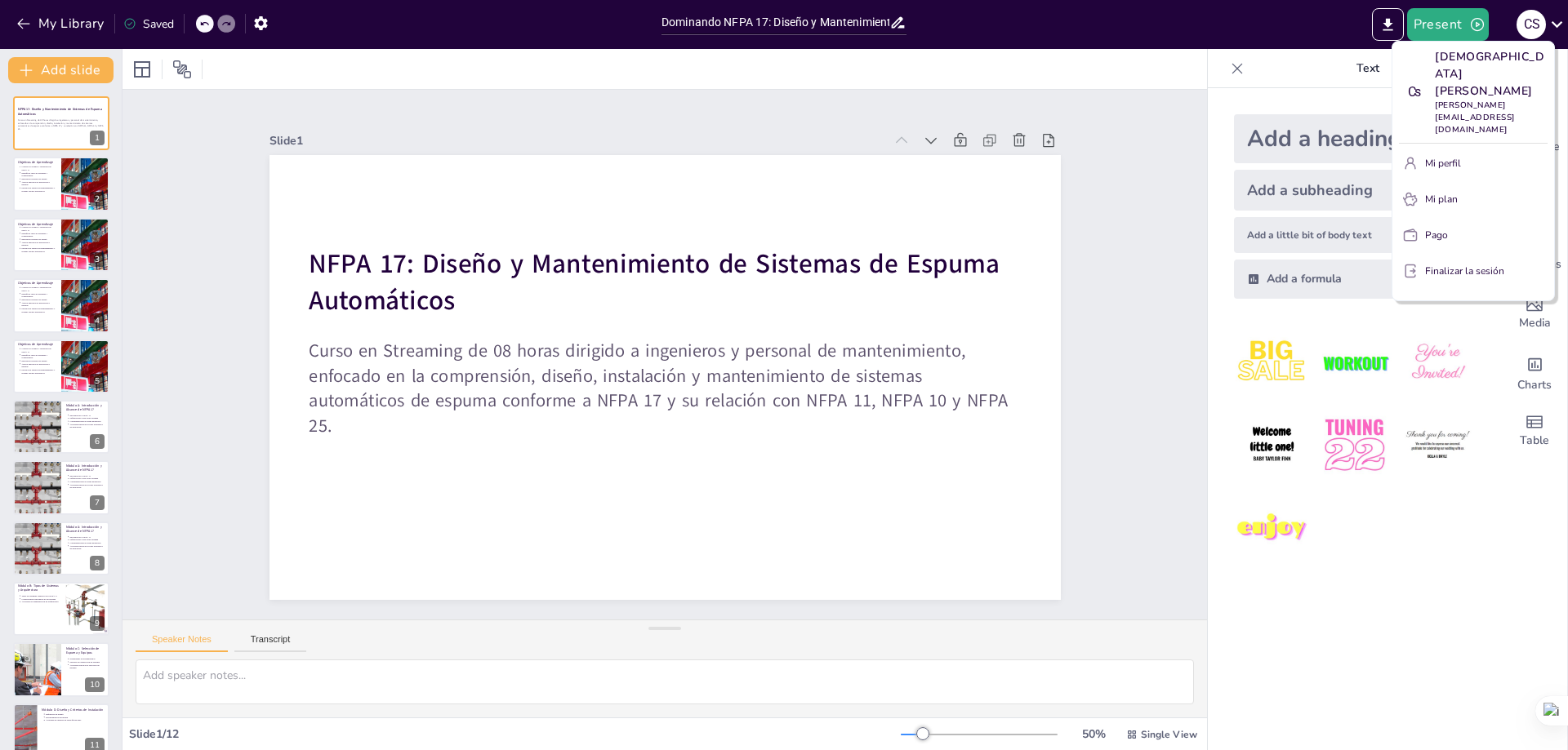
click at [1556, 27] on div at bounding box center [784, 375] width 1568 height 750
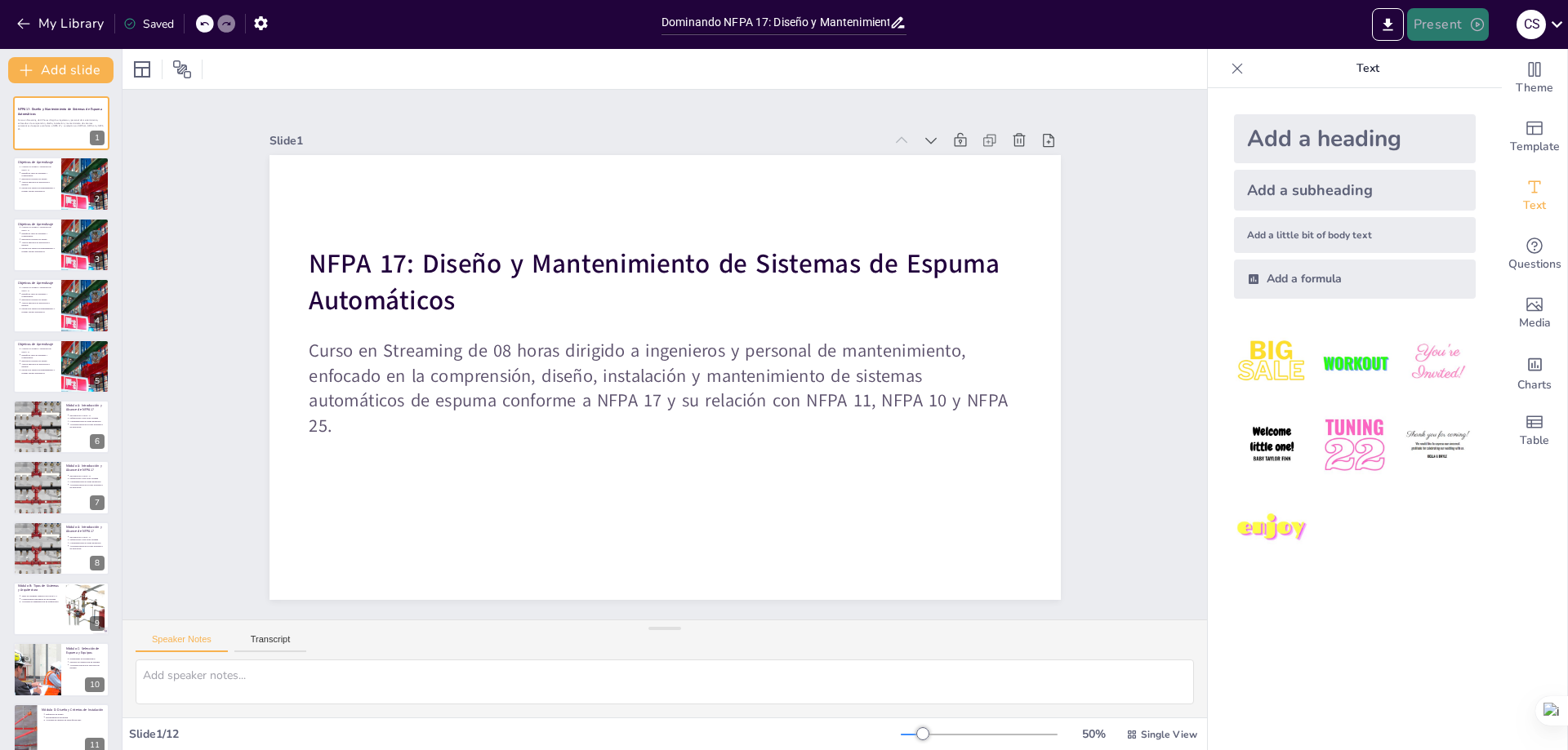
click at [1427, 27] on button "Present" at bounding box center [1447, 25] width 81 height 33
click at [1447, 57] on font "Presentación de vista previa" at bounding box center [1490, 60] width 136 height 12
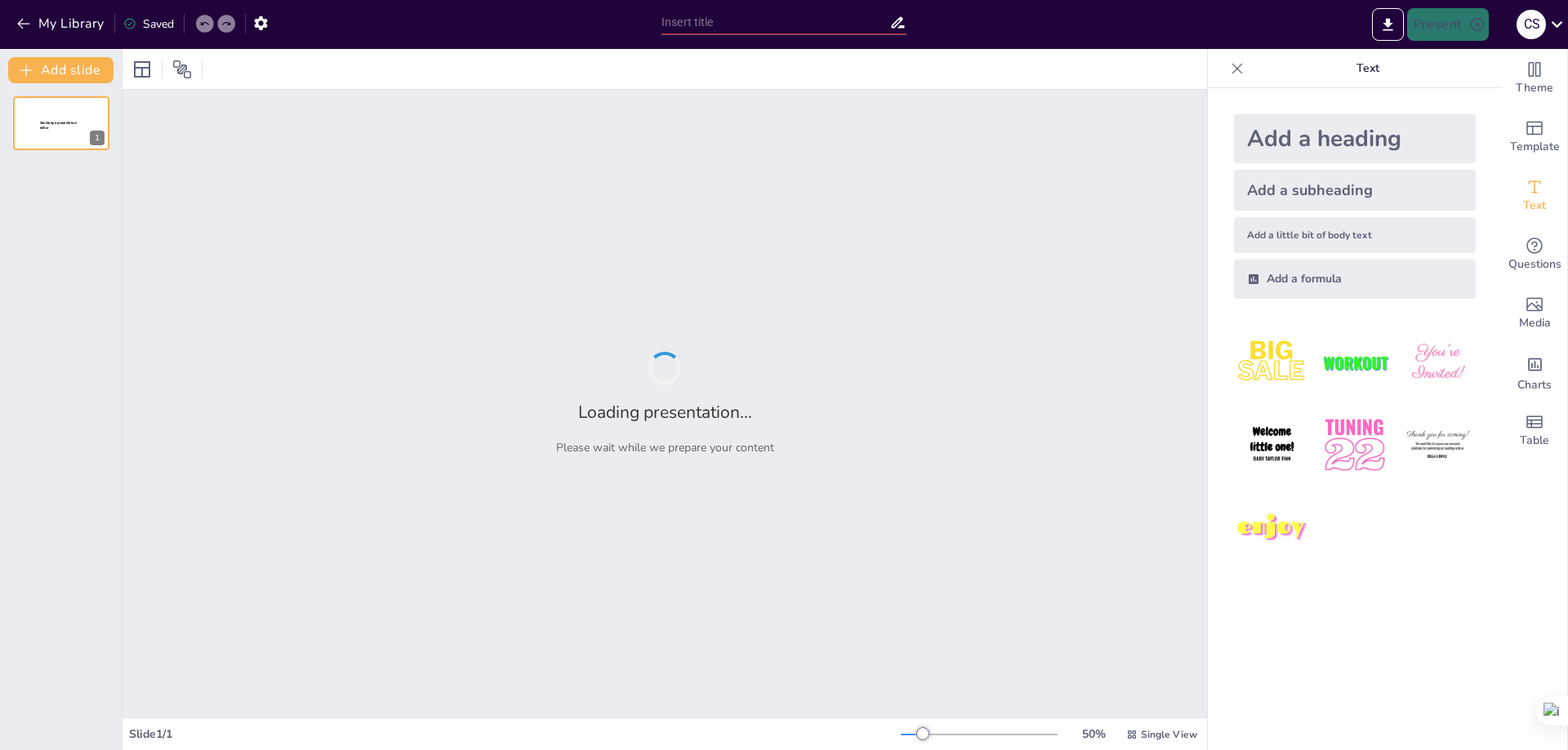
type input "Dominando NFPA 17: Diseño y Mantenimiento de Sistemas de Espuma Automáticos"
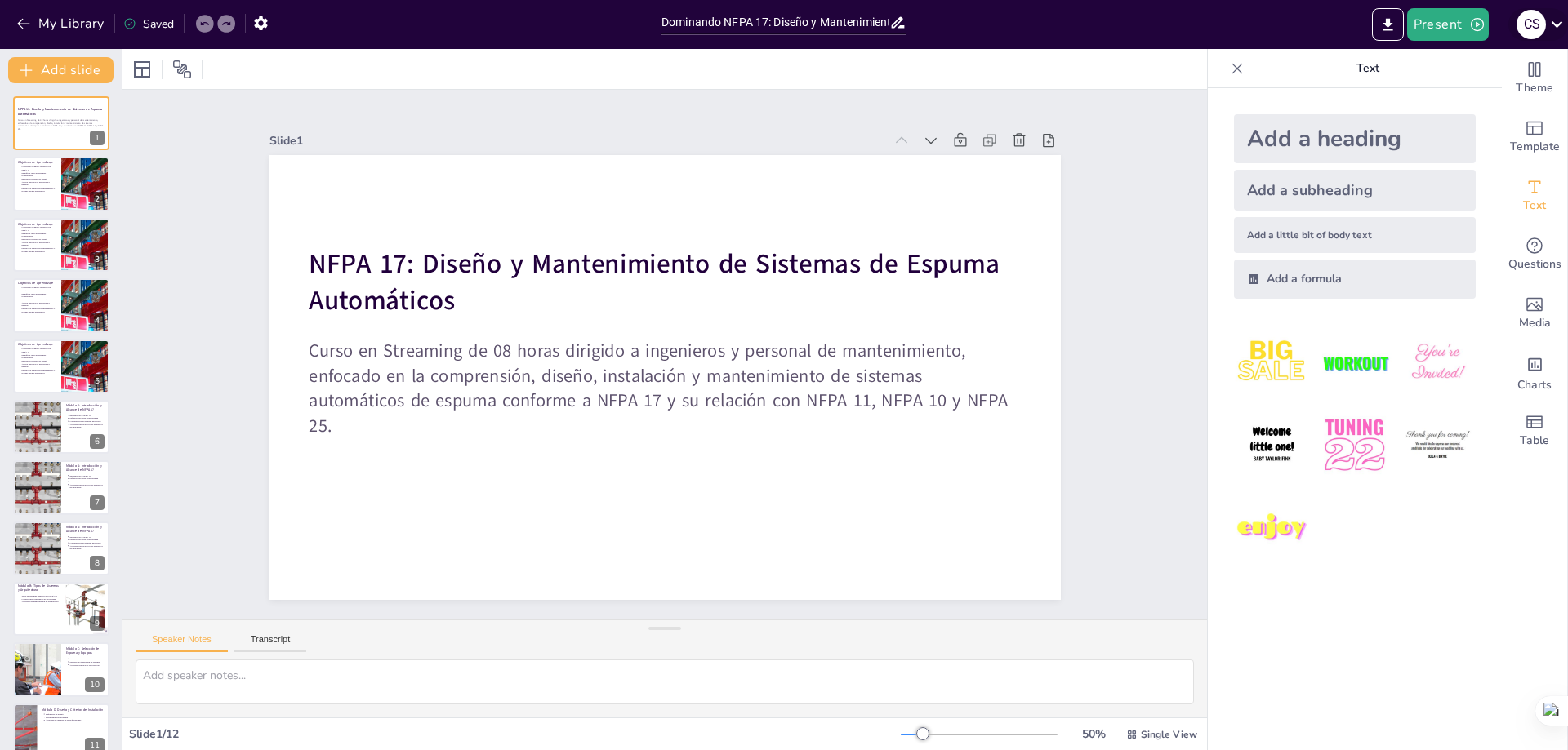
click at [1563, 23] on icon at bounding box center [1556, 24] width 22 height 22
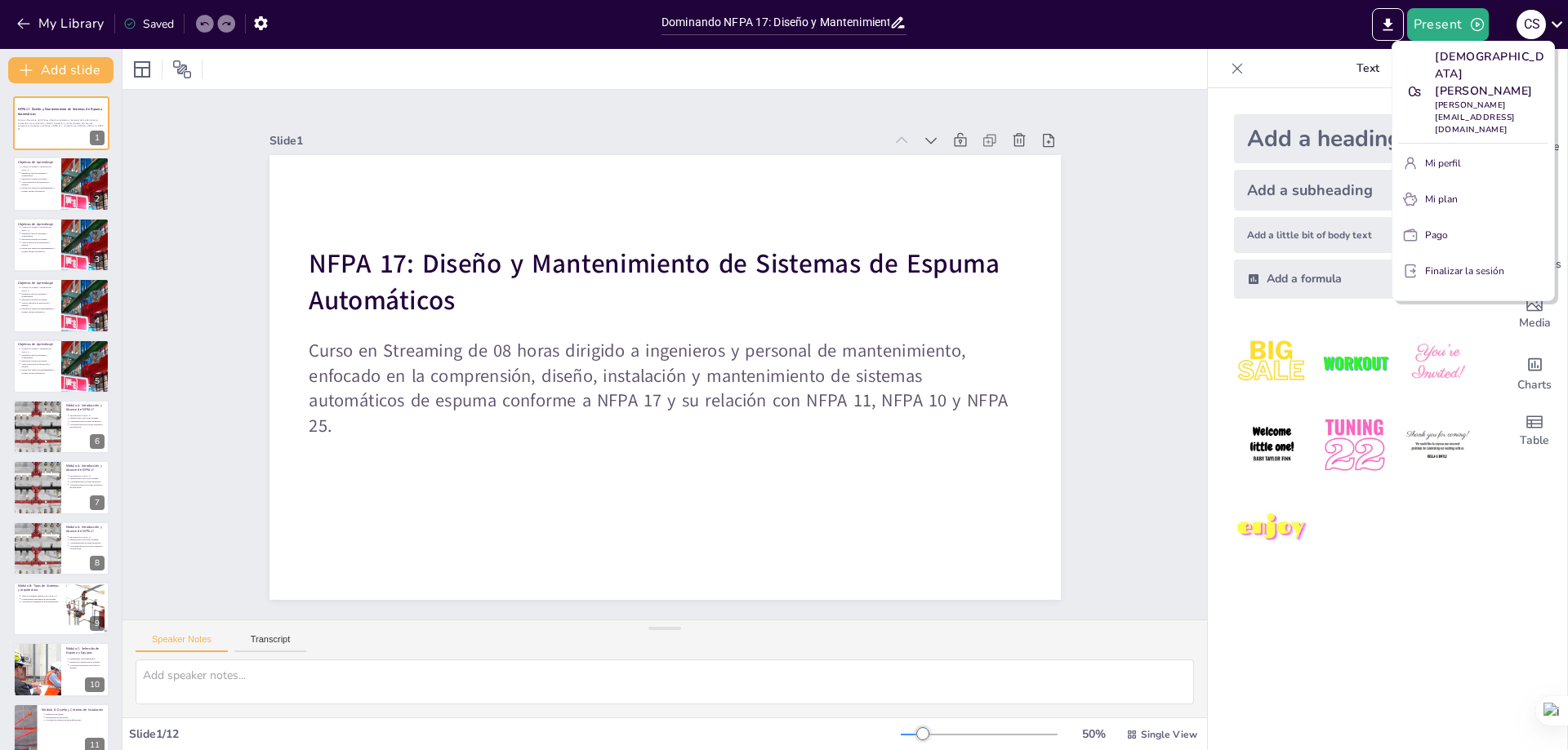
click at [1563, 23] on div at bounding box center [784, 375] width 1568 height 750
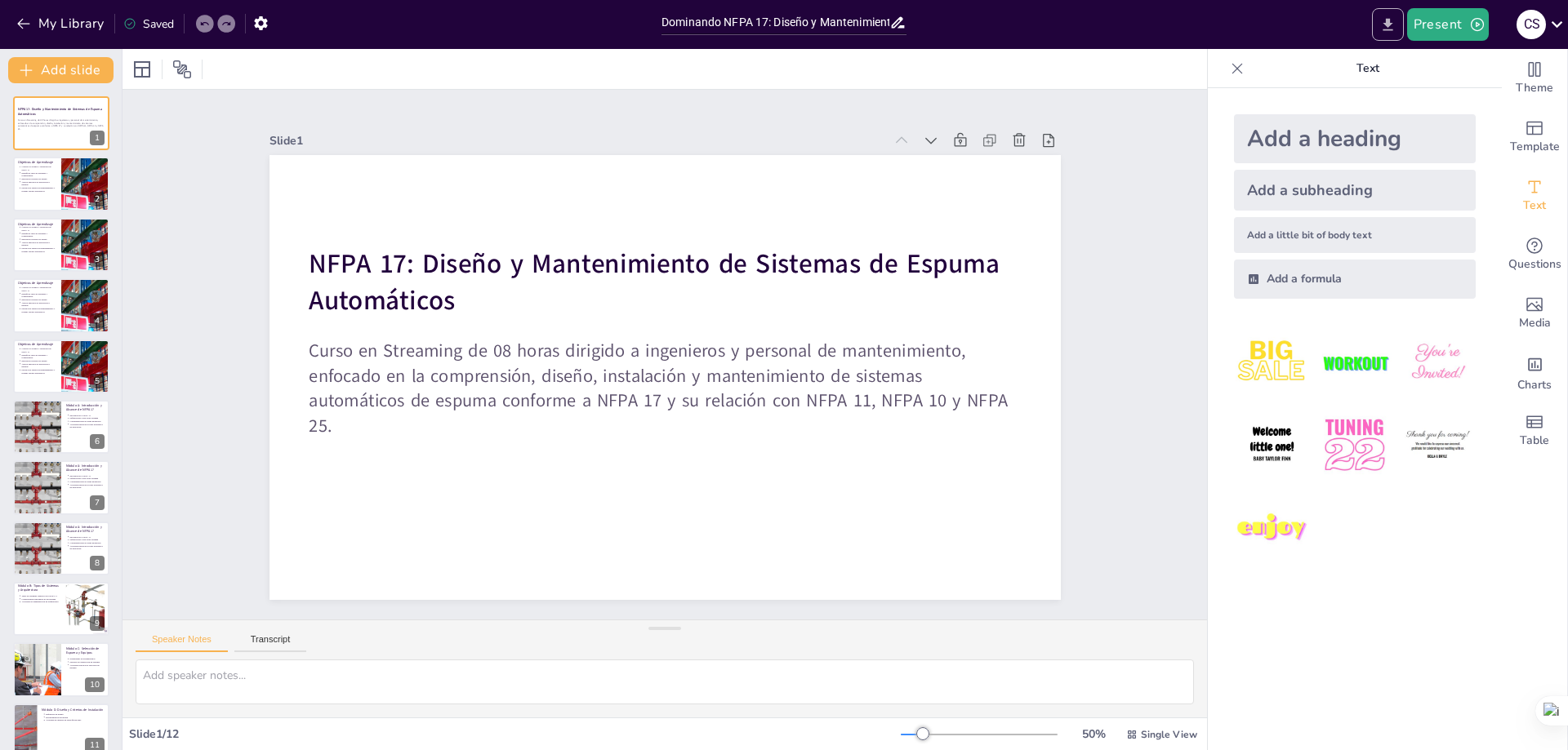
click at [1389, 21] on icon "Export to PowerPoint" at bounding box center [1388, 24] width 10 height 12
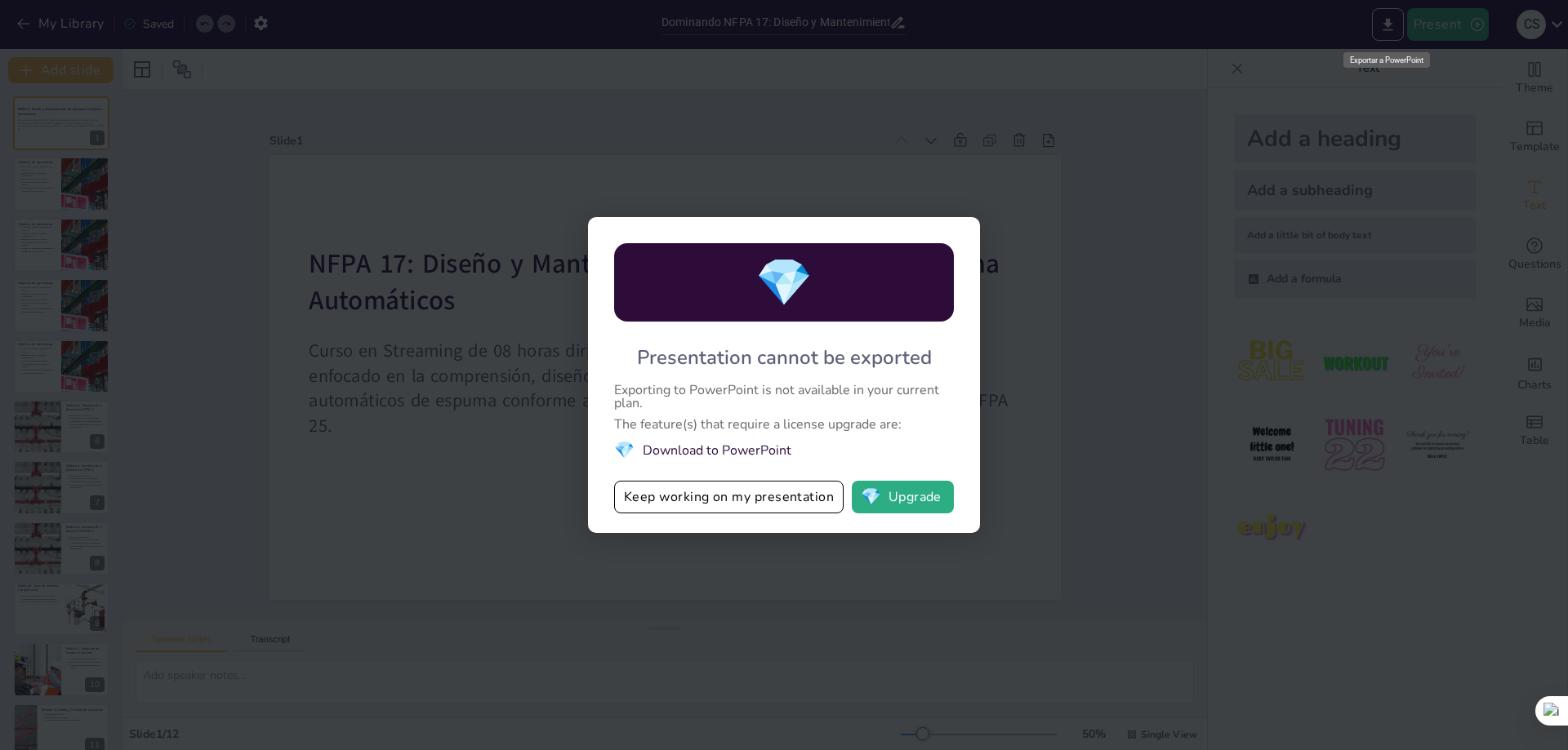
click at [1380, 58] on font "Exportar a PowerPoint" at bounding box center [1387, 59] width 74 height 9
click at [740, 449] on li "💎 Download to PowerPoint" at bounding box center [784, 449] width 339 height 22
click at [631, 440] on span "💎" at bounding box center [624, 449] width 20 height 22
click at [748, 287] on div "💎" at bounding box center [784, 283] width 339 height 79
click at [726, 369] on div "Presentation cannot be exported" at bounding box center [785, 357] width 295 height 26
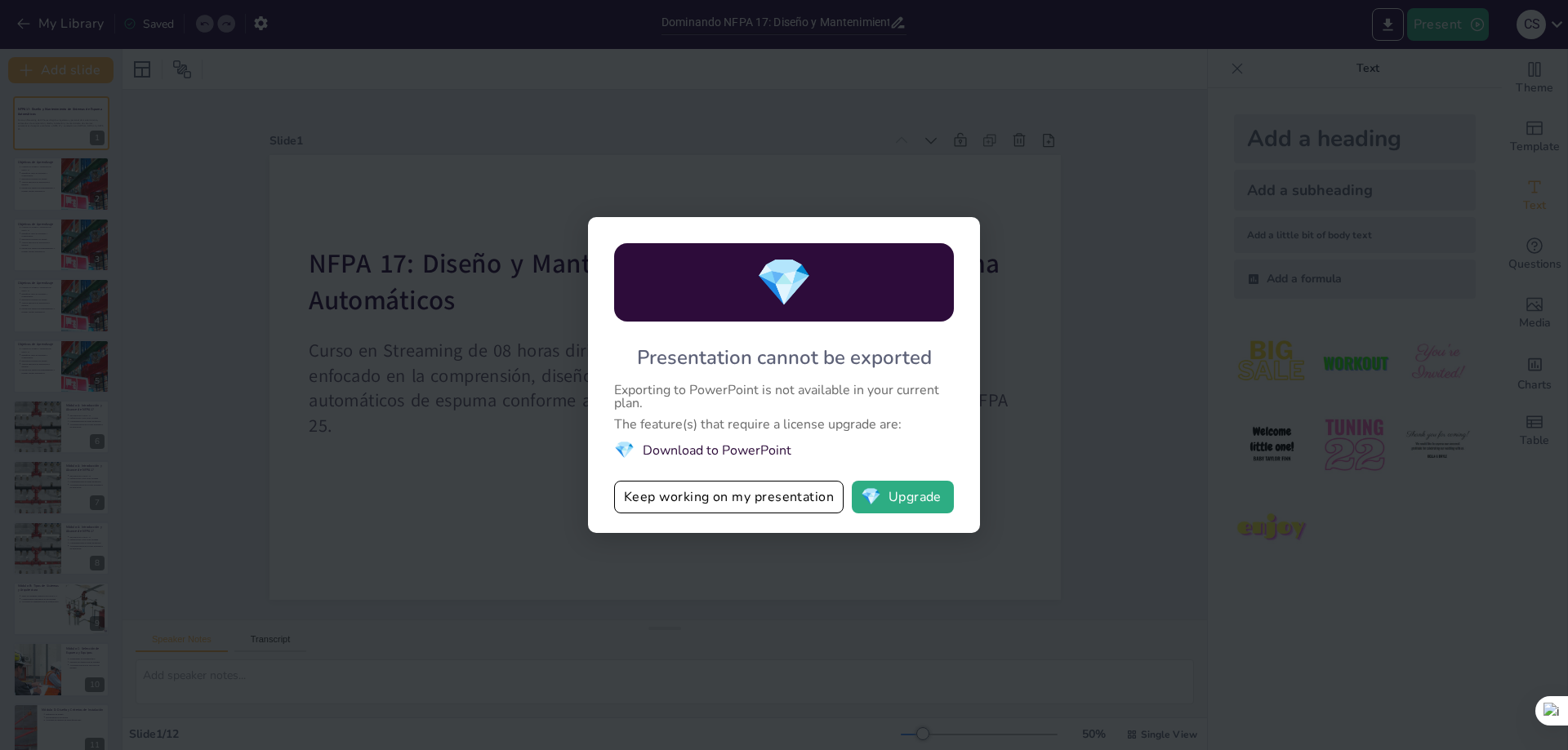
click at [726, 369] on div "Presentation cannot be exported" at bounding box center [785, 357] width 295 height 26
